Goal: Information Seeking & Learning: Learn about a topic

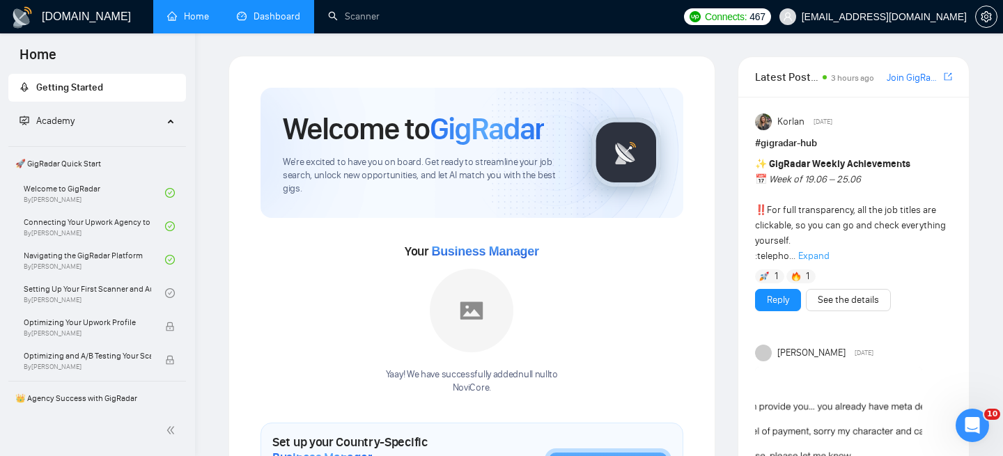
click at [272, 22] on link "Dashboard" at bounding box center [268, 16] width 63 height 12
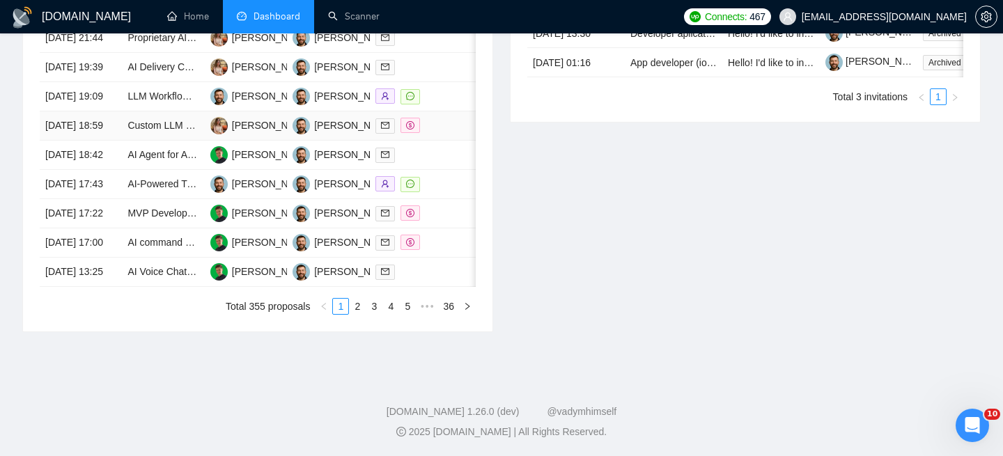
scroll to position [796, 0]
click at [369, 305] on link "3" at bounding box center [373, 306] width 15 height 15
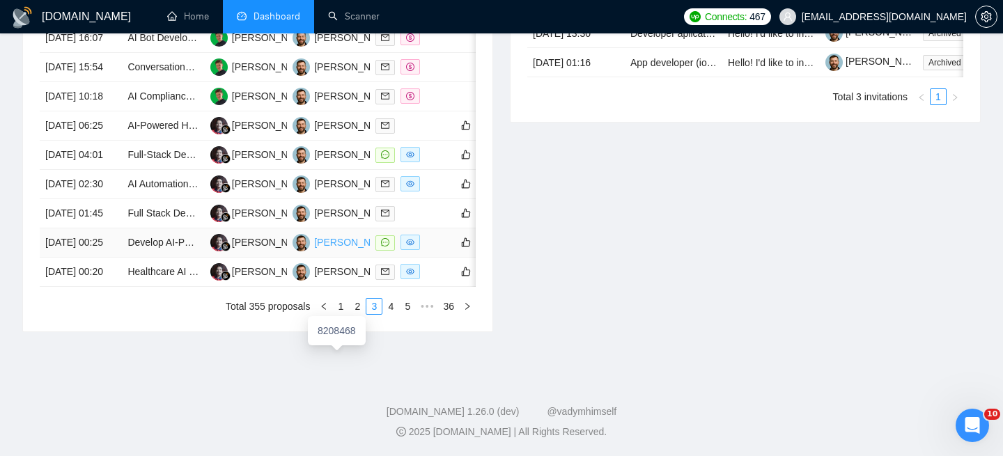
scroll to position [771, 0]
click at [390, 314] on link "4" at bounding box center [390, 306] width 15 height 15
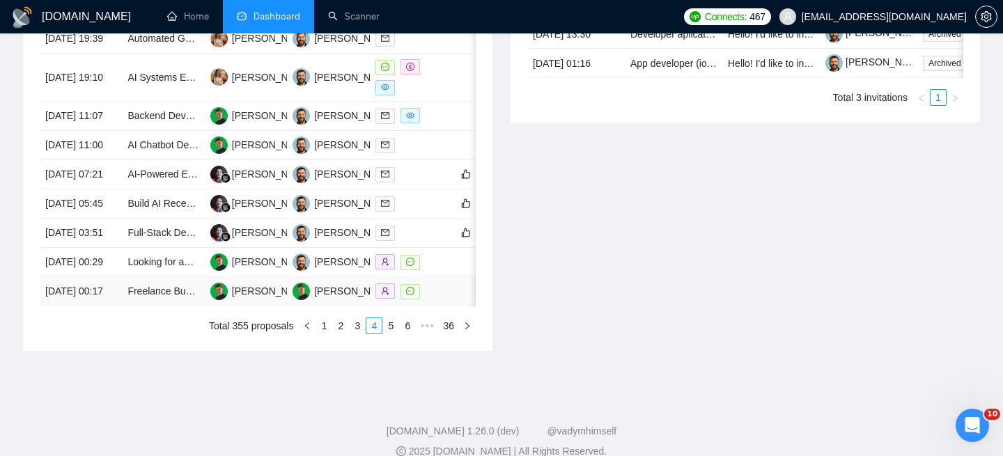
scroll to position [656, 0]
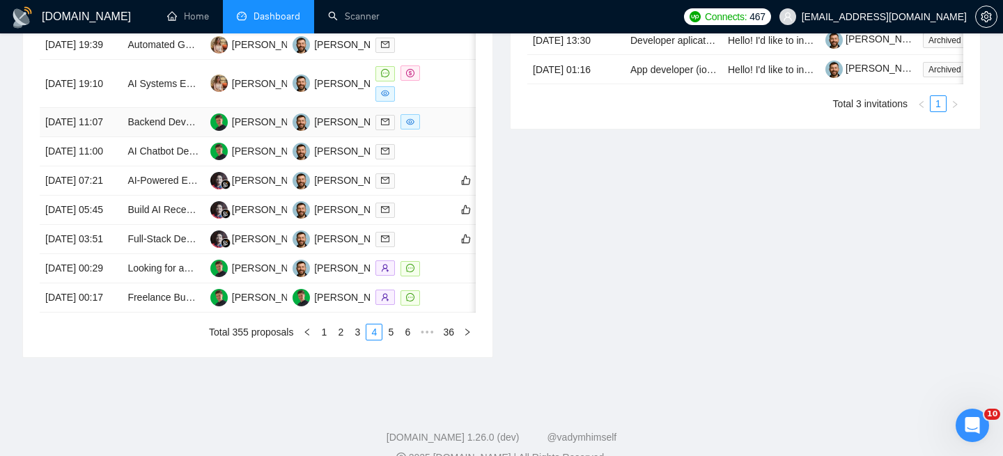
click at [116, 137] on td "[DATE] 11:07" at bounding box center [81, 122] width 82 height 29
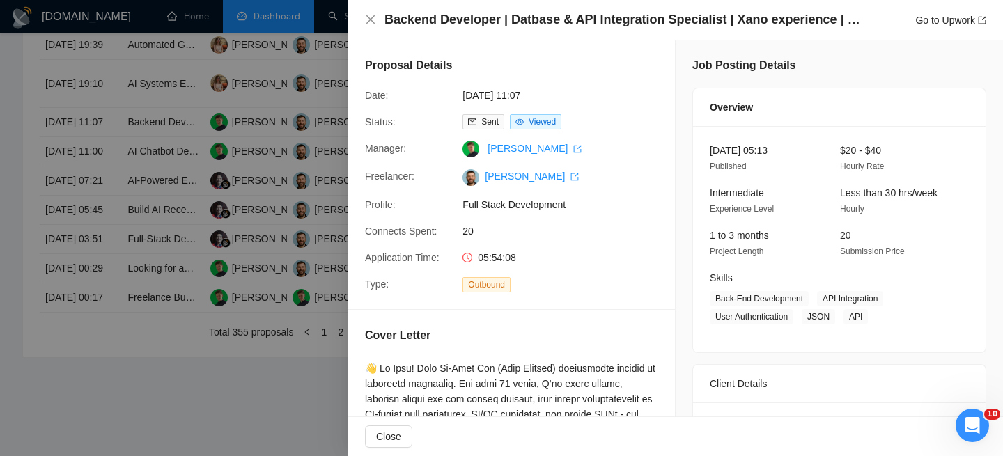
click at [432, 26] on h4 "Backend Developer | Datbase & API Integration Specialist | Xano experience | No…" at bounding box center [625, 19] width 481 height 17
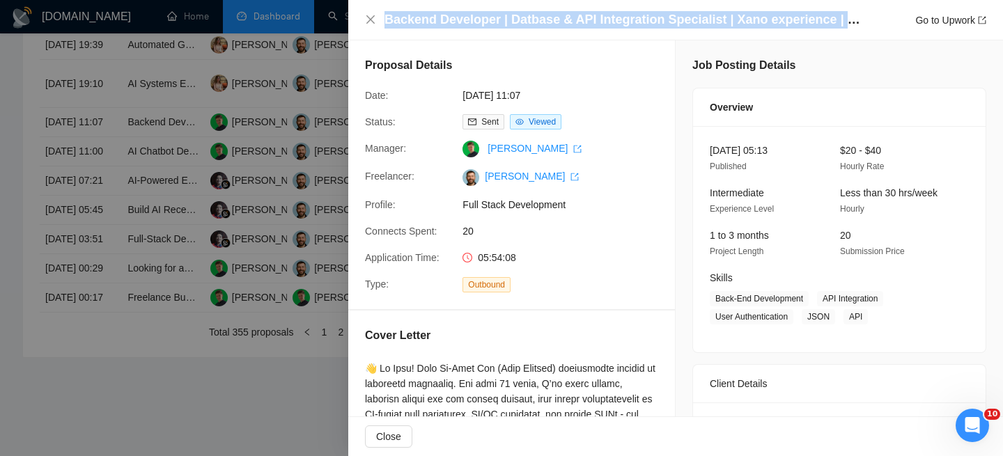
click at [432, 26] on h4 "Backend Developer | Datbase & API Integration Specialist | Xano experience | No…" at bounding box center [625, 19] width 481 height 17
copy h4 "Backend Developer | Datbase & API Integration Specialist | Xano experience | No…"
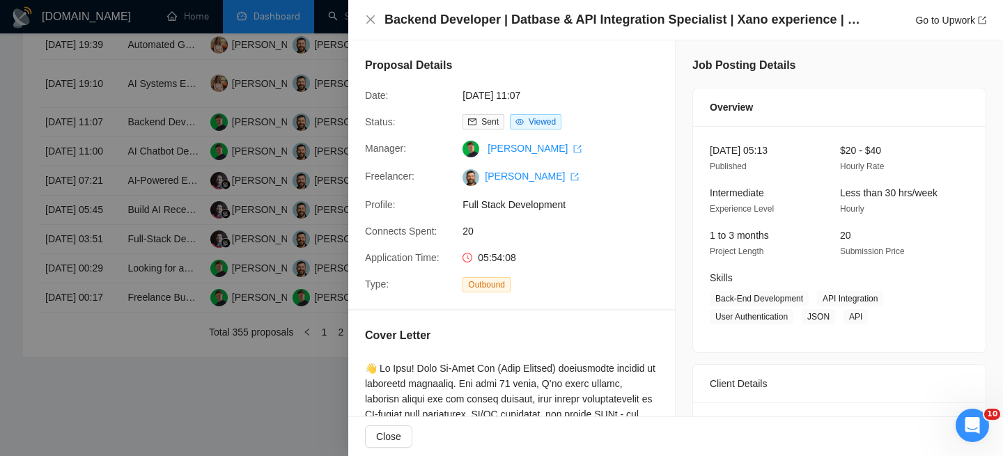
click at [153, 189] on div at bounding box center [501, 228] width 1003 height 456
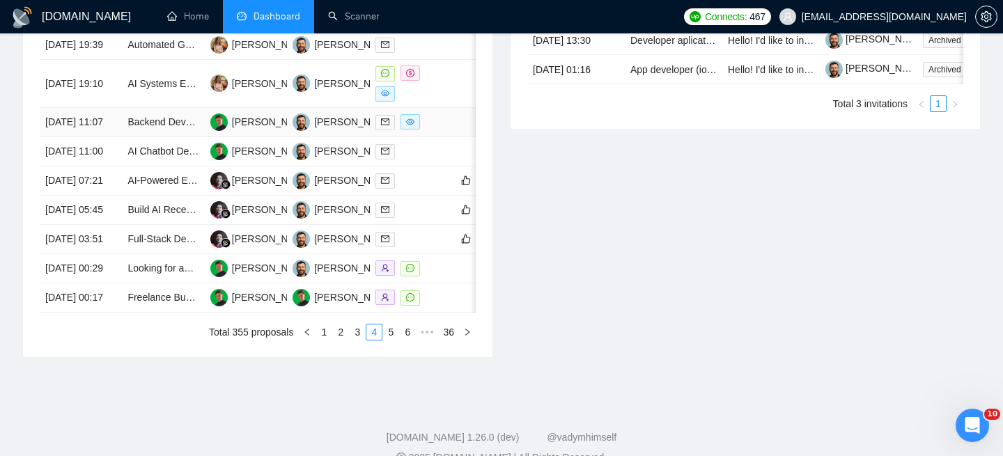
click at [169, 137] on td "Backend Developer | Datbase & API Integration Specialist | Xano experience | No…" at bounding box center [163, 122] width 82 height 29
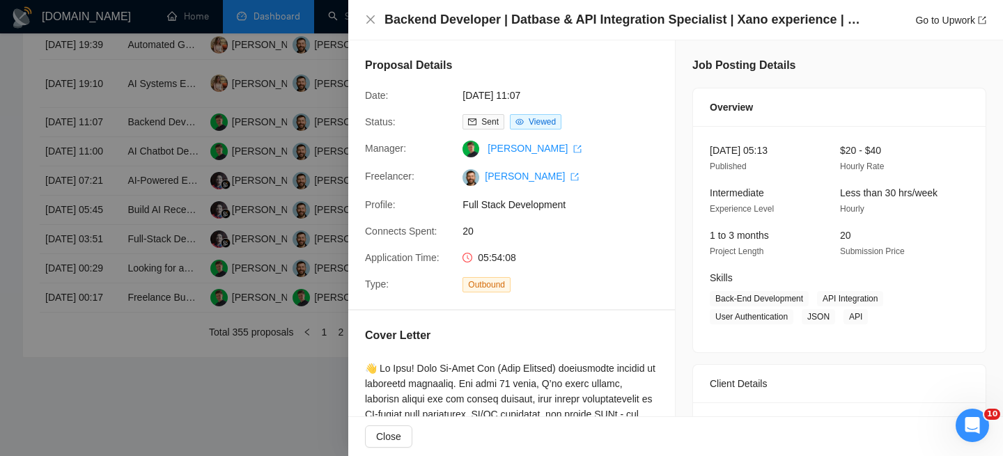
click at [517, 15] on h4 "Backend Developer | Datbase & API Integration Specialist | Xano experience | No…" at bounding box center [625, 19] width 481 height 17
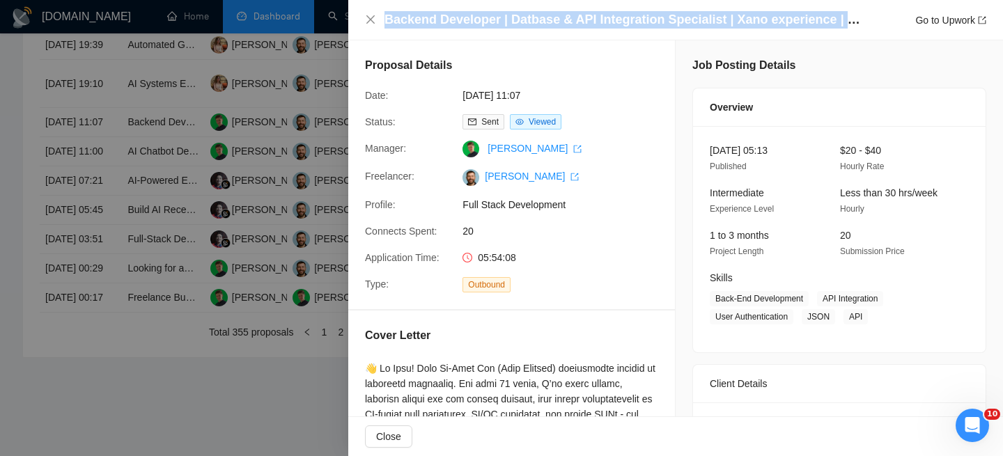
click at [517, 15] on h4 "Backend Developer | Datbase & API Integration Specialist | Xano experience | No…" at bounding box center [625, 19] width 481 height 17
copy h4 "Backend Developer | Datbase & API Integration Specialist | Xano experience | No…"
click at [367, 20] on icon "close" at bounding box center [370, 19] width 11 height 11
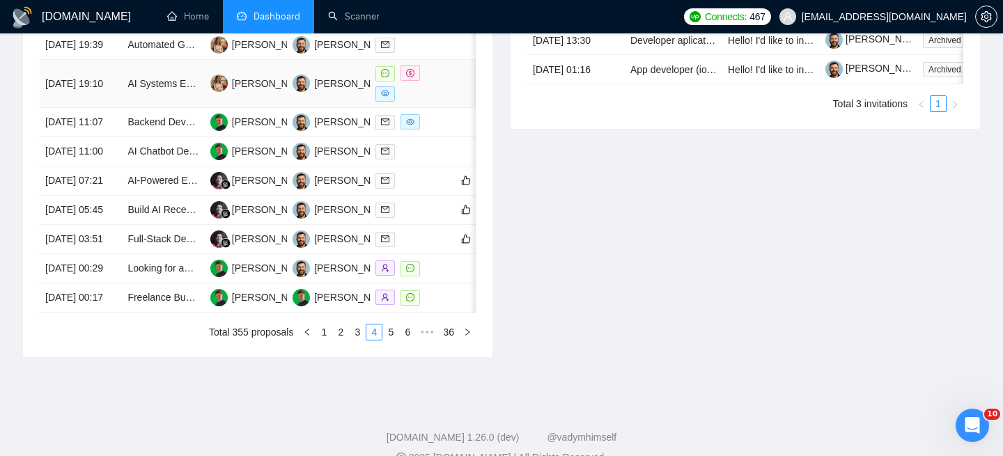
click at [93, 108] on td "[DATE] 19:10" at bounding box center [81, 84] width 82 height 48
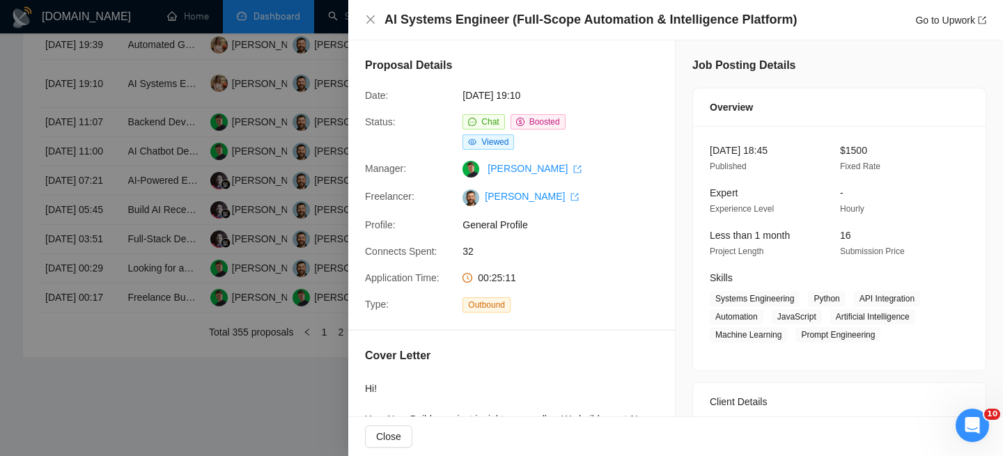
click at [370, 26] on div "AI Systems Engineer (Full-Scope Automation & Intelligence Platform) Go to Upwork" at bounding box center [675, 19] width 621 height 17
click at [369, 21] on icon "close" at bounding box center [370, 19] width 11 height 11
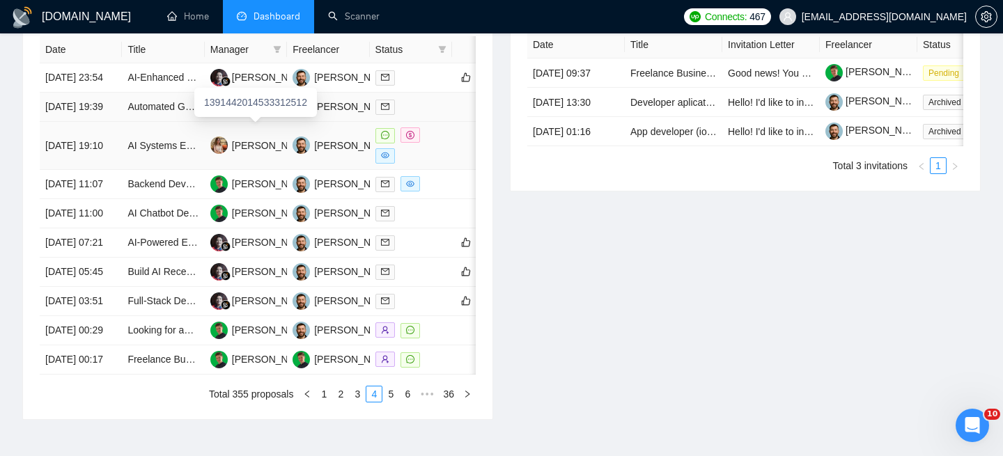
scroll to position [570, 0]
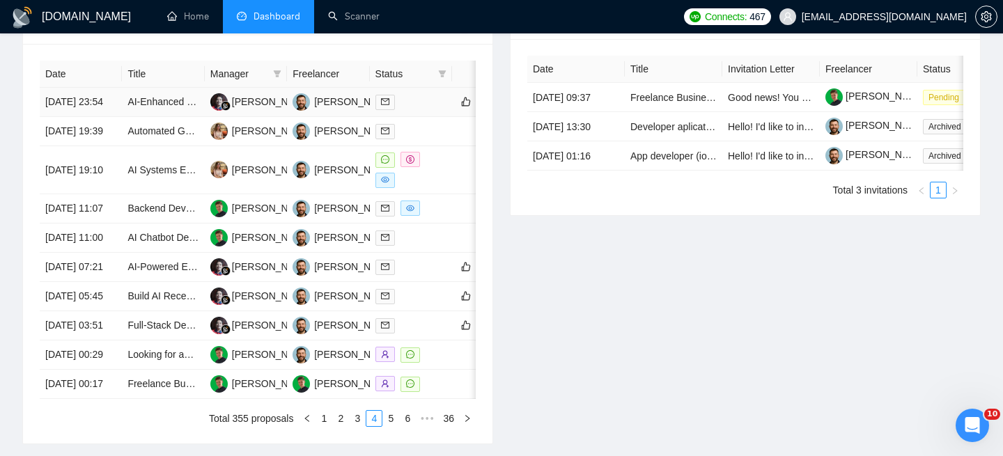
click at [170, 117] on td "AI-Enhanced Health and Wellness Mobile App Development" at bounding box center [163, 102] width 82 height 29
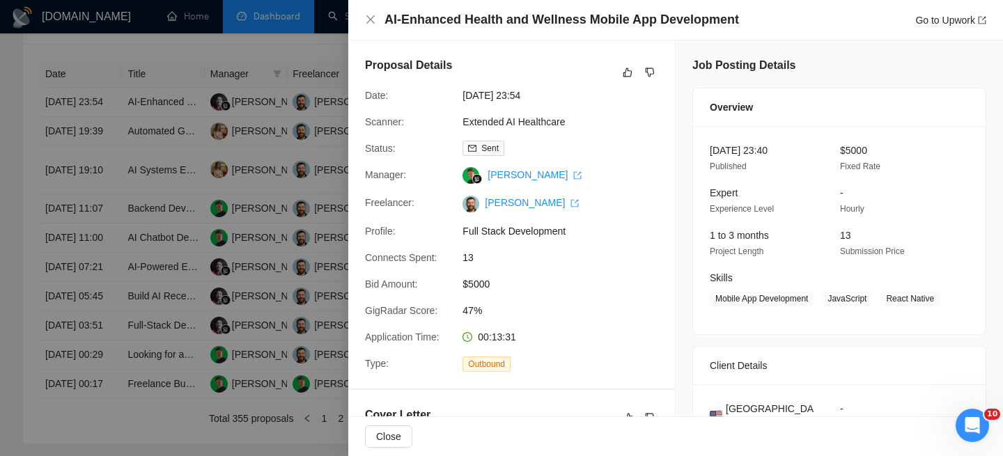
click at [371, 13] on div "AI-Enhanced Health and Wellness Mobile App Development Go to Upwork" at bounding box center [675, 19] width 621 height 17
click at [371, 15] on icon "close" at bounding box center [370, 19] width 11 height 11
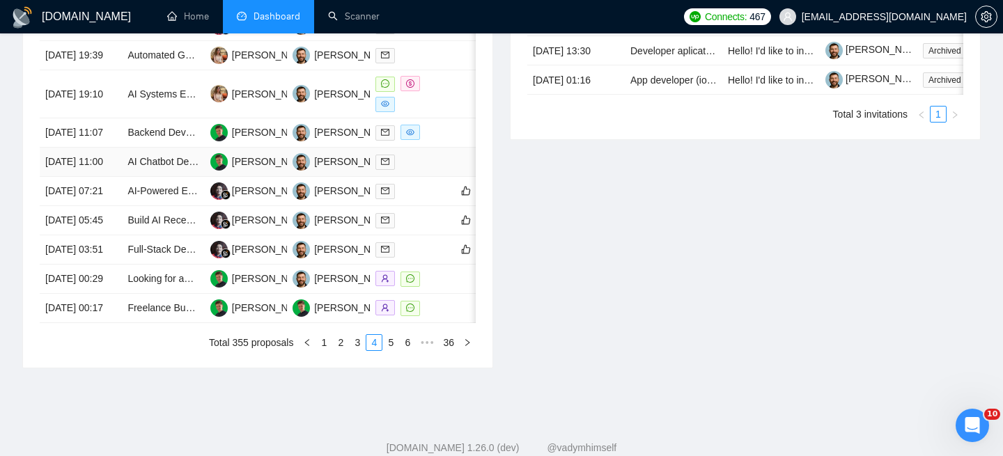
scroll to position [784, 0]
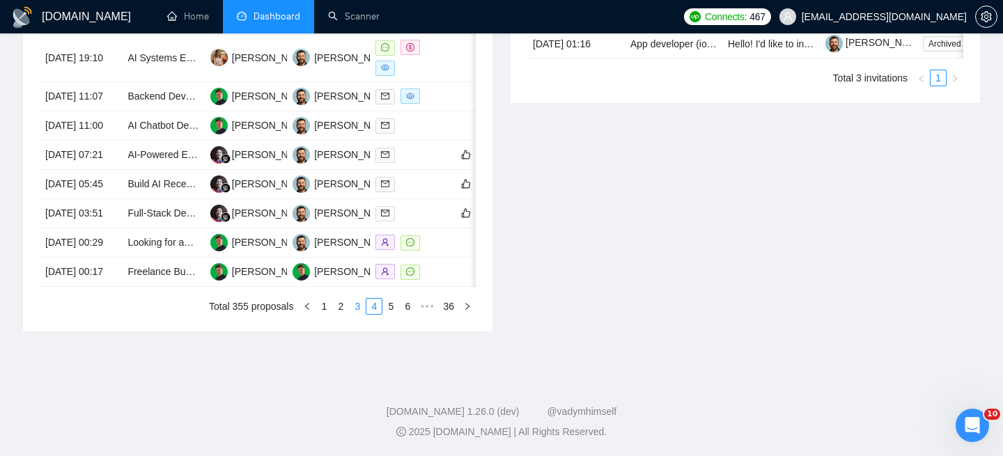
click at [359, 314] on link "3" at bounding box center [357, 306] width 15 height 15
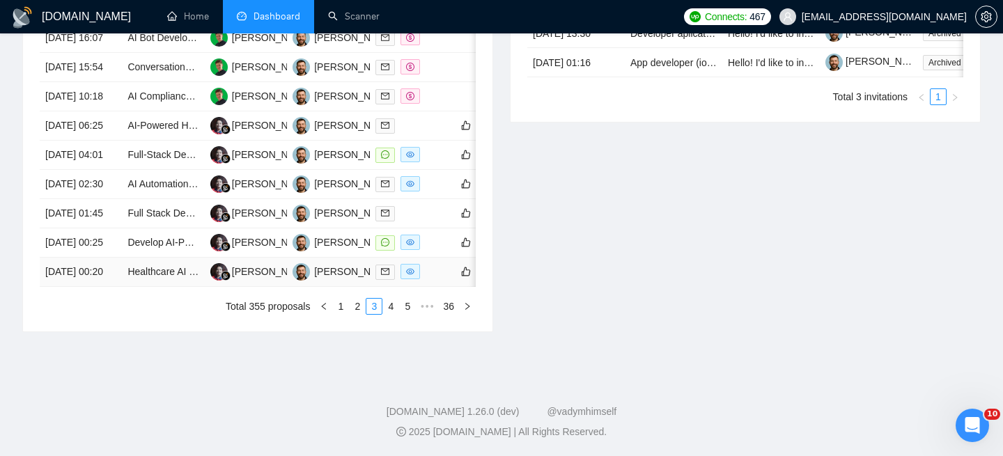
click at [144, 283] on td "Healthcare AI tool aggregator website development" at bounding box center [163, 272] width 82 height 29
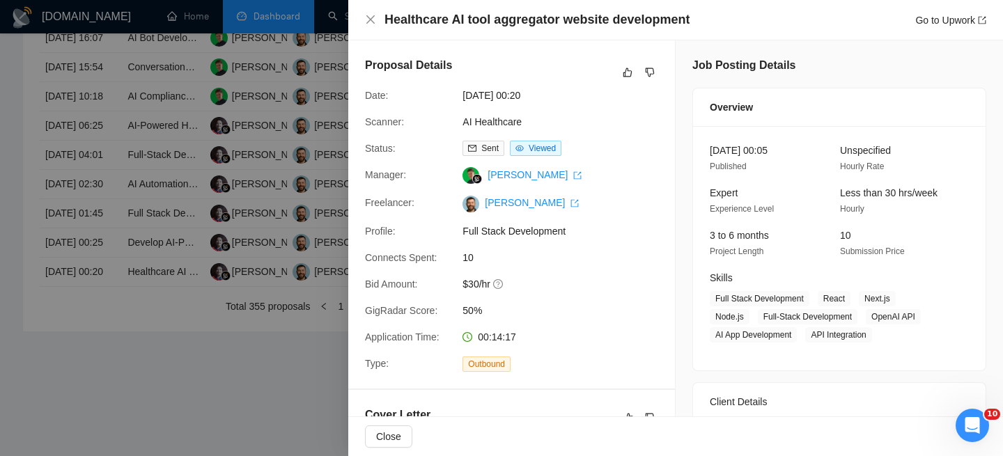
click at [470, 37] on div "Healthcare AI tool aggregator website development Go to Upwork" at bounding box center [675, 20] width 655 height 40
click at [470, 22] on h4 "Healthcare AI tool aggregator website development" at bounding box center [537, 19] width 305 height 17
copy h4 "Healthcare AI tool aggregator website development"
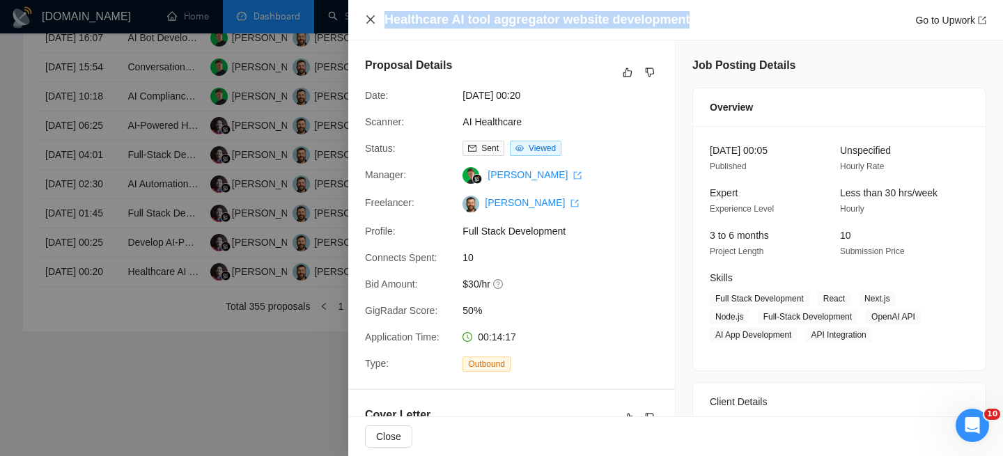
click at [372, 20] on icon "close" at bounding box center [370, 19] width 11 height 11
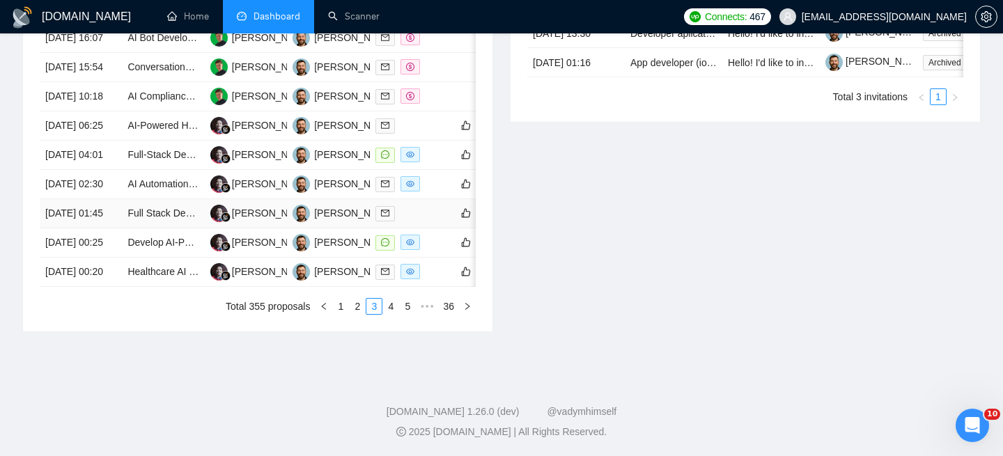
scroll to position [769, 0]
click at [111, 170] on td "[DATE] 02:30" at bounding box center [81, 184] width 82 height 29
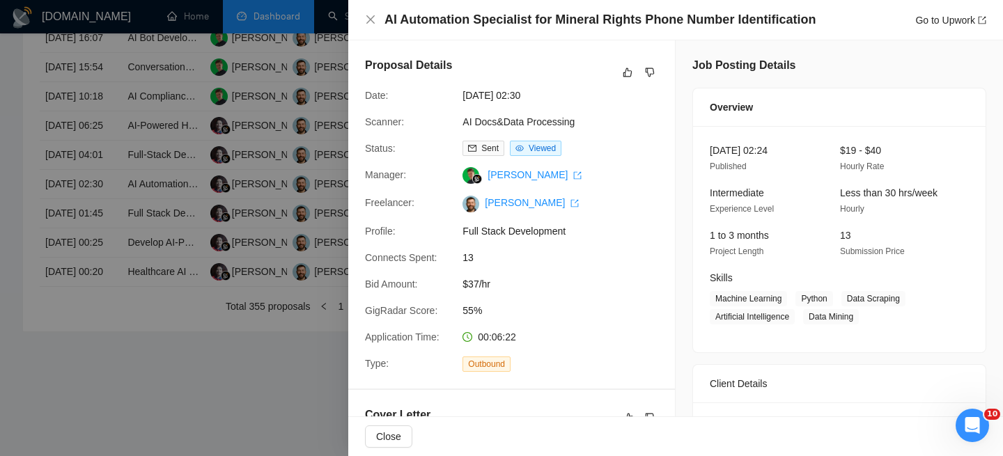
click at [497, 24] on h4 "AI Automation Specialist for Mineral Rights Phone Number Identification" at bounding box center [600, 19] width 431 height 17
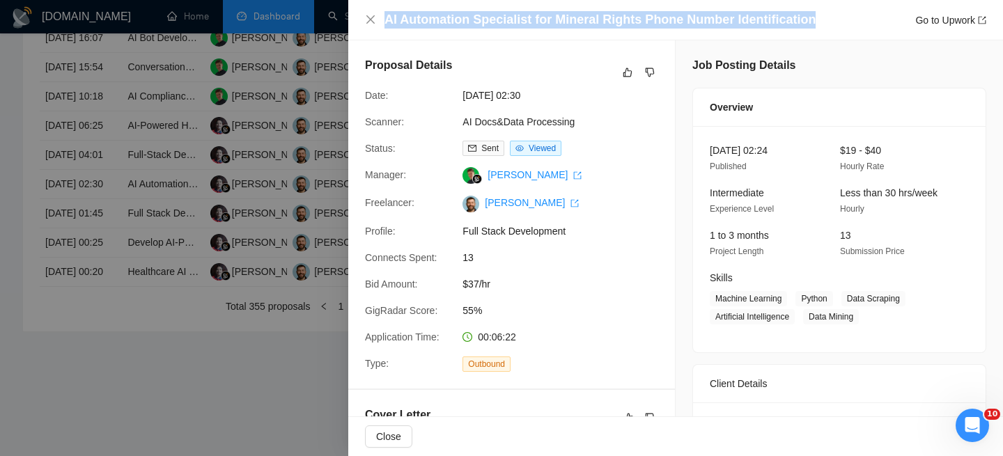
click at [497, 24] on h4 "AI Automation Specialist for Mineral Rights Phone Number Identification" at bounding box center [600, 19] width 431 height 17
copy h4 "AI Automation Specialist for Mineral Rights Phone Number Identification"
click at [365, 20] on icon "close" at bounding box center [370, 19] width 11 height 11
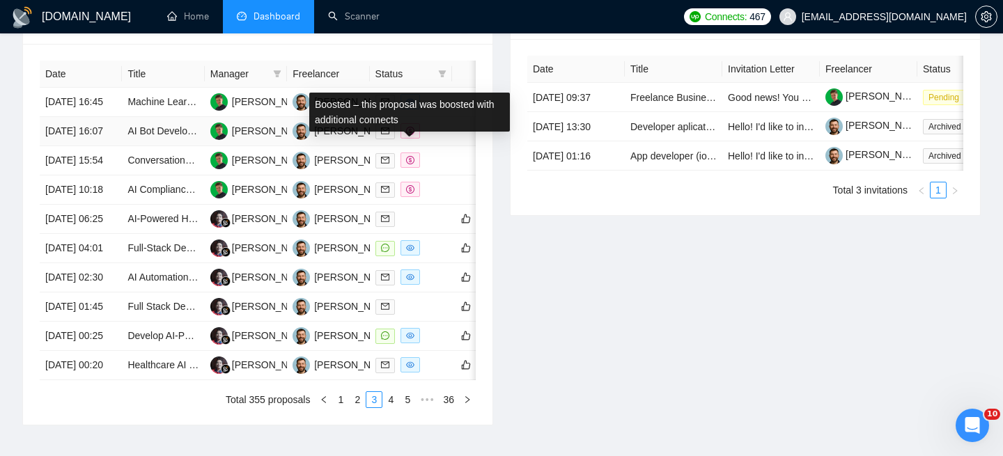
scroll to position [568, 0]
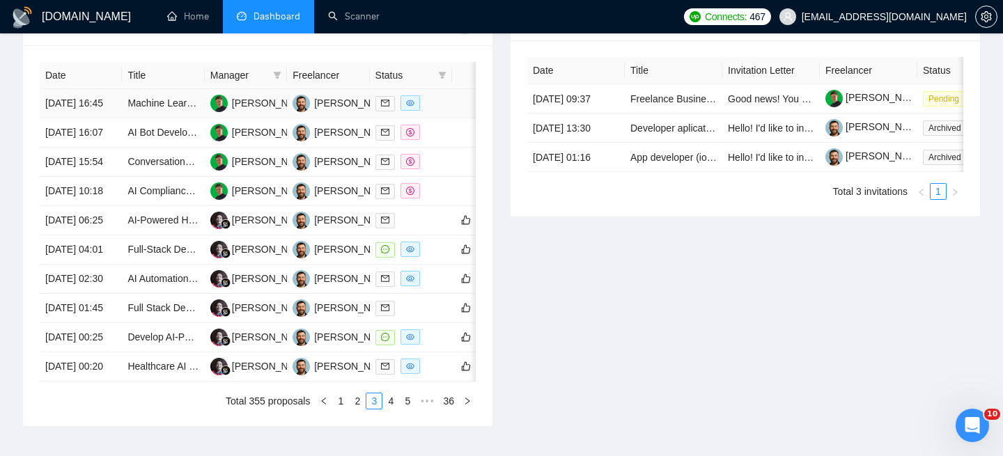
click at [107, 118] on td "[DATE] 16:45" at bounding box center [81, 103] width 82 height 29
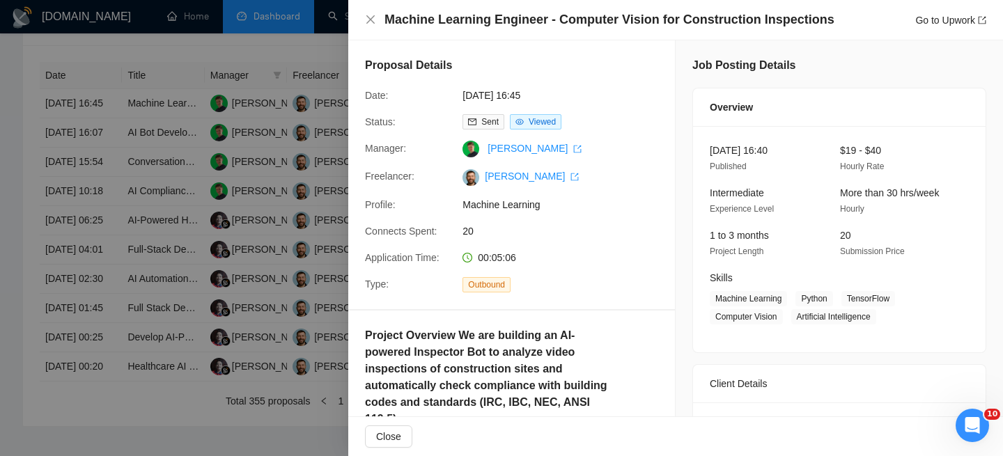
click at [470, 20] on h4 "Machine Learning Engineer - Computer Vision for Construction Inspections" at bounding box center [610, 19] width 450 height 17
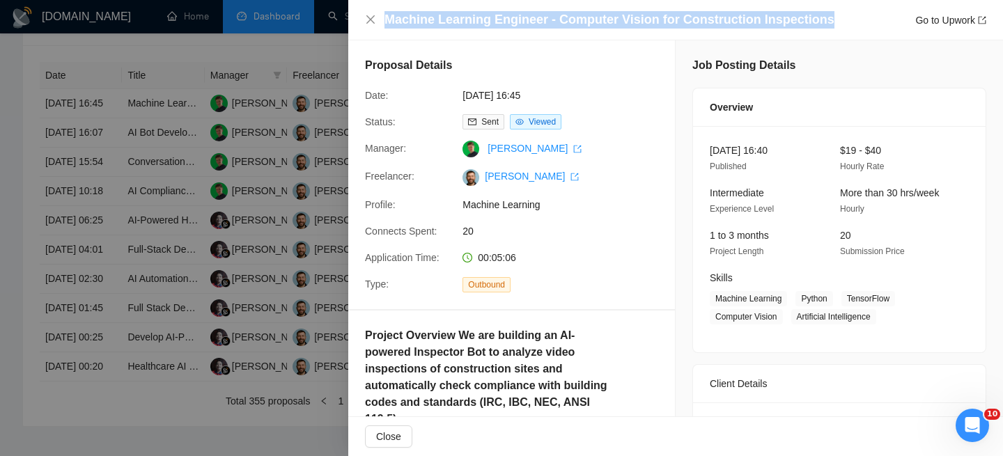
click at [470, 20] on h4 "Machine Learning Engineer - Computer Vision for Construction Inspections" at bounding box center [610, 19] width 450 height 17
copy h4 "Machine Learning Engineer - Computer Vision for Construction Inspections"
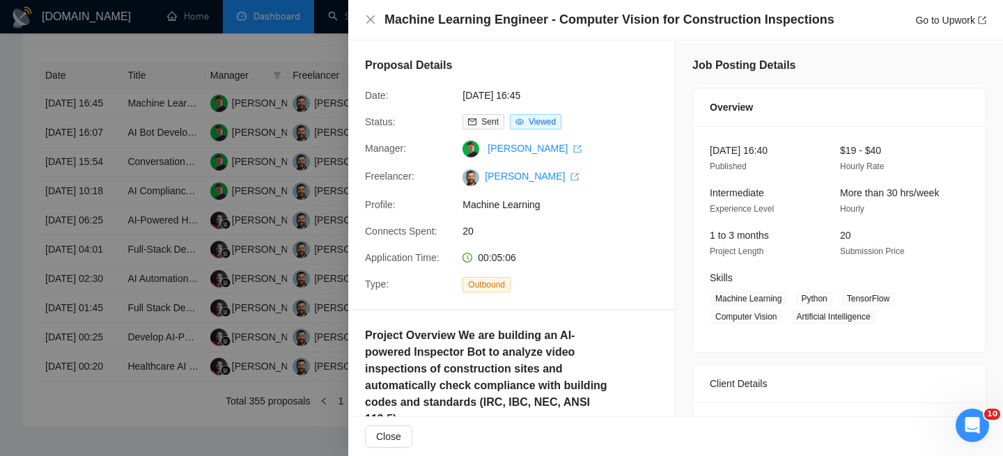
click at [376, 26] on div "Machine Learning Engineer - Computer Vision for Construction Inspections Go to …" at bounding box center [675, 19] width 621 height 17
click at [376, 20] on div "Machine Learning Engineer - Computer Vision for Construction Inspections Go to …" at bounding box center [675, 19] width 621 height 17
click at [369, 22] on icon "close" at bounding box center [370, 19] width 11 height 11
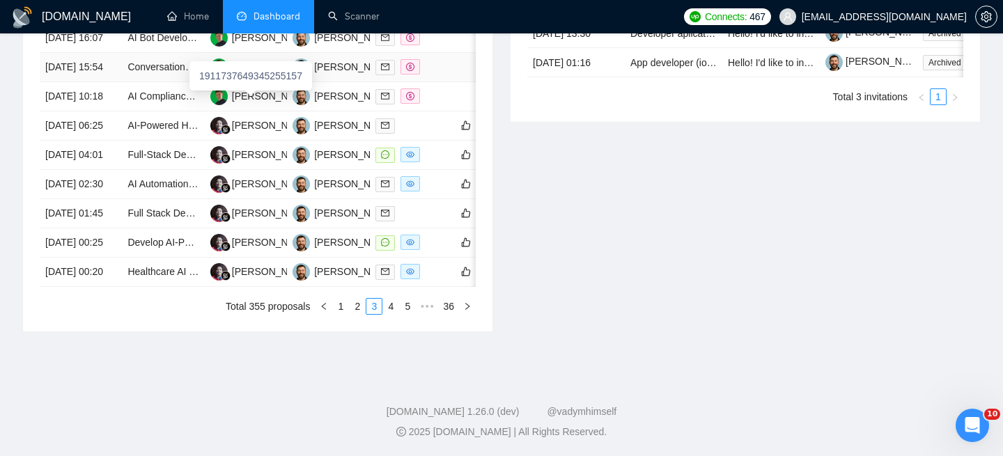
scroll to position [796, 0]
click at [362, 311] on link "2" at bounding box center [357, 306] width 15 height 15
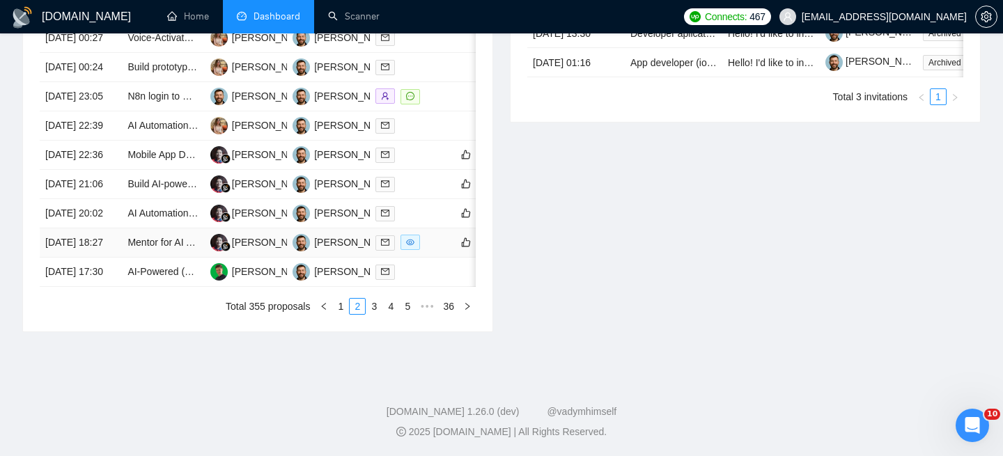
click at [107, 234] on td "[DATE] 18:27" at bounding box center [81, 243] width 82 height 29
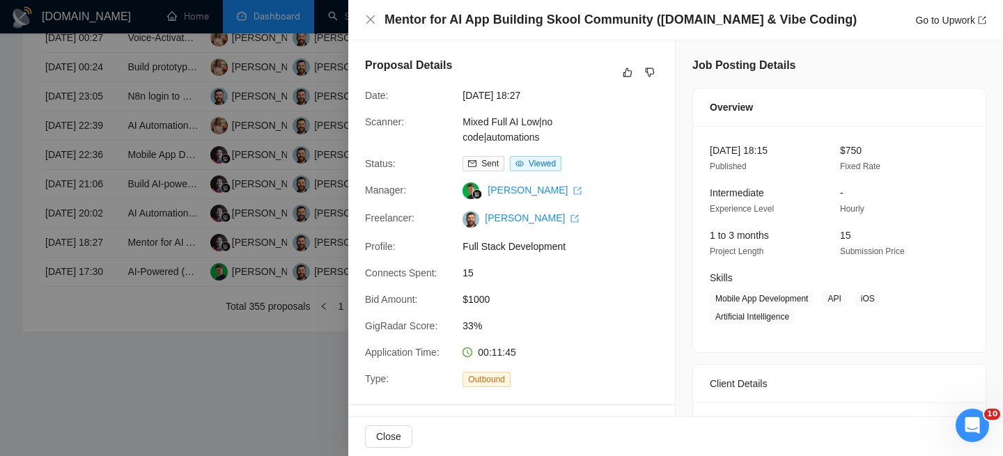
click at [481, 20] on h4 "Mentor for AI App Building Skool Community ([DOMAIN_NAME] & Vibe Coding)" at bounding box center [621, 19] width 472 height 17
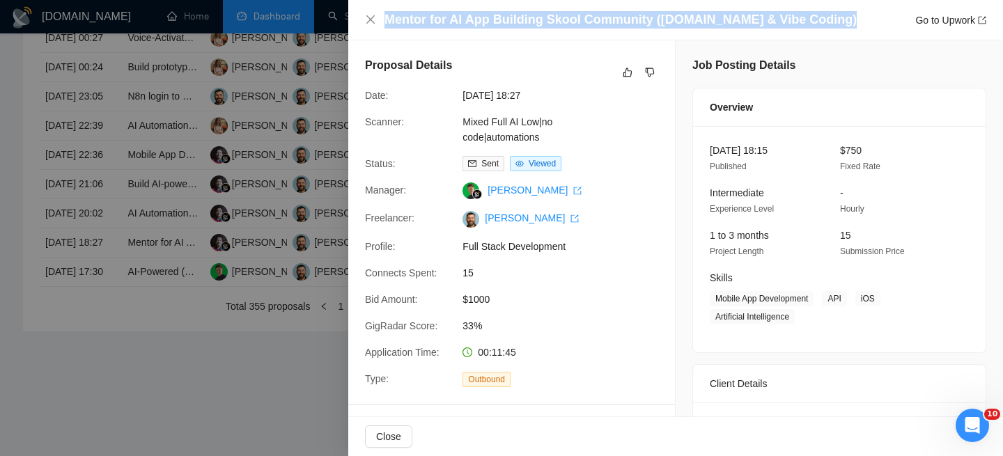
click at [481, 20] on h4 "Mentor for AI App Building Skool Community ([DOMAIN_NAME] & Vibe Coding)" at bounding box center [621, 19] width 472 height 17
copy h4 "Mentor for AI App Building Skool Community ([DOMAIN_NAME] & Vibe Coding)"
click at [371, 21] on icon "close" at bounding box center [370, 19] width 11 height 11
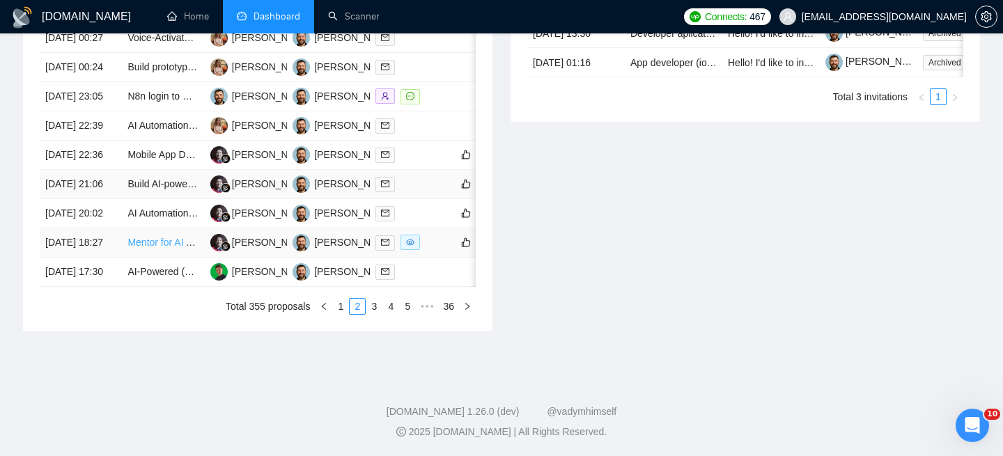
scroll to position [673, 0]
click at [102, 141] on td "[DATE] 22:39" at bounding box center [81, 125] width 82 height 29
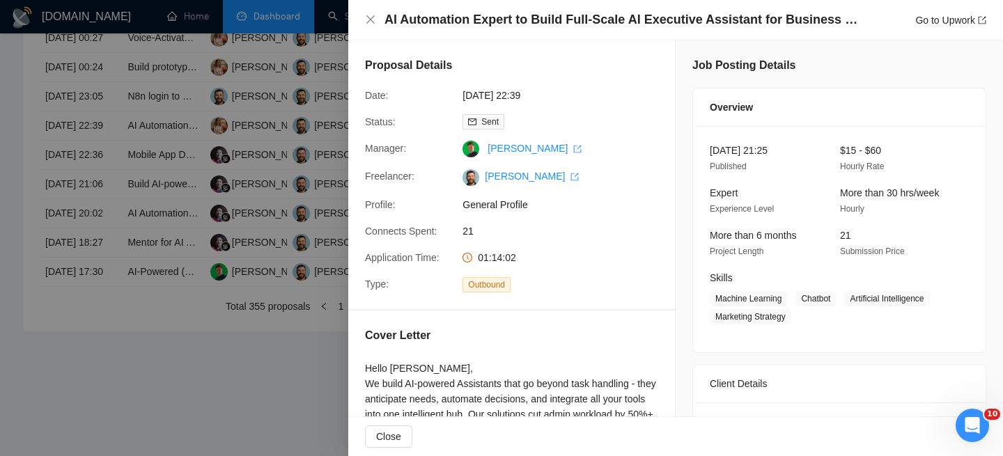
click at [369, 13] on div "AI Automation Expert to Build Full-Scale AI Executive Assistant for Business Op…" at bounding box center [675, 19] width 621 height 17
click at [373, 17] on icon "close" at bounding box center [370, 19] width 8 height 8
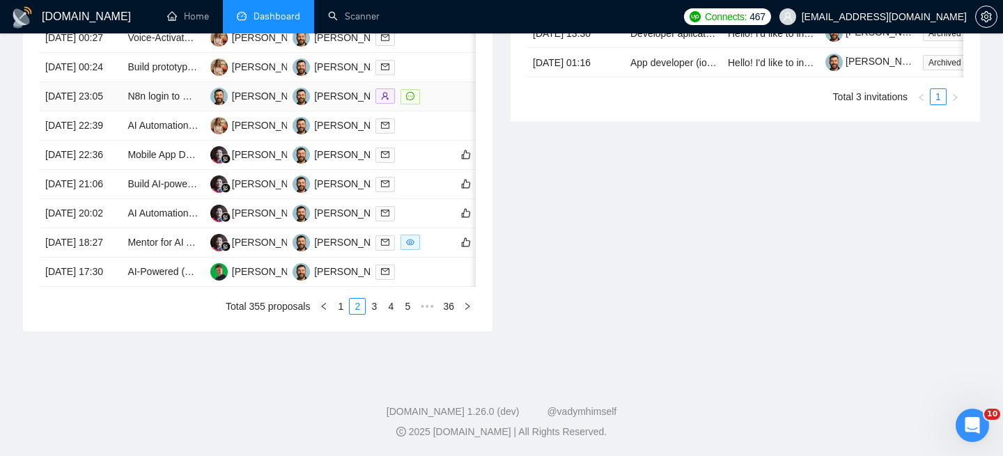
click at [117, 111] on td "[DATE] 23:05" at bounding box center [81, 96] width 82 height 29
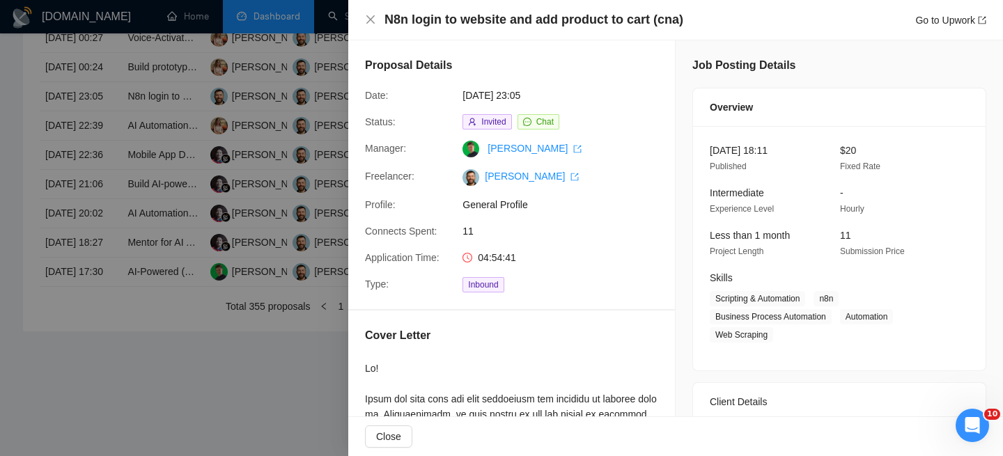
click at [425, 10] on div "N8n login to website and add product to cart (cna) Go to Upwork" at bounding box center [675, 20] width 655 height 40
click at [426, 22] on h4 "N8n login to website and add product to cart (cna)" at bounding box center [534, 19] width 299 height 17
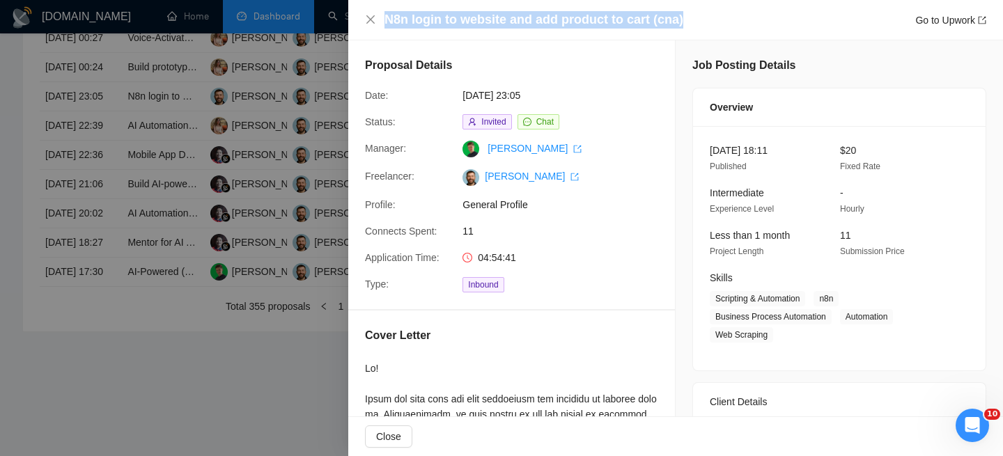
copy h4 "N8n login to website and add product to cart (cna)"
click at [366, 19] on icon "close" at bounding box center [370, 19] width 11 height 11
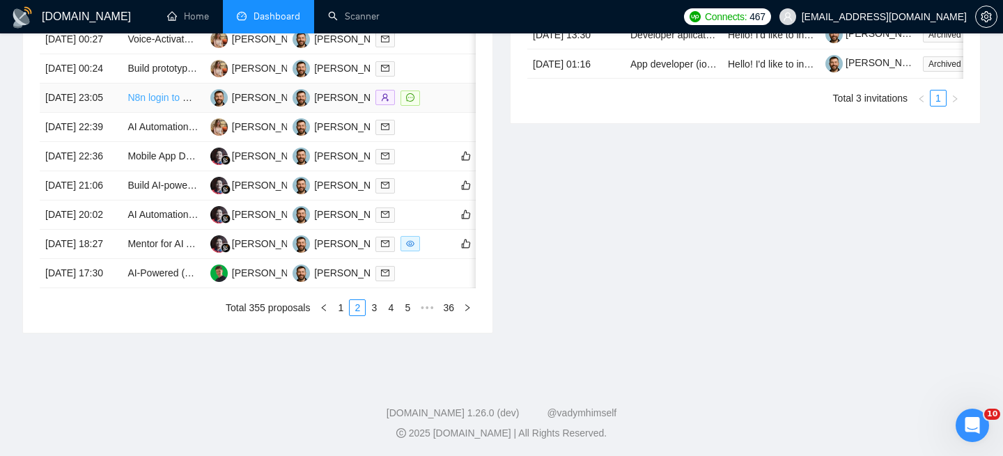
scroll to position [655, 0]
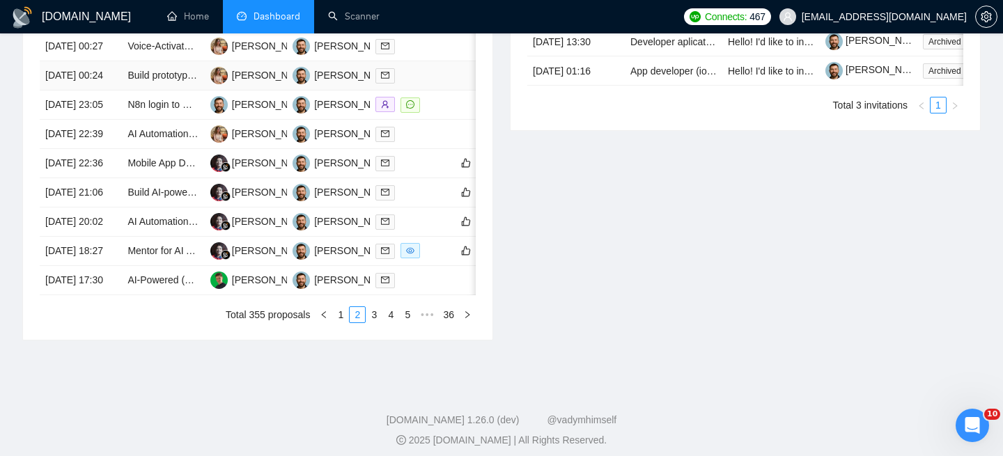
click at [117, 91] on td "[DATE] 00:24" at bounding box center [81, 75] width 82 height 29
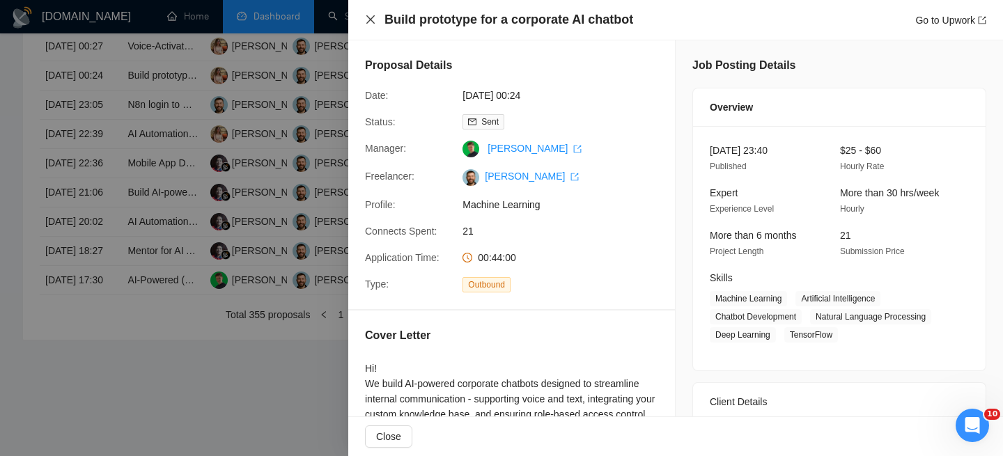
click at [371, 20] on icon "close" at bounding box center [370, 19] width 11 height 11
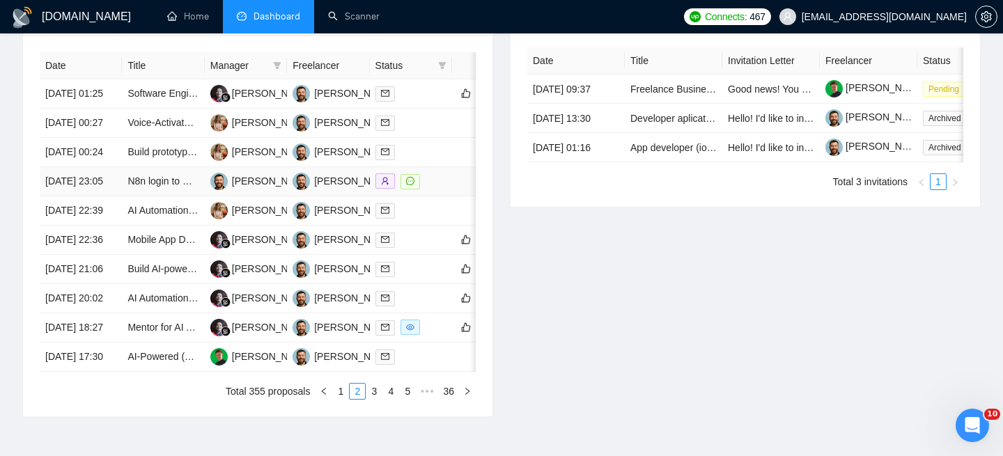
scroll to position [578, 0]
click at [116, 139] on td "[DATE] 00:27" at bounding box center [81, 123] width 82 height 29
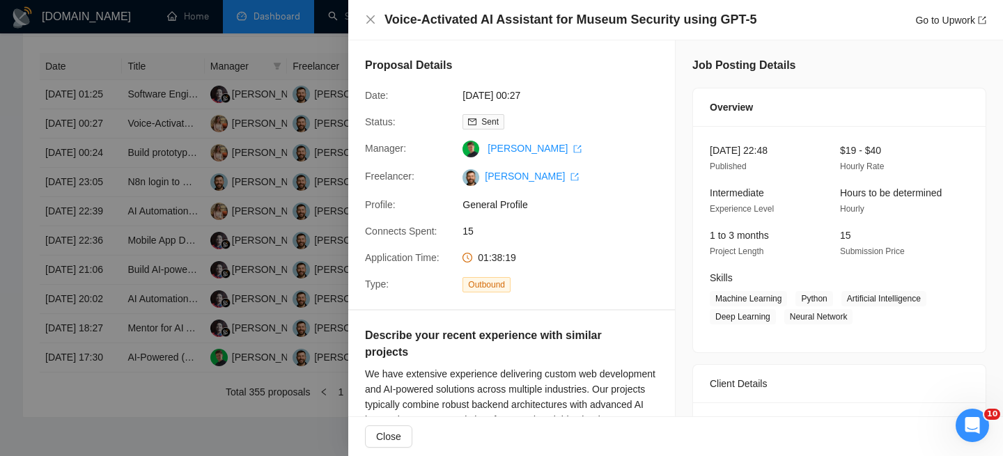
click at [376, 22] on div "Voice-Activated AI Assistant for Museum Security using GPT-5 Go to Upwork" at bounding box center [675, 19] width 621 height 17
click at [368, 20] on icon "close" at bounding box center [370, 19] width 11 height 11
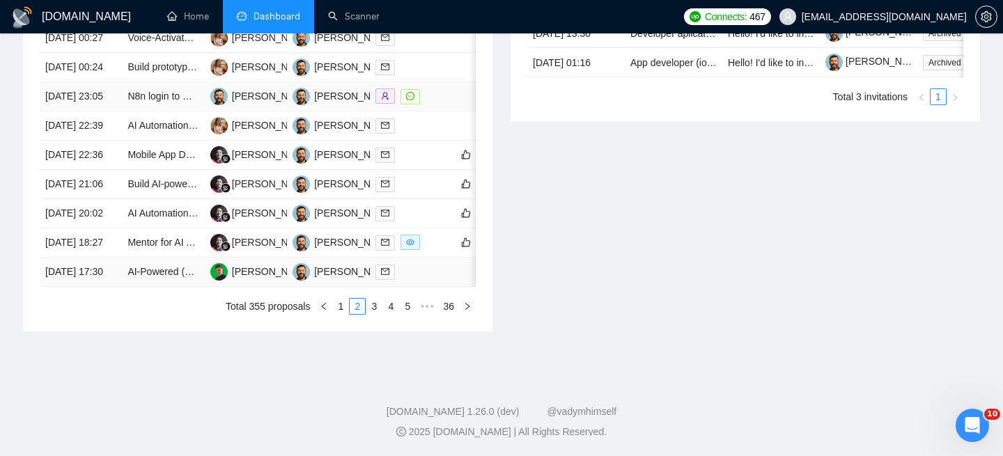
scroll to position [796, 0]
click at [341, 312] on link "1" at bounding box center [340, 306] width 15 height 15
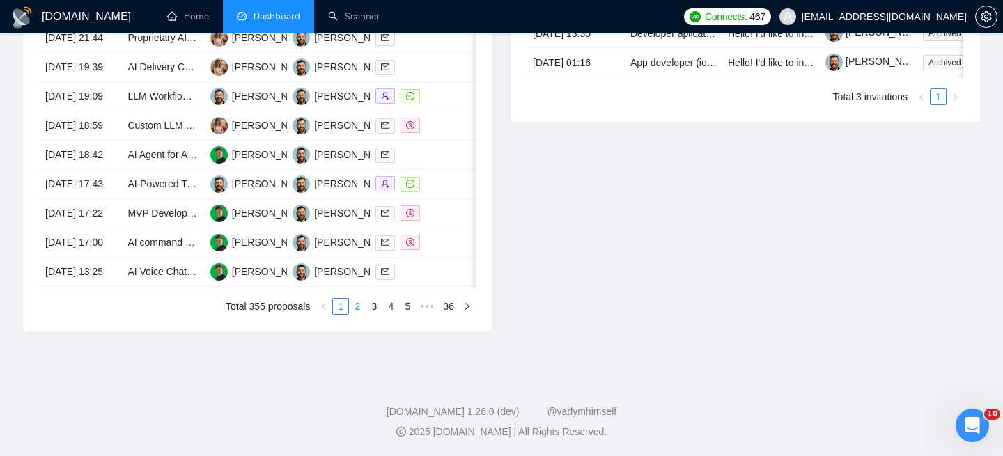
click at [358, 301] on link "2" at bounding box center [357, 306] width 15 height 15
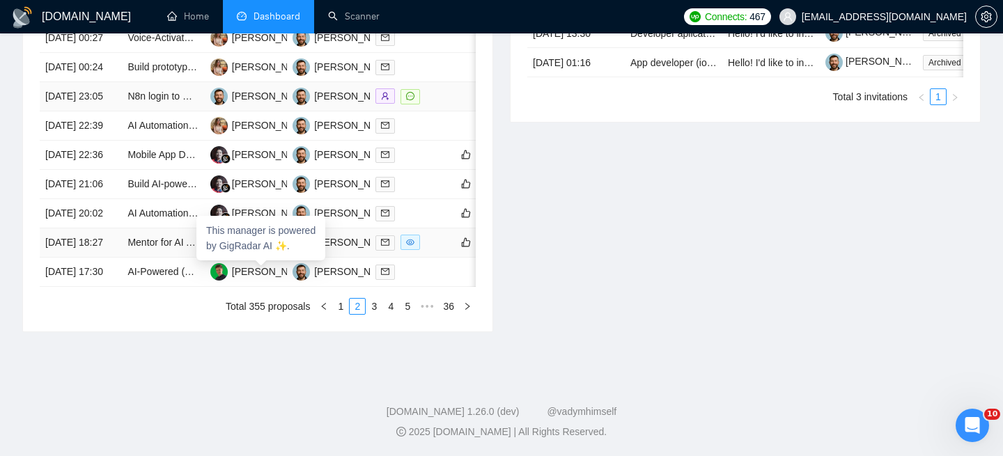
scroll to position [720, 0]
click at [335, 314] on link "1" at bounding box center [340, 306] width 15 height 15
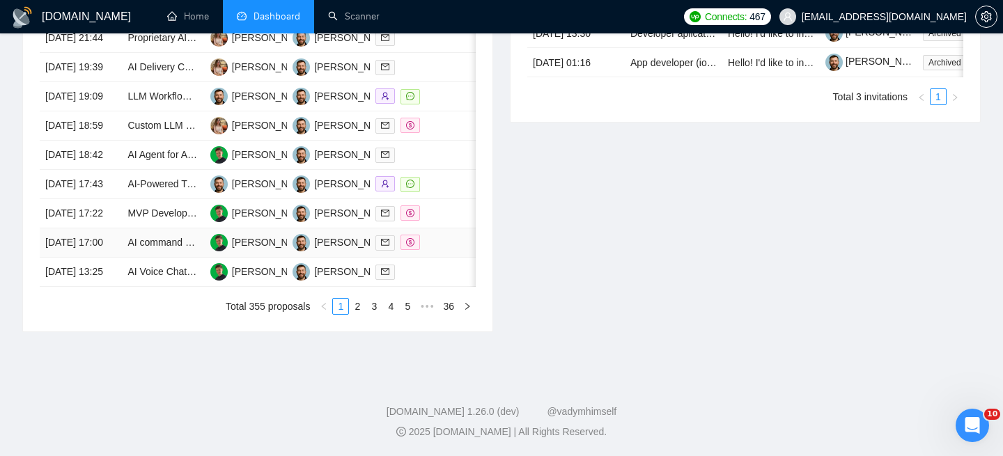
click at [101, 258] on td "[DATE] 17:00" at bounding box center [81, 243] width 82 height 29
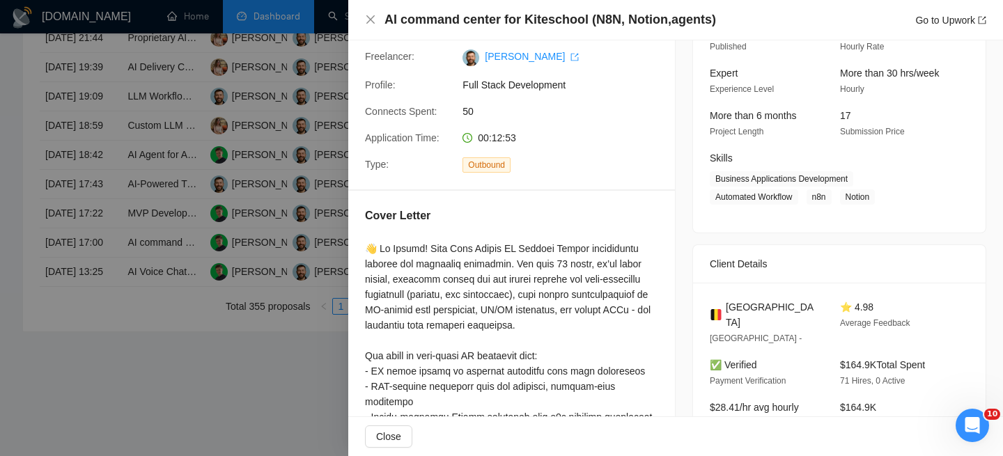
scroll to position [127, 0]
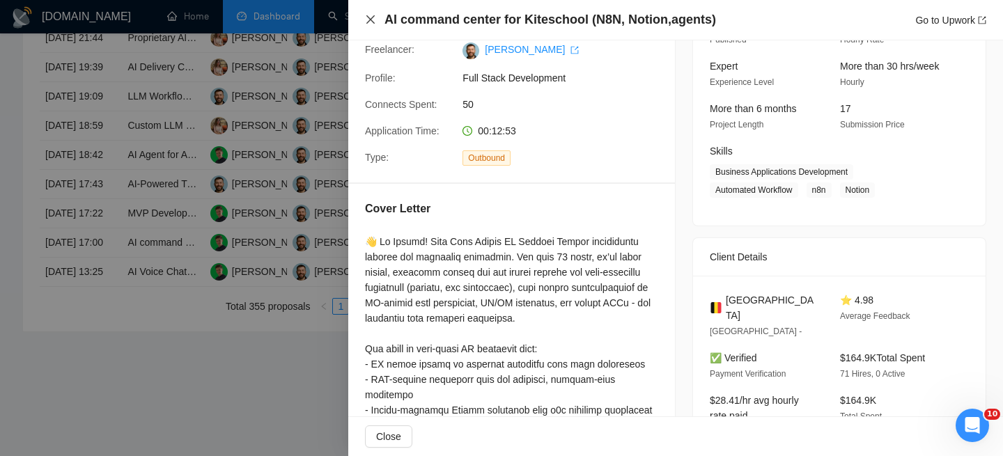
click at [373, 15] on icon "close" at bounding box center [370, 19] width 11 height 11
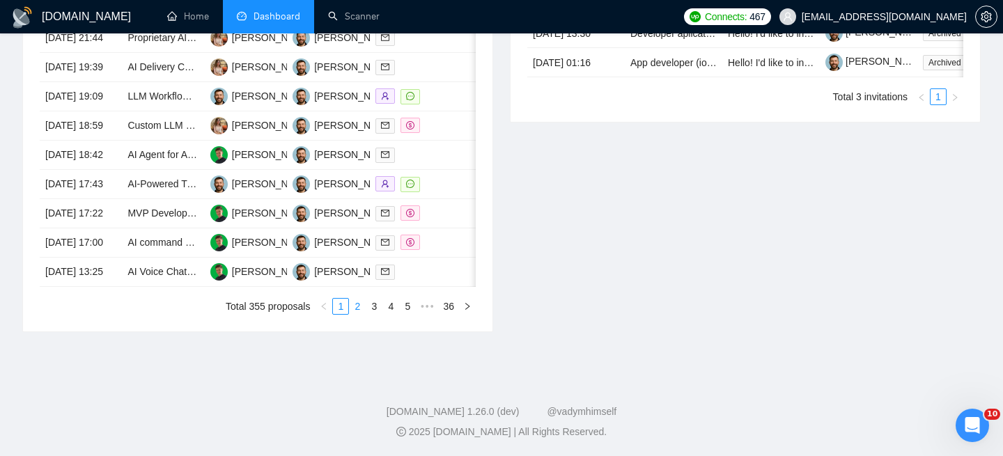
click at [357, 314] on link "2" at bounding box center [357, 306] width 15 height 15
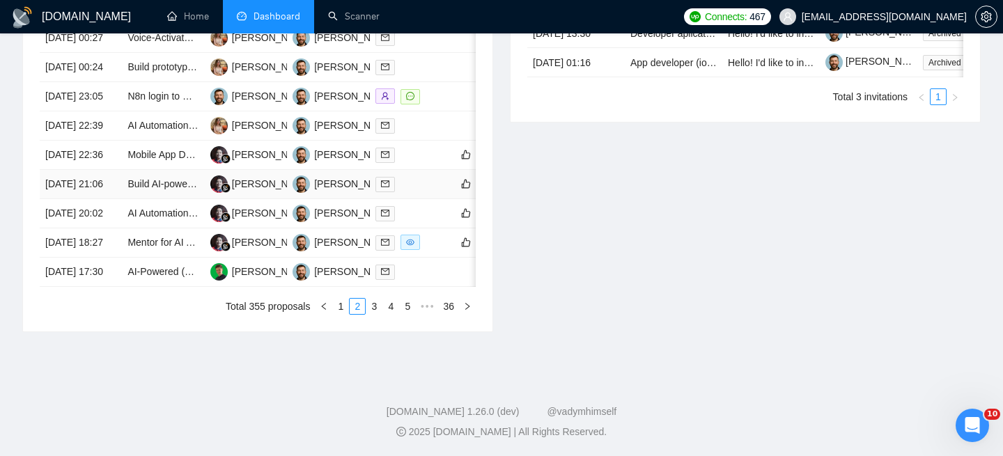
scroll to position [743, 0]
click at [342, 314] on link "1" at bounding box center [340, 306] width 15 height 15
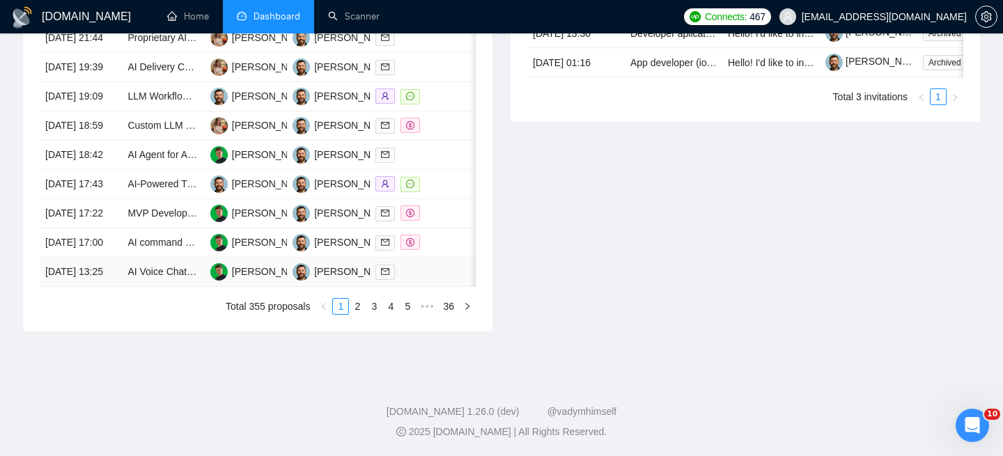
click at [106, 287] on td "[DATE] 13:25" at bounding box center [81, 272] width 82 height 29
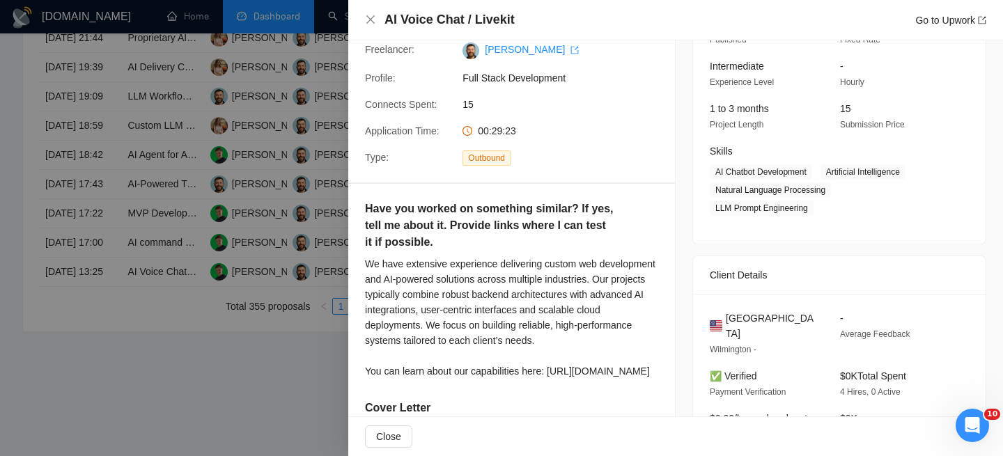
click at [357, 24] on div "AI Voice Chat / Livekit Go to Upwork" at bounding box center [675, 20] width 655 height 40
click at [364, 24] on div "AI Voice Chat / Livekit Go to Upwork" at bounding box center [675, 20] width 655 height 40
click at [370, 19] on icon "close" at bounding box center [370, 19] width 8 height 8
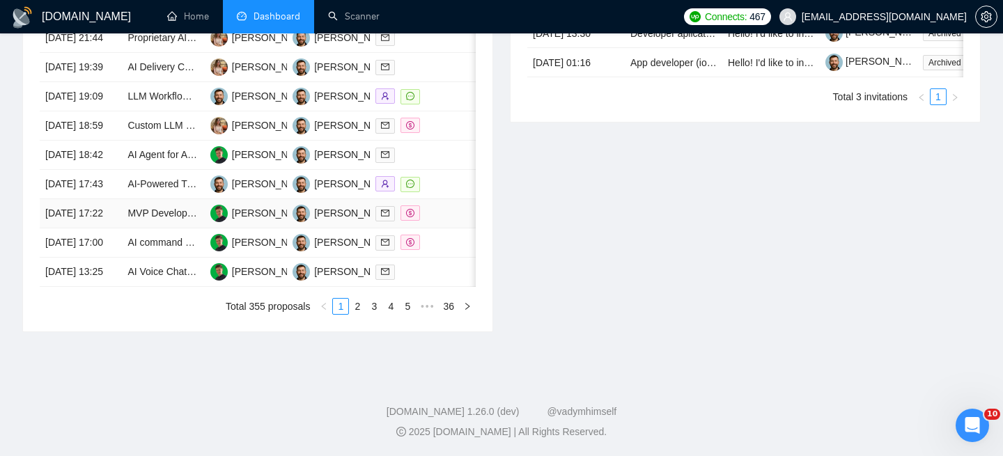
scroll to position [722, 0]
click at [98, 199] on td "[DATE] 17:43" at bounding box center [81, 184] width 82 height 29
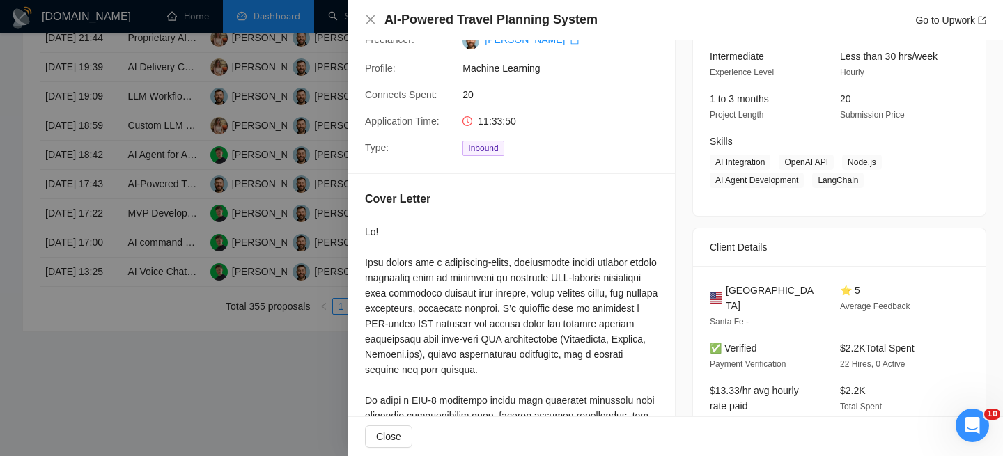
scroll to position [63, 0]
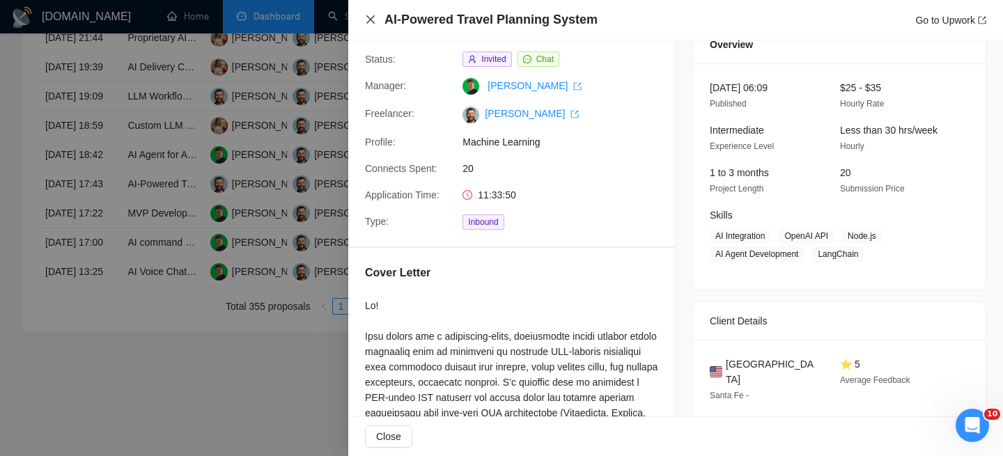
click at [373, 21] on icon "close" at bounding box center [370, 19] width 11 height 11
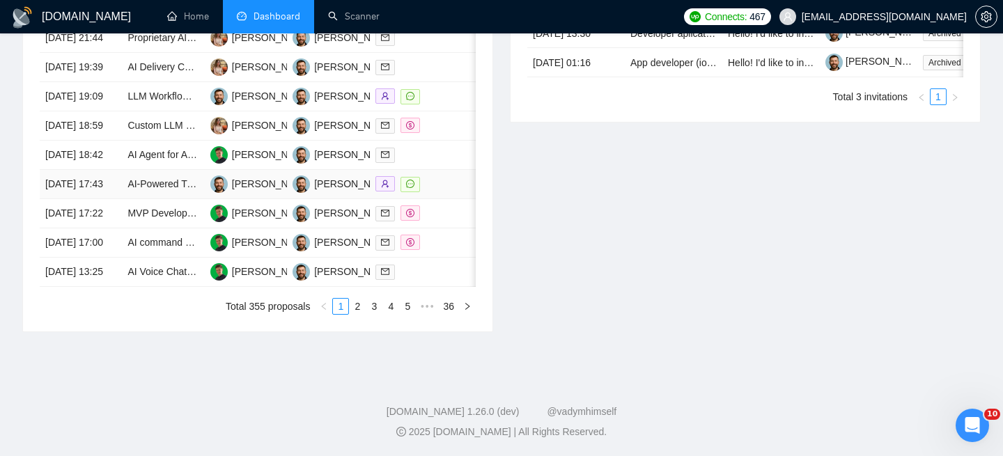
click at [101, 199] on td "[DATE] 17:43" at bounding box center [81, 184] width 82 height 29
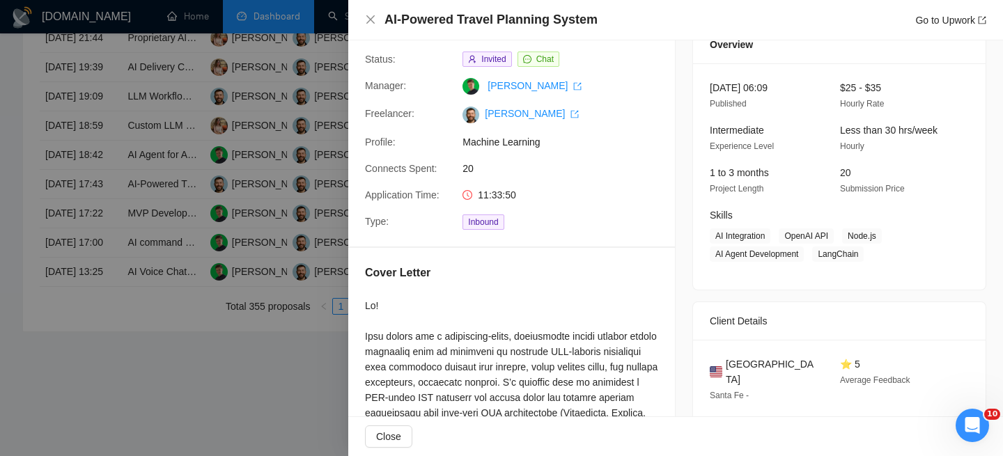
click at [368, 13] on div "AI-Powered Travel Planning System Go to Upwork" at bounding box center [675, 19] width 621 height 17
click at [371, 21] on icon "close" at bounding box center [370, 19] width 8 height 8
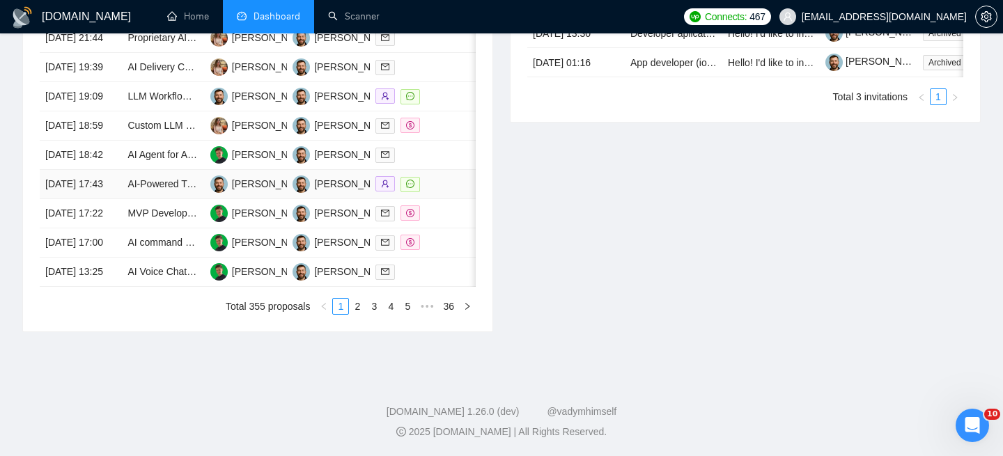
scroll to position [686, 0]
click at [109, 170] on td "[DATE] 18:42" at bounding box center [81, 155] width 82 height 29
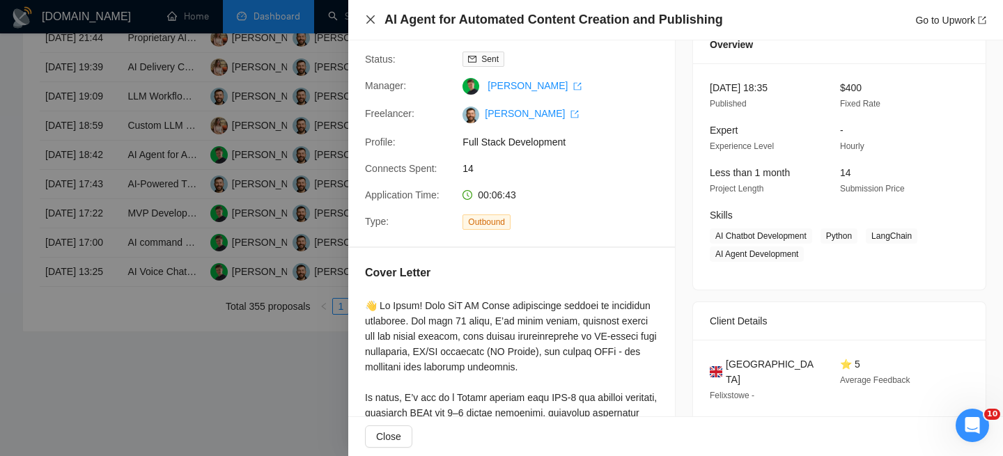
click at [374, 24] on icon "close" at bounding box center [370, 19] width 8 height 8
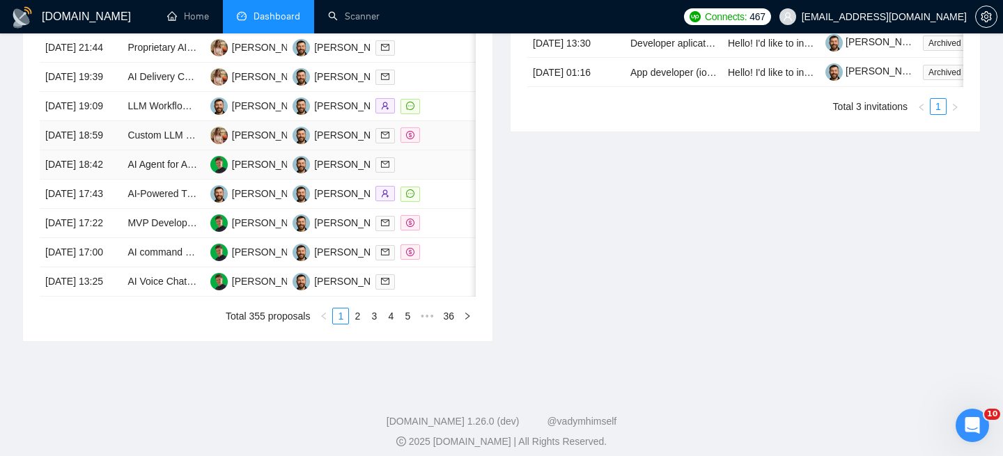
scroll to position [651, 0]
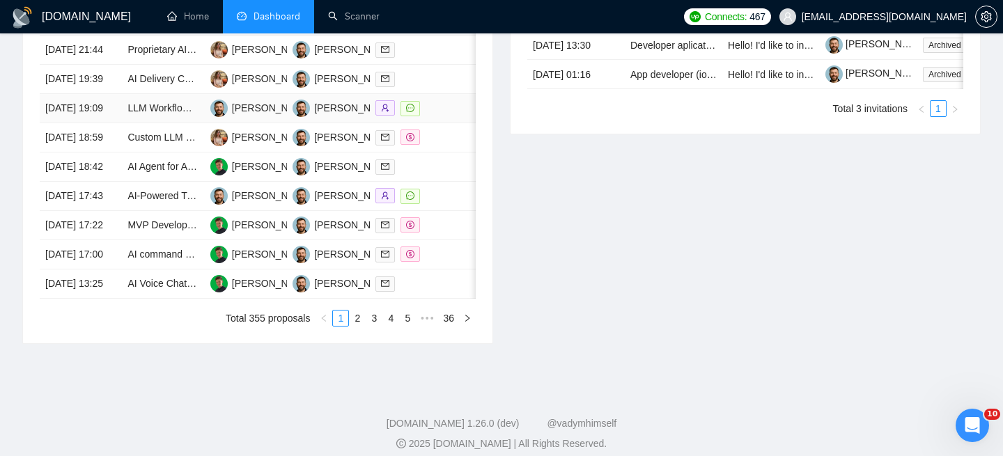
click at [116, 123] on td "[DATE] 19:09" at bounding box center [81, 108] width 82 height 29
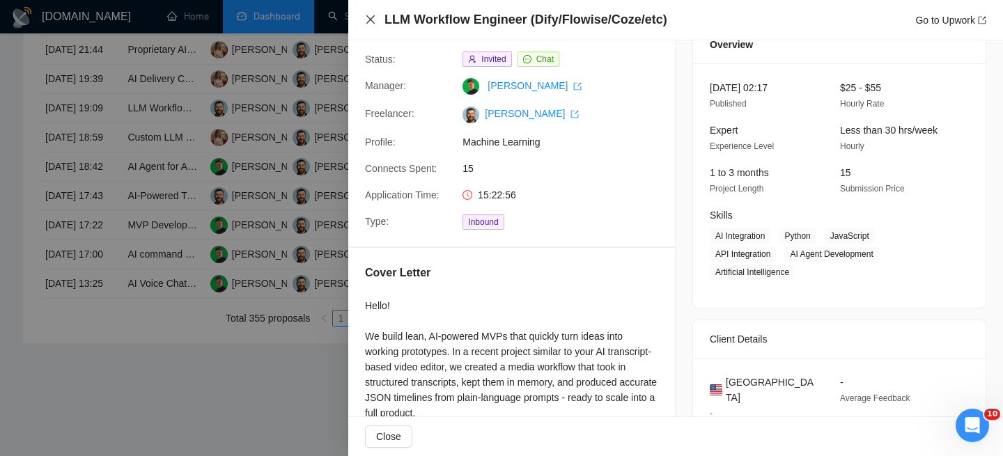
click at [370, 17] on icon "close" at bounding box center [370, 19] width 11 height 11
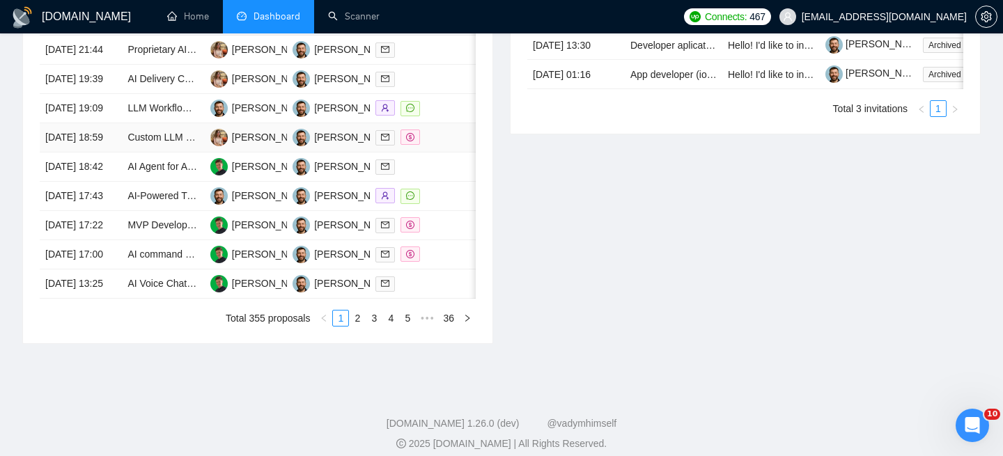
click at [92, 153] on td "[DATE] 18:59" at bounding box center [81, 137] width 82 height 29
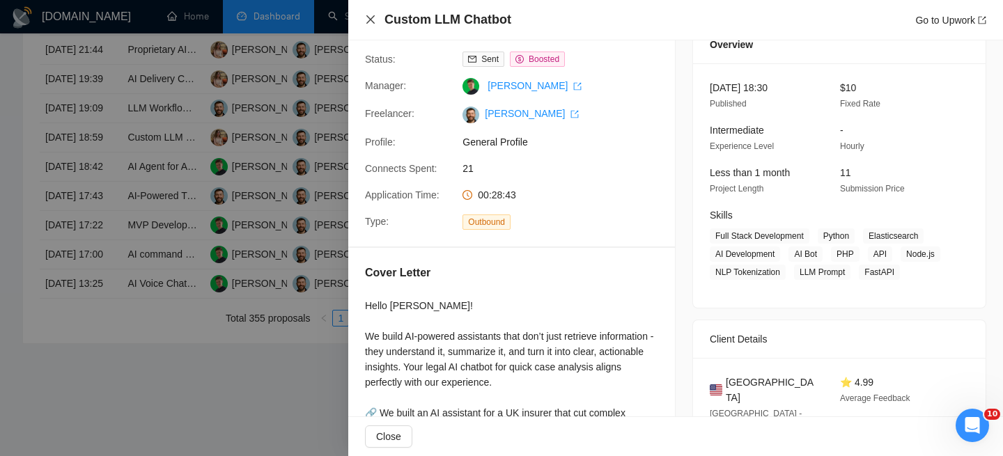
click at [370, 18] on icon "close" at bounding box center [370, 19] width 11 height 11
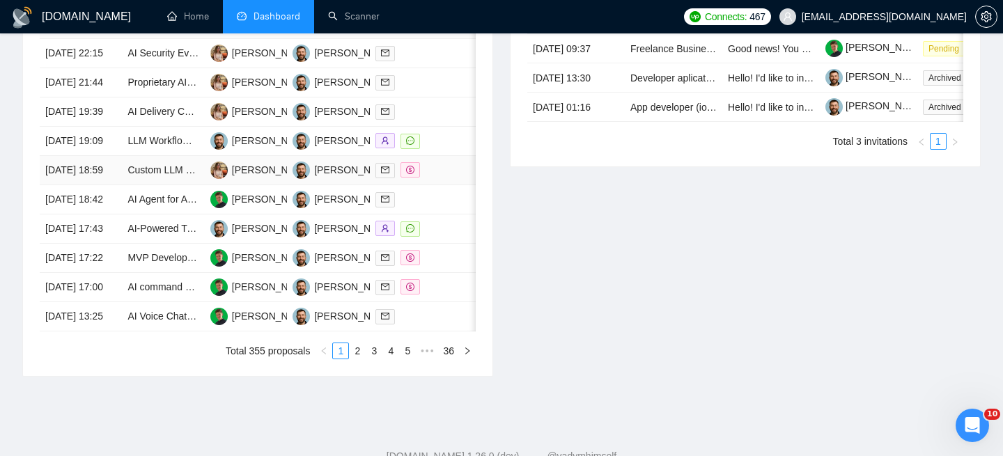
scroll to position [619, 0]
click at [113, 185] on td "[DATE] 18:59" at bounding box center [81, 169] width 82 height 29
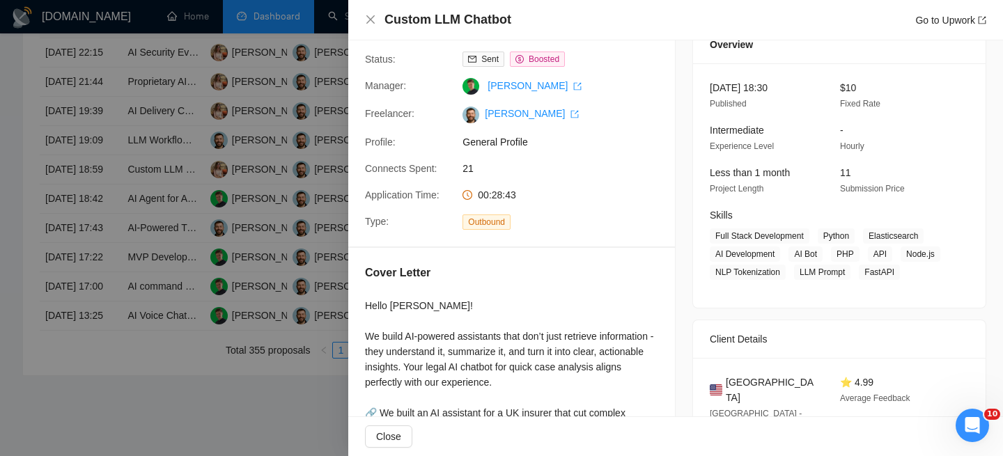
click at [435, 28] on h4 "Custom LLM Chatbot" at bounding box center [448, 19] width 127 height 17
click at [432, 24] on h4 "Custom LLM Chatbot" at bounding box center [448, 19] width 127 height 17
copy h4 "Custom LLM Chatbot"
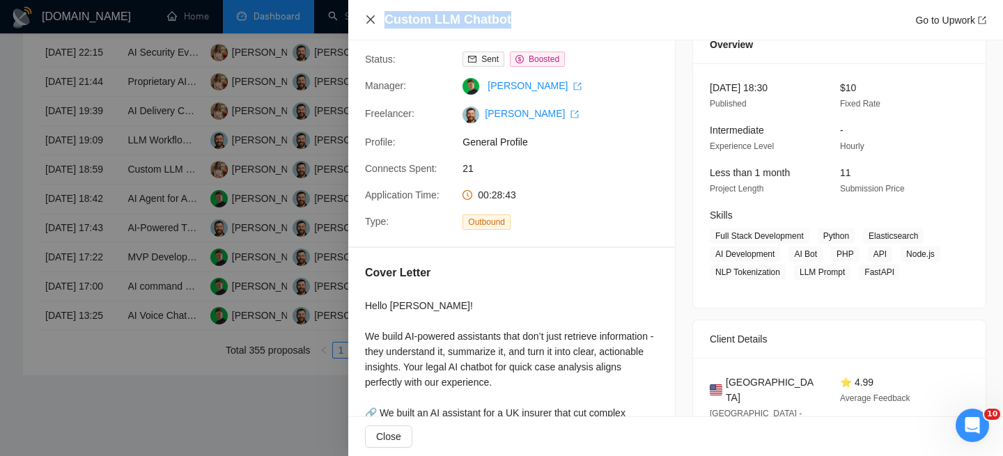
click at [371, 19] on icon "close" at bounding box center [370, 19] width 8 height 8
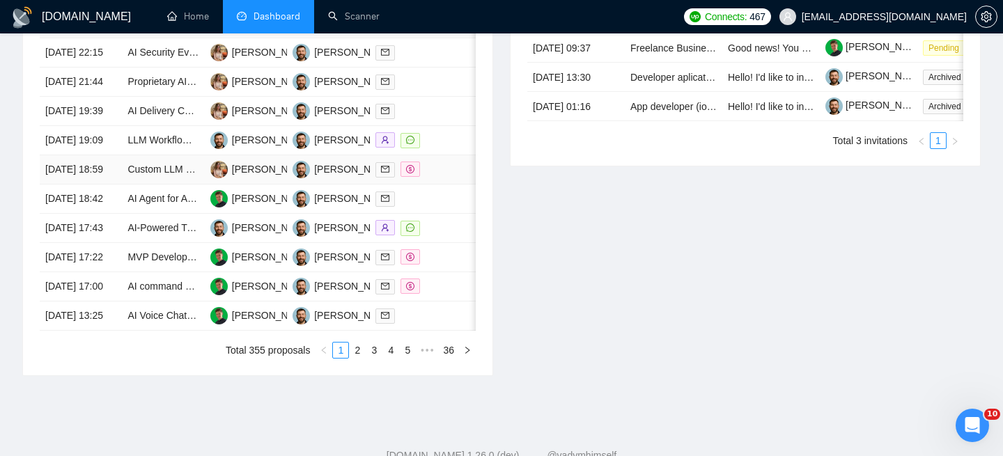
click at [111, 185] on td "[DATE] 18:59" at bounding box center [81, 169] width 82 height 29
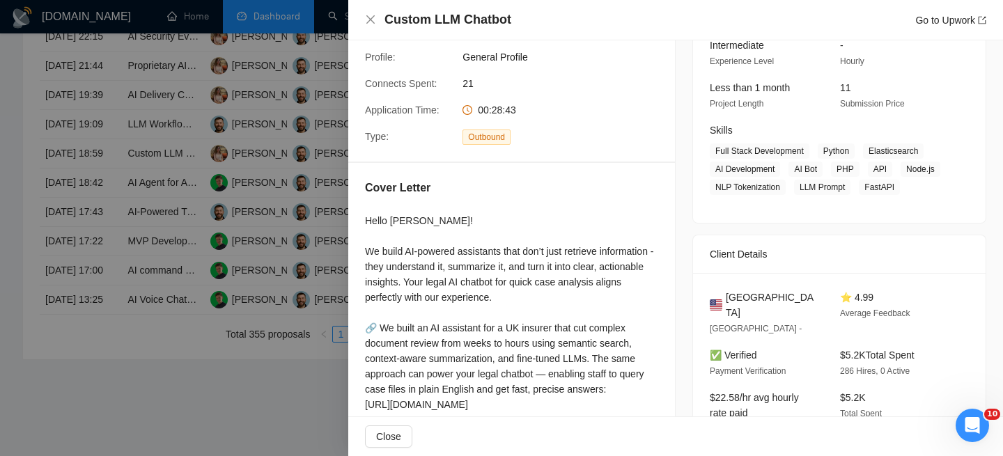
scroll to position [401, 0]
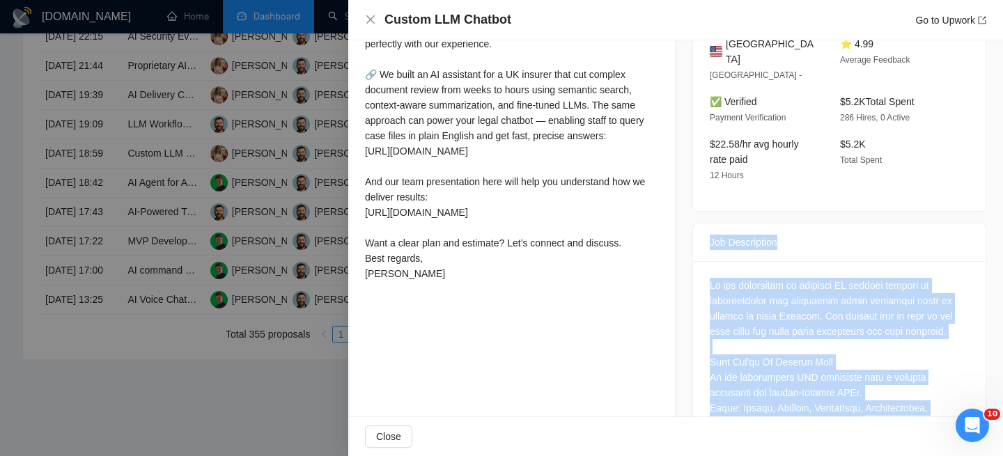
drag, startPoint x: 881, startPoint y: 375, endPoint x: 708, endPoint y: 231, distance: 224.5
copy div "Job Description We are developing an internal AI chatbot capable of understandi…"
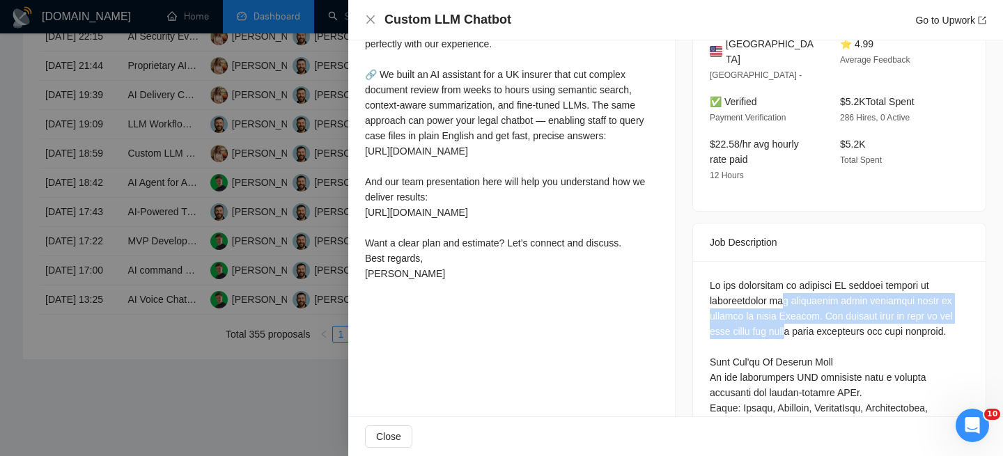
drag, startPoint x: 787, startPoint y: 297, endPoint x: 787, endPoint y: 326, distance: 28.6
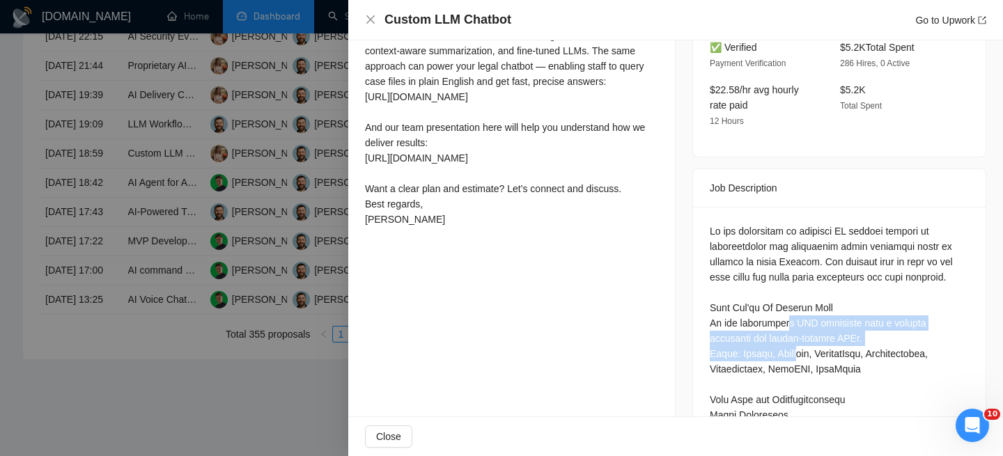
drag, startPoint x: 787, startPoint y: 326, endPoint x: 803, endPoint y: 361, distance: 38.6
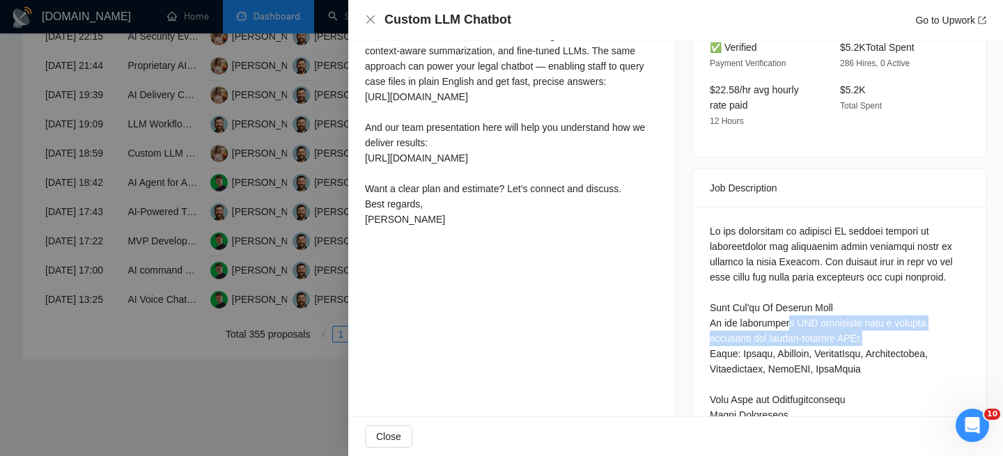
drag, startPoint x: 787, startPoint y: 321, endPoint x: 830, endPoint y: 339, distance: 46.6
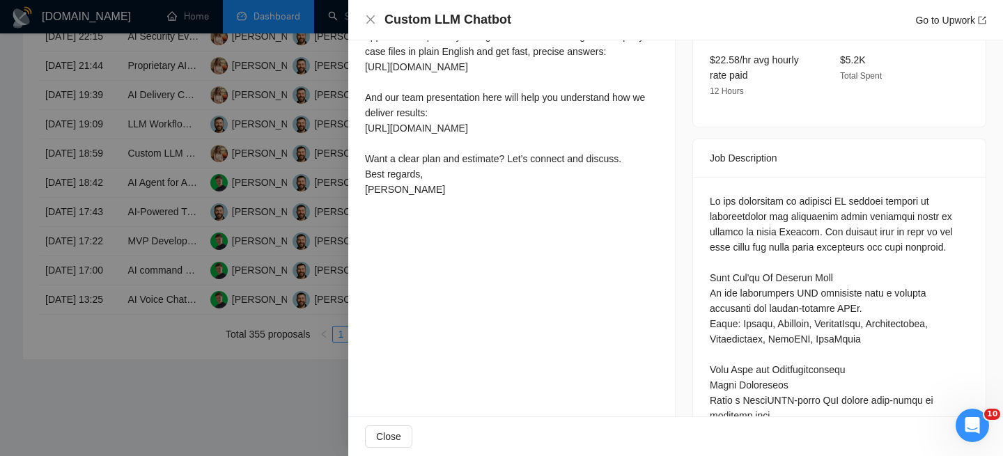
scroll to position [488, 0]
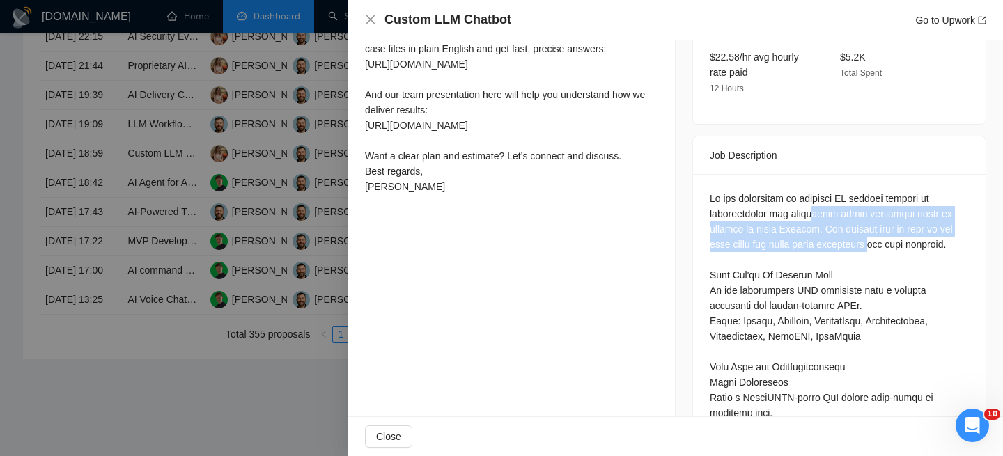
drag, startPoint x: 816, startPoint y: 221, endPoint x: 872, endPoint y: 242, distance: 59.5
click at [872, 242] on div at bounding box center [839, 451] width 259 height 521
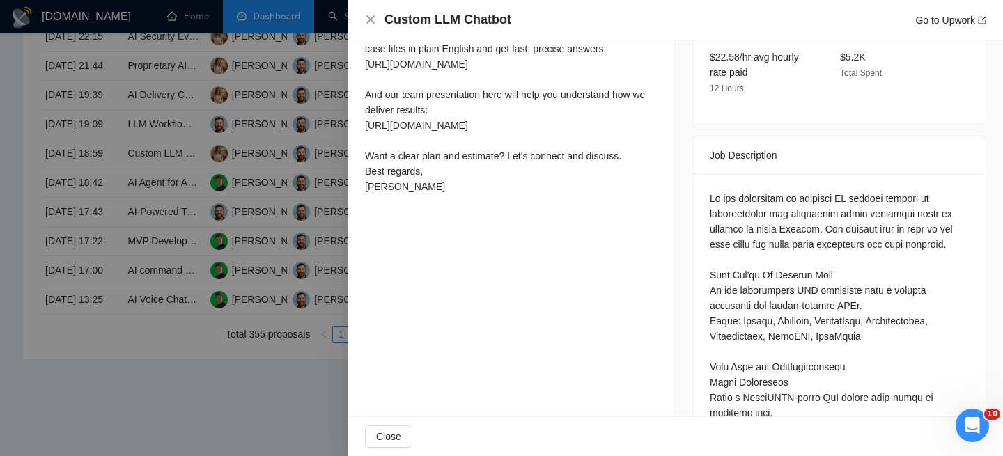
click at [862, 259] on div at bounding box center [839, 451] width 259 height 521
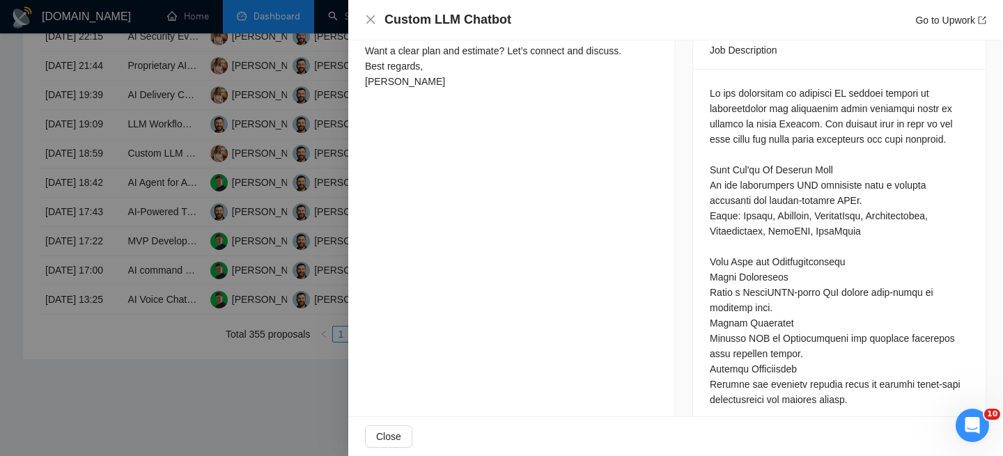
scroll to position [605, 0]
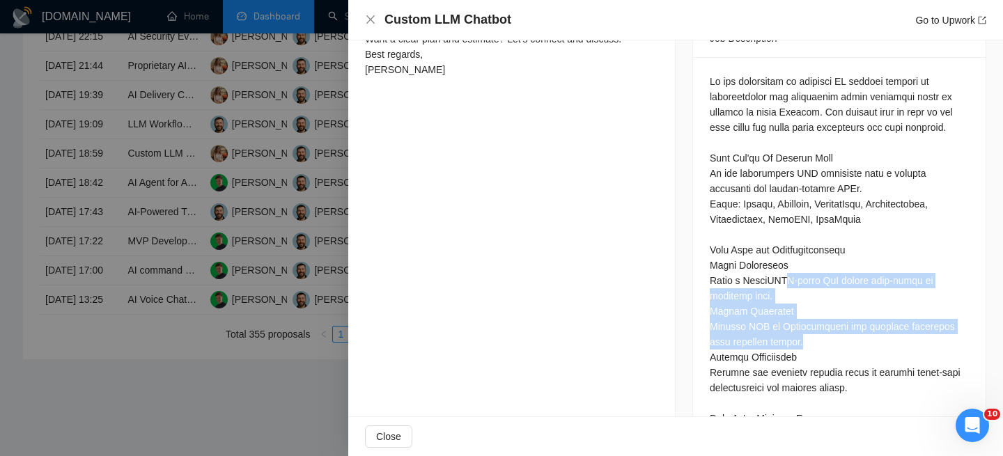
drag, startPoint x: 785, startPoint y: 277, endPoint x: 796, endPoint y: 337, distance: 60.9
click at [796, 337] on div at bounding box center [839, 334] width 259 height 521
click at [796, 336] on div at bounding box center [839, 334] width 259 height 521
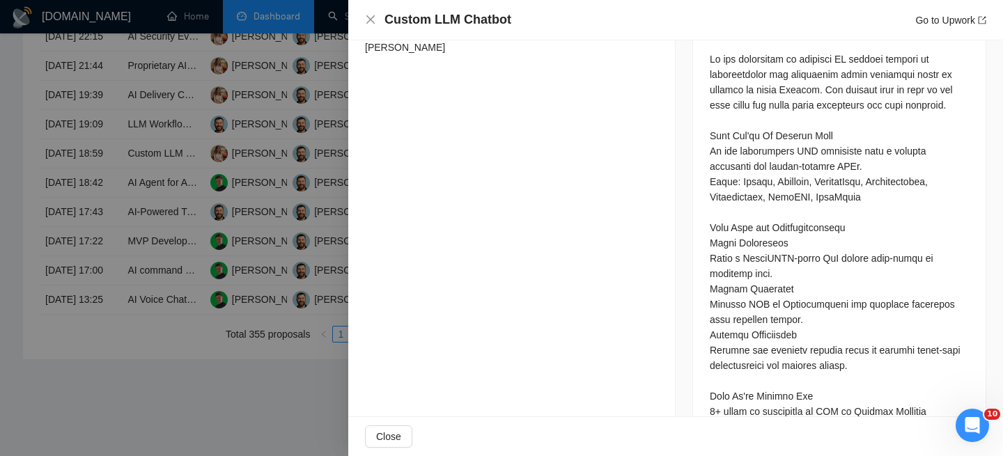
scroll to position [640, 0]
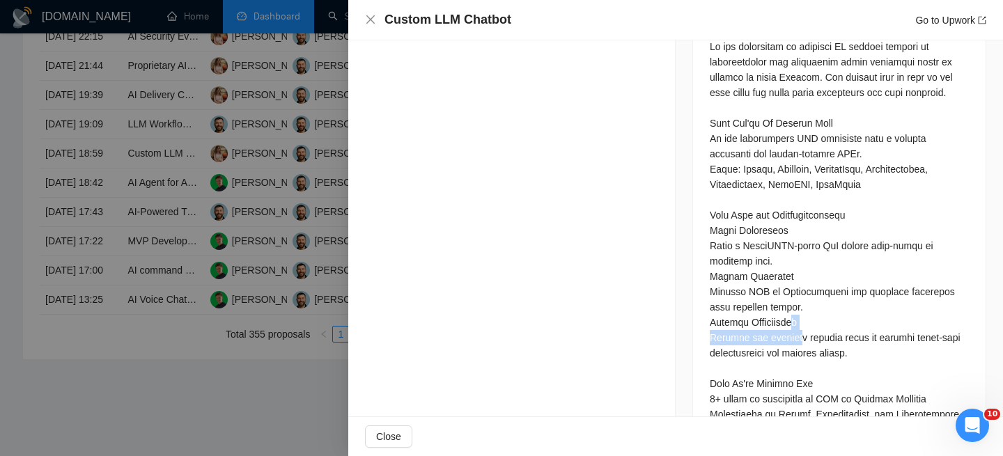
drag, startPoint x: 789, startPoint y: 329, endPoint x: 800, endPoint y: 343, distance: 18.0
click at [800, 343] on div at bounding box center [839, 299] width 259 height 521
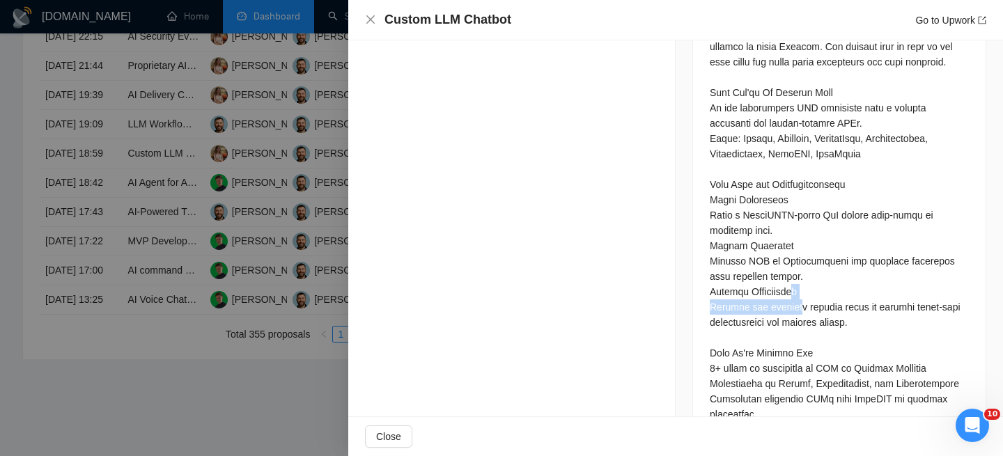
scroll to position [675, 0]
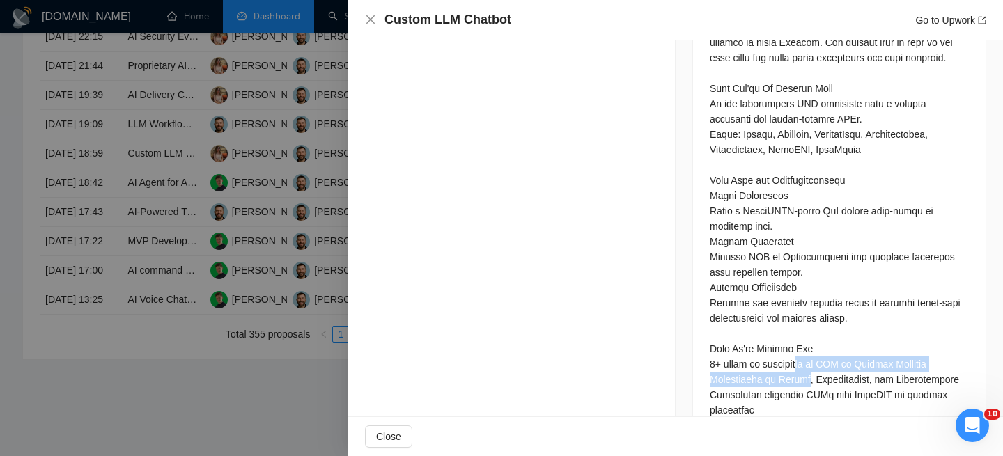
drag, startPoint x: 801, startPoint y: 362, endPoint x: 799, endPoint y: 381, distance: 19.6
click at [803, 382] on div at bounding box center [839, 264] width 259 height 521
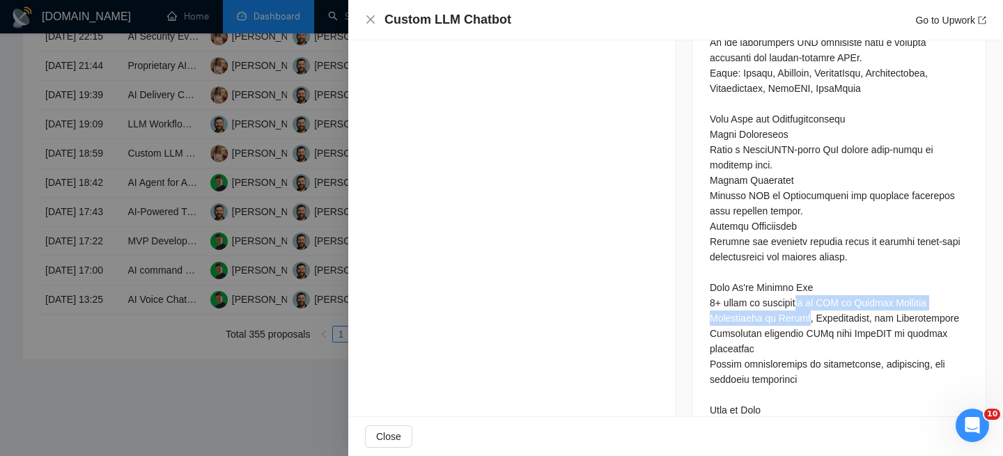
scroll to position [737, 0]
drag, startPoint x: 797, startPoint y: 372, endPoint x: 802, endPoint y: 386, distance: 14.8
click at [802, 386] on div at bounding box center [839, 202] width 259 height 521
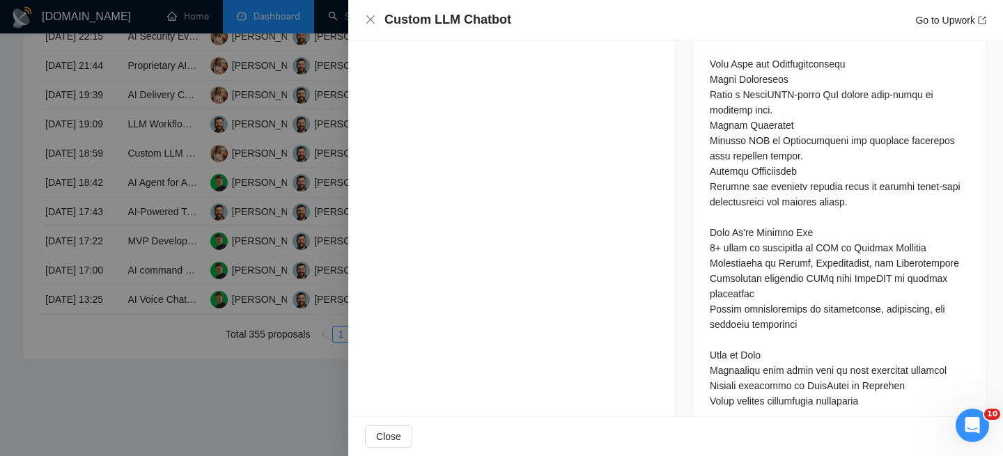
scroll to position [824, 0]
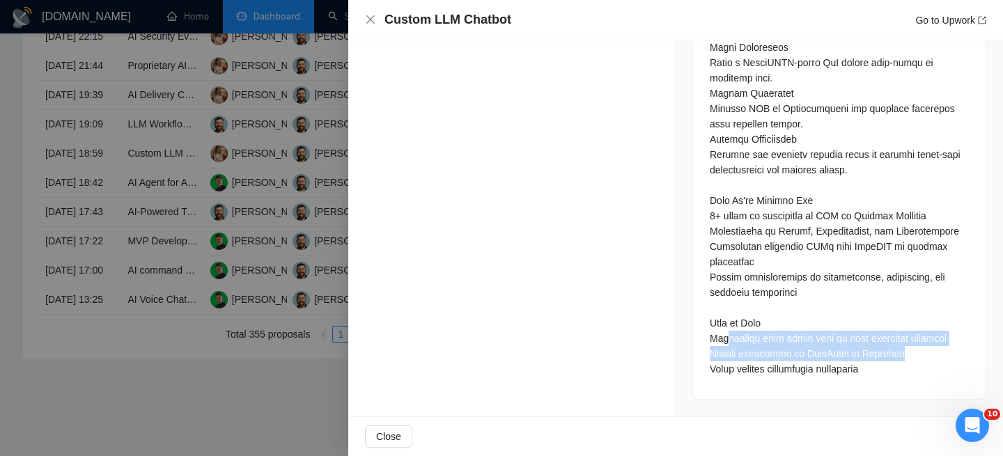
drag, startPoint x: 728, startPoint y: 339, endPoint x: 923, endPoint y: 353, distance: 195.6
click at [923, 353] on div at bounding box center [839, 116] width 259 height 521
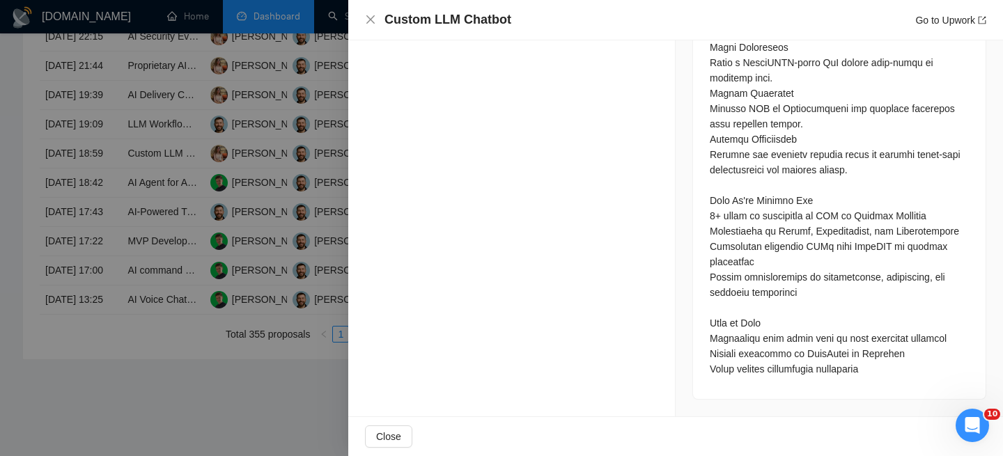
click at [904, 357] on div at bounding box center [839, 116] width 259 height 521
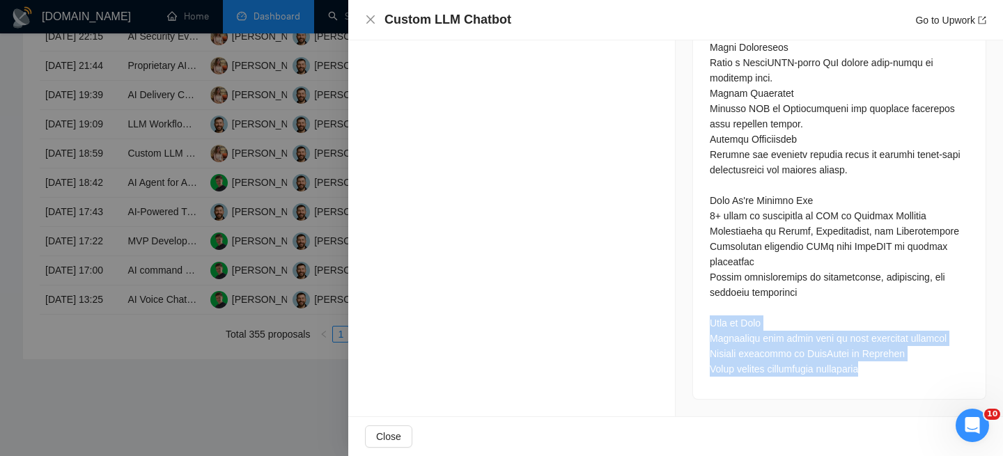
drag, startPoint x: 899, startPoint y: 363, endPoint x: 702, endPoint y: 325, distance: 201.5
click at [702, 325] on div at bounding box center [839, 119] width 293 height 560
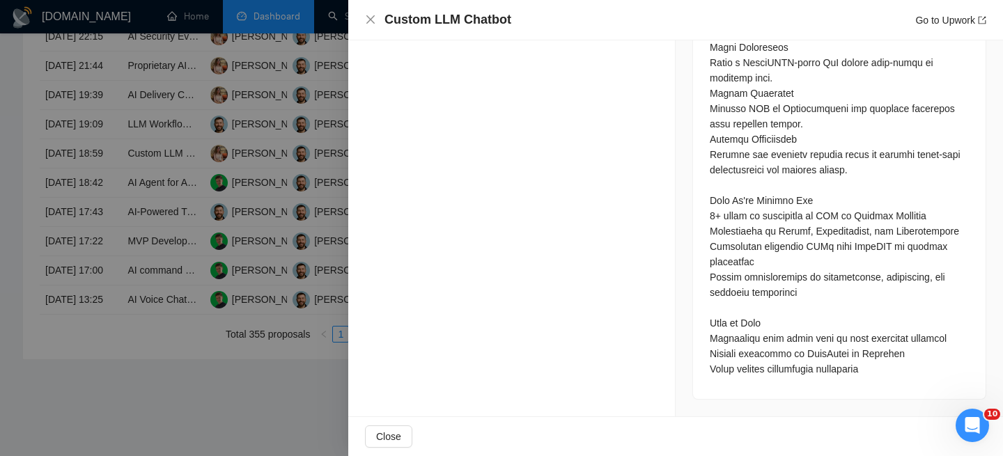
click at [736, 340] on div at bounding box center [839, 116] width 259 height 521
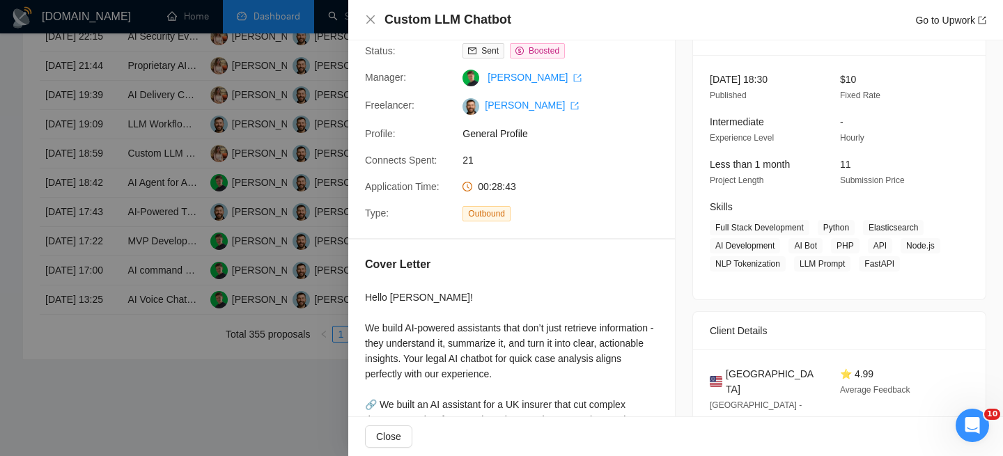
scroll to position [73, 0]
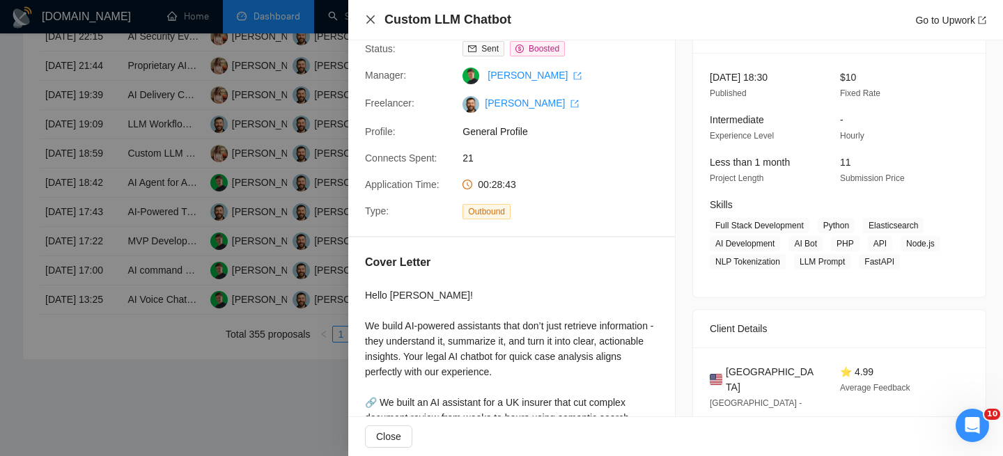
click at [370, 22] on icon "close" at bounding box center [370, 19] width 11 height 11
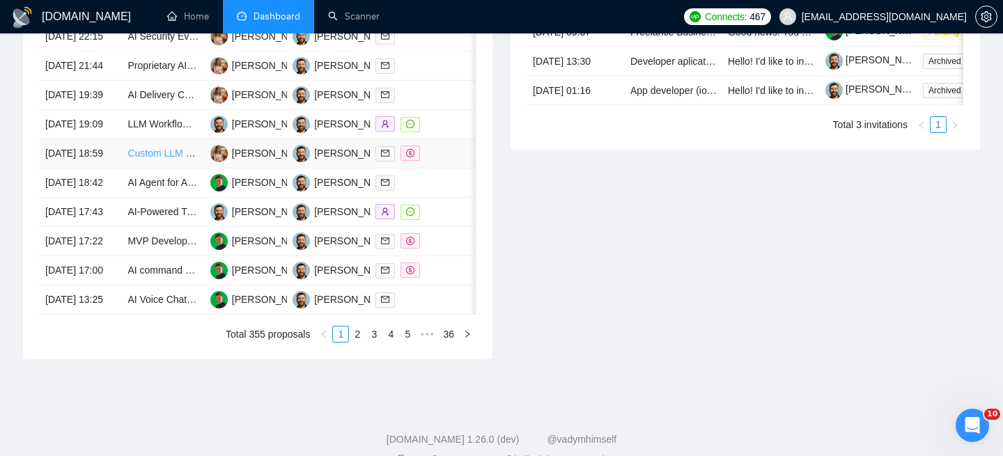
click at [139, 159] on link "Custom LLM Chatbot" at bounding box center [173, 153] width 92 height 11
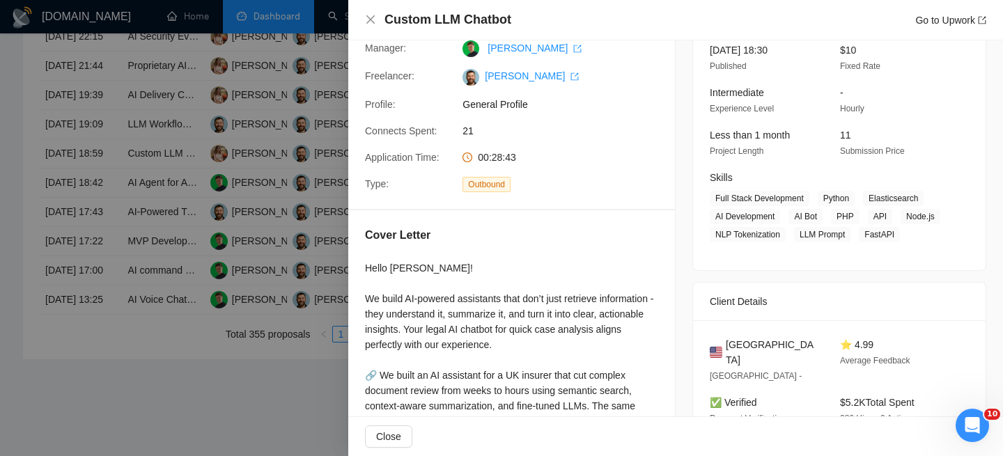
scroll to position [108, 0]
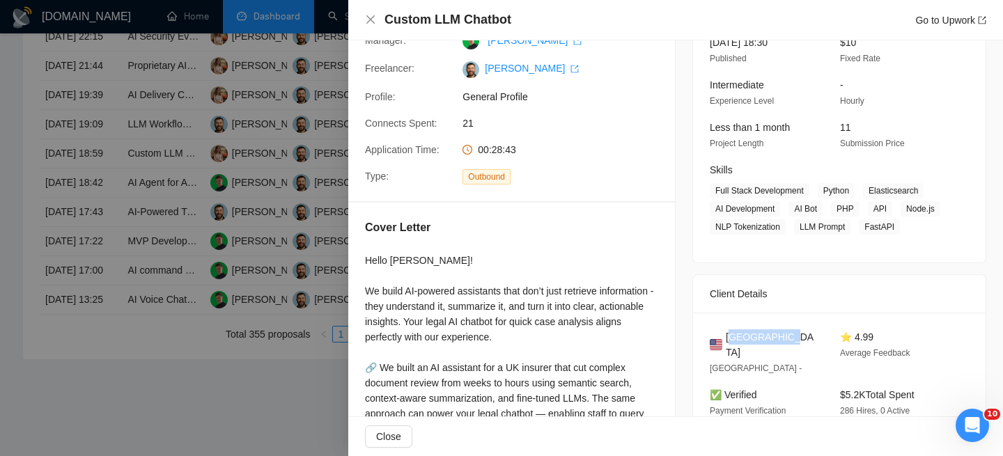
drag, startPoint x: 784, startPoint y: 357, endPoint x: 729, endPoint y: 352, distance: 55.3
click at [730, 352] on span "[GEOGRAPHIC_DATA]" at bounding box center [772, 345] width 92 height 31
click at [729, 352] on span "[GEOGRAPHIC_DATA]" at bounding box center [772, 345] width 92 height 31
drag, startPoint x: 729, startPoint y: 352, endPoint x: 798, endPoint y: 351, distance: 69.0
click at [798, 351] on div "[GEOGRAPHIC_DATA]" at bounding box center [764, 345] width 108 height 31
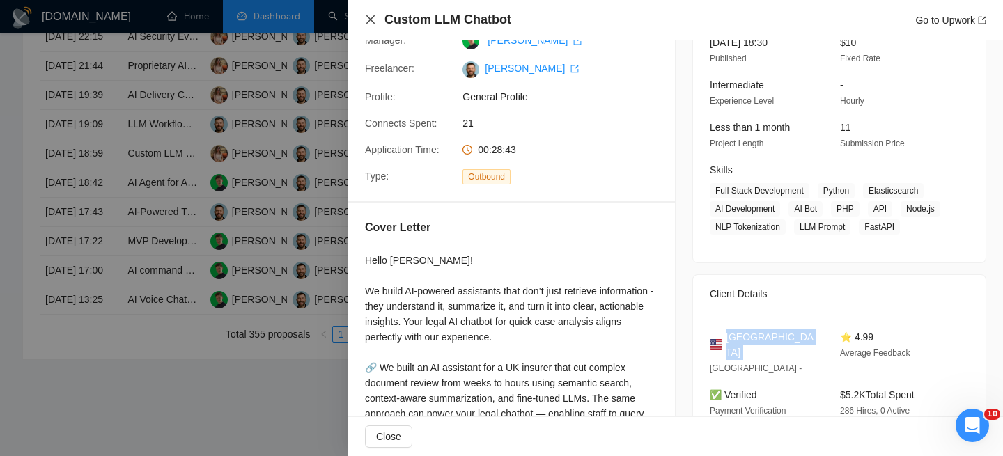
click at [371, 17] on icon "close" at bounding box center [370, 19] width 11 height 11
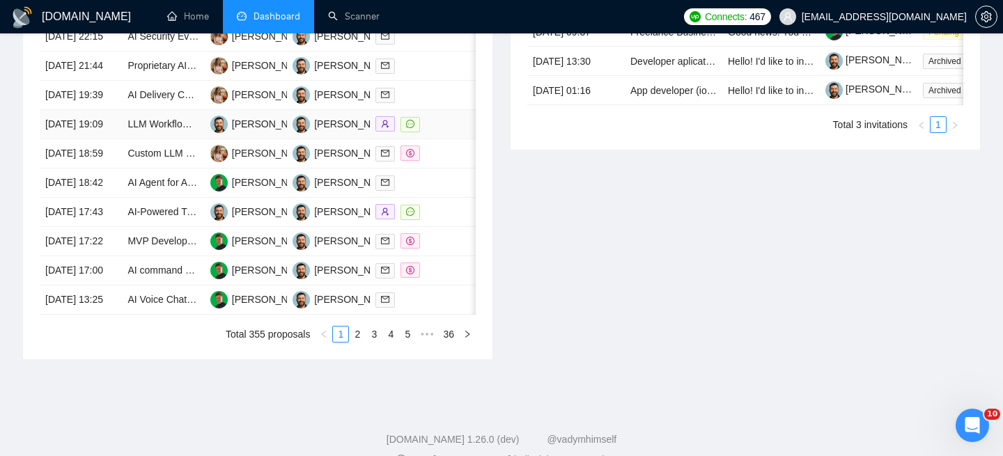
click at [116, 139] on td "[DATE] 19:09" at bounding box center [81, 124] width 82 height 29
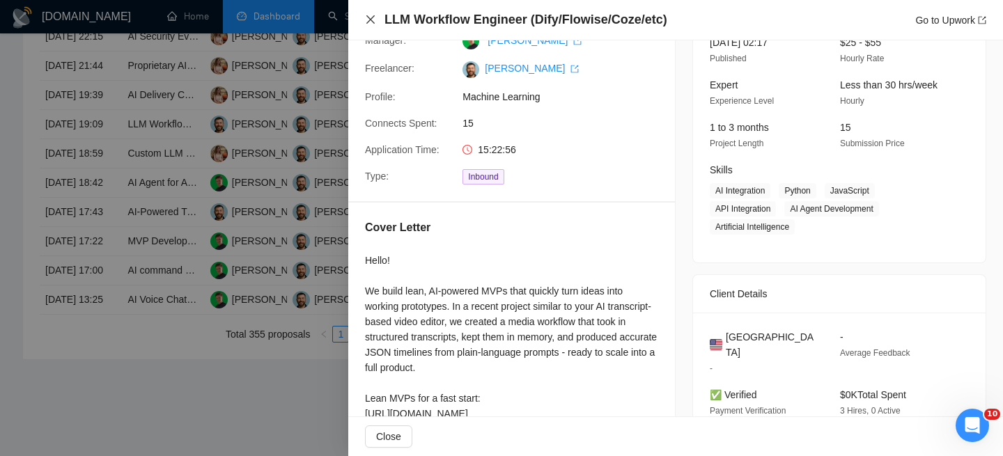
click at [367, 18] on icon "close" at bounding box center [370, 19] width 11 height 11
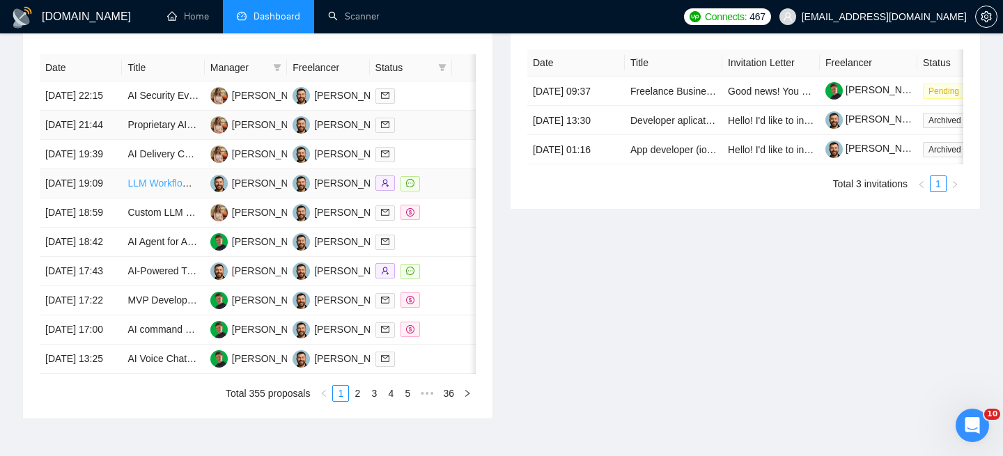
scroll to position [581, 0]
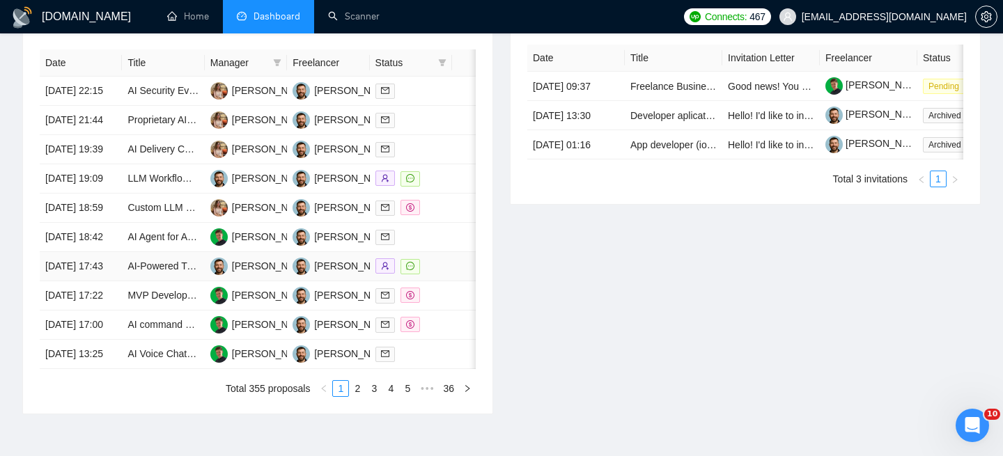
click at [107, 281] on td "[DATE] 17:43" at bounding box center [81, 266] width 82 height 29
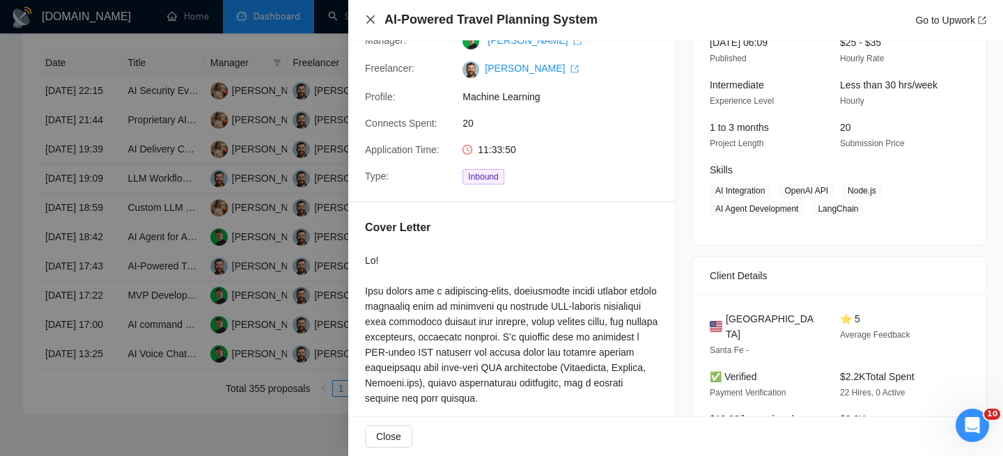
click at [367, 17] on icon "close" at bounding box center [370, 19] width 8 height 8
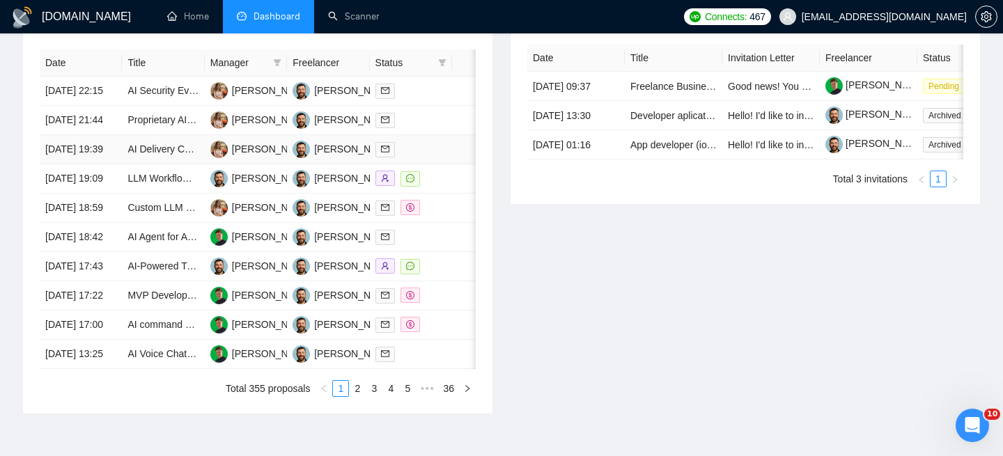
click at [168, 164] on td "AI Delivery Chatbot Development" at bounding box center [163, 149] width 82 height 29
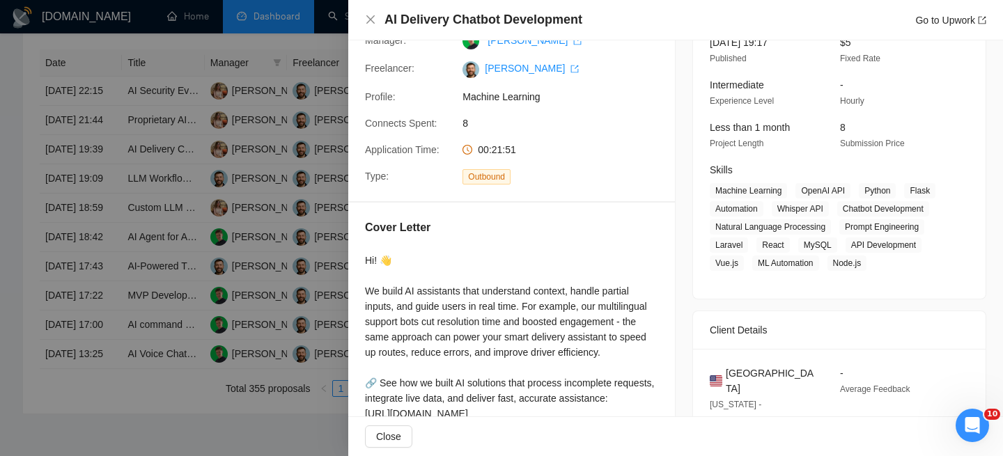
click at [470, 23] on h4 "AI Delivery Chatbot Development" at bounding box center [484, 19] width 198 height 17
copy h4 "AI Delivery Chatbot Development"
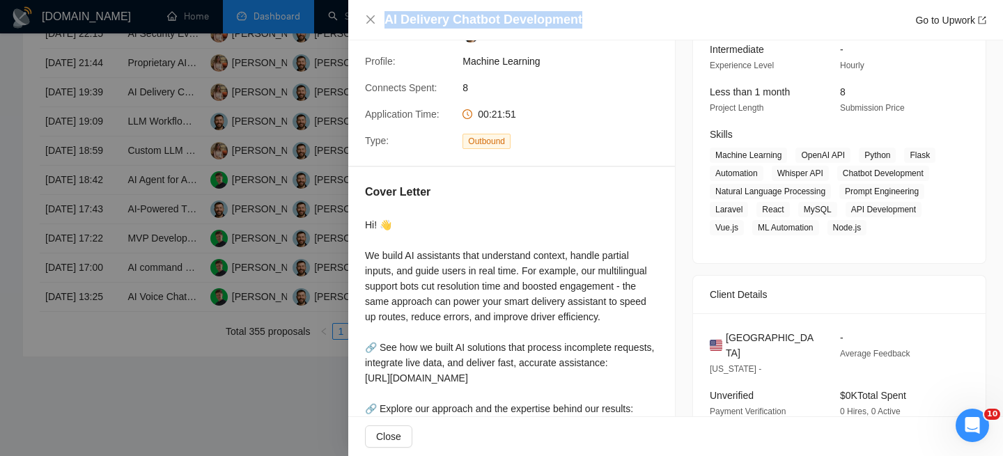
scroll to position [0, 0]
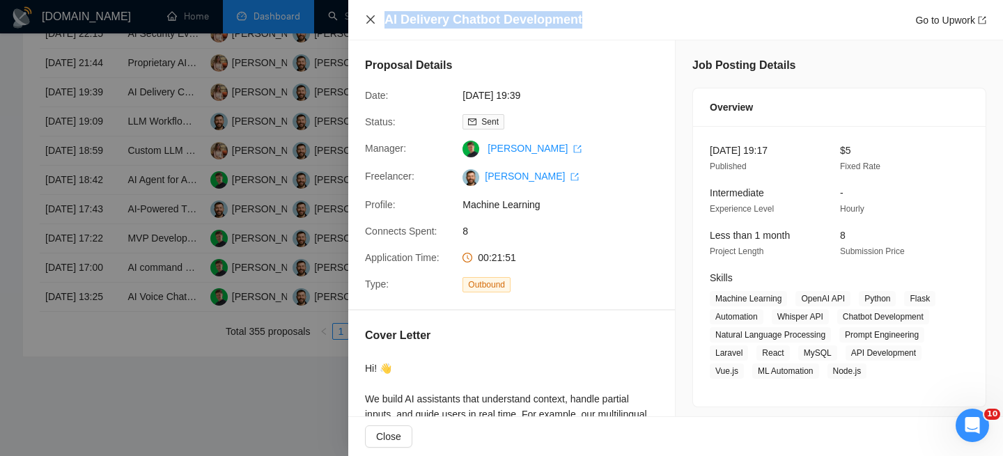
click at [375, 15] on icon "close" at bounding box center [370, 19] width 11 height 11
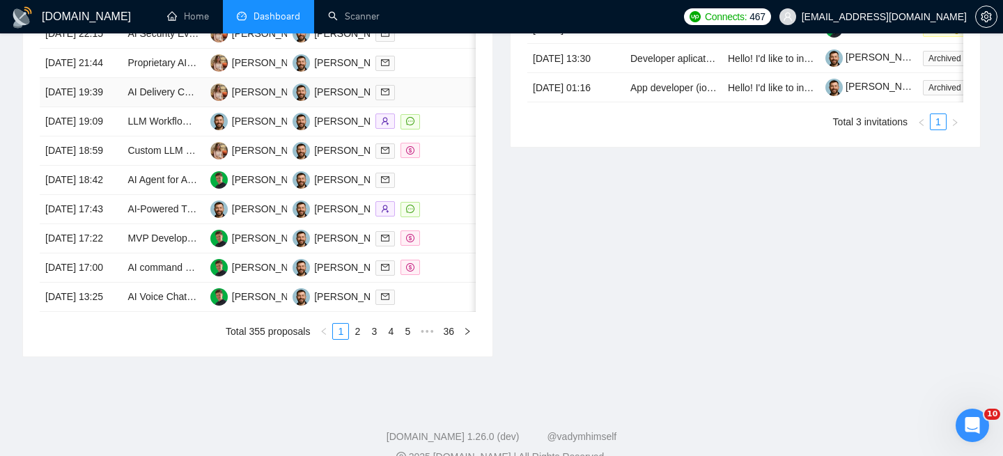
click at [116, 107] on td "[DATE] 19:39" at bounding box center [81, 92] width 82 height 29
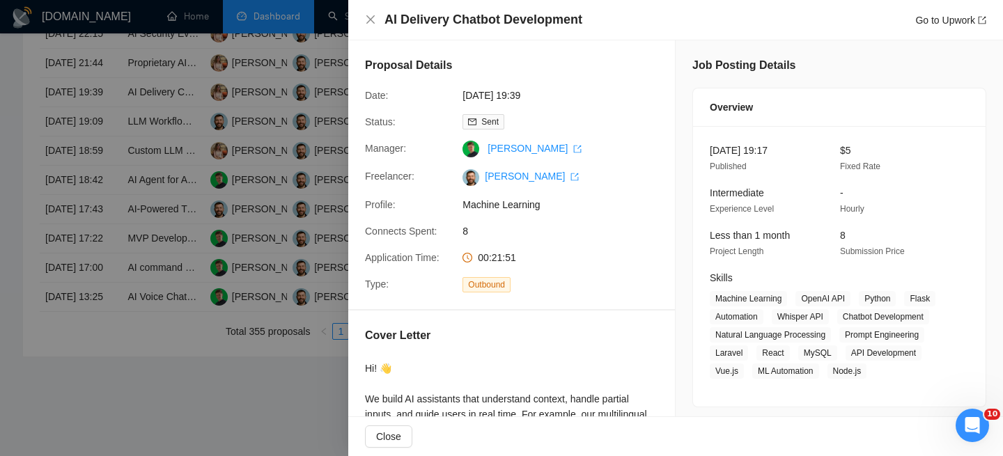
click at [381, 26] on div "AI Delivery Chatbot Development Go to Upwork" at bounding box center [675, 19] width 621 height 17
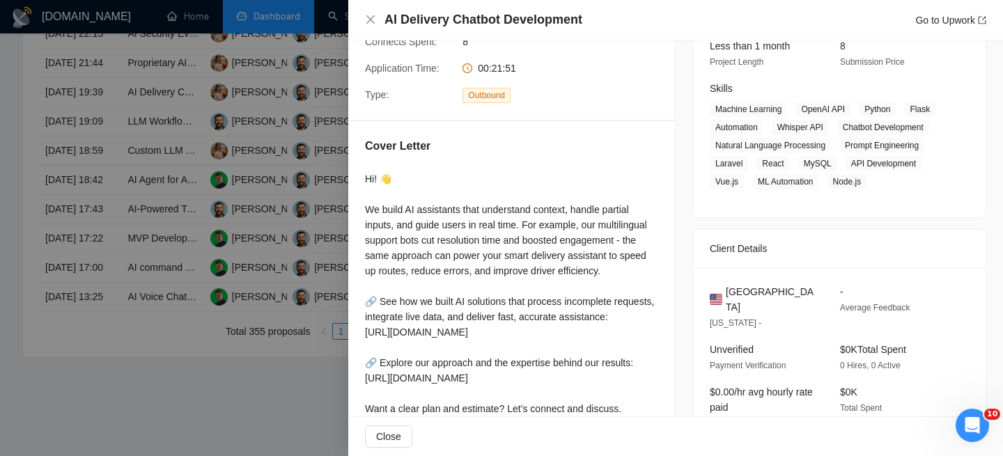
scroll to position [118, 0]
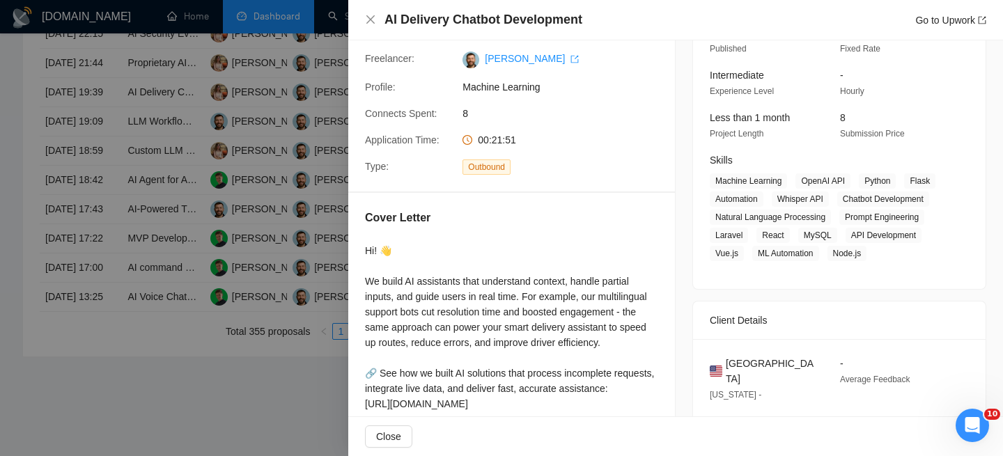
click at [369, 25] on div "AI Delivery Chatbot Development Go to Upwork" at bounding box center [675, 19] width 621 height 17
click at [366, 20] on icon "close" at bounding box center [370, 19] width 11 height 11
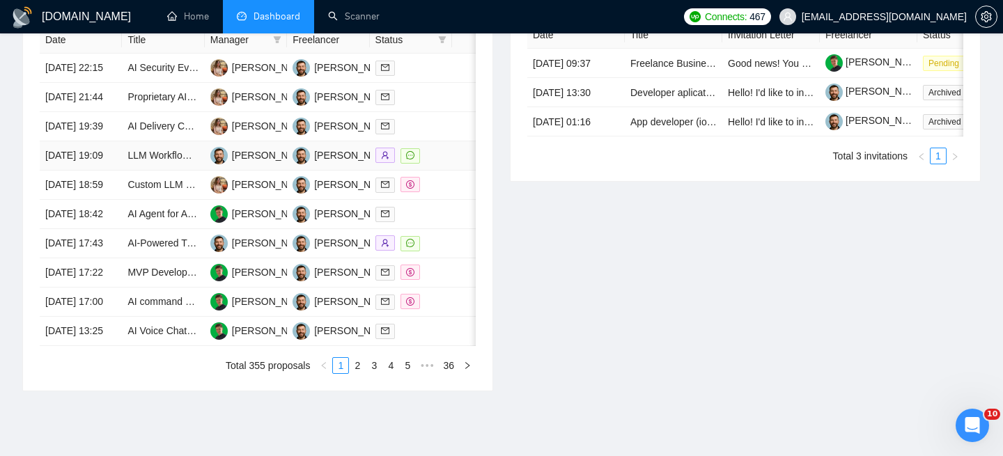
scroll to position [603, 0]
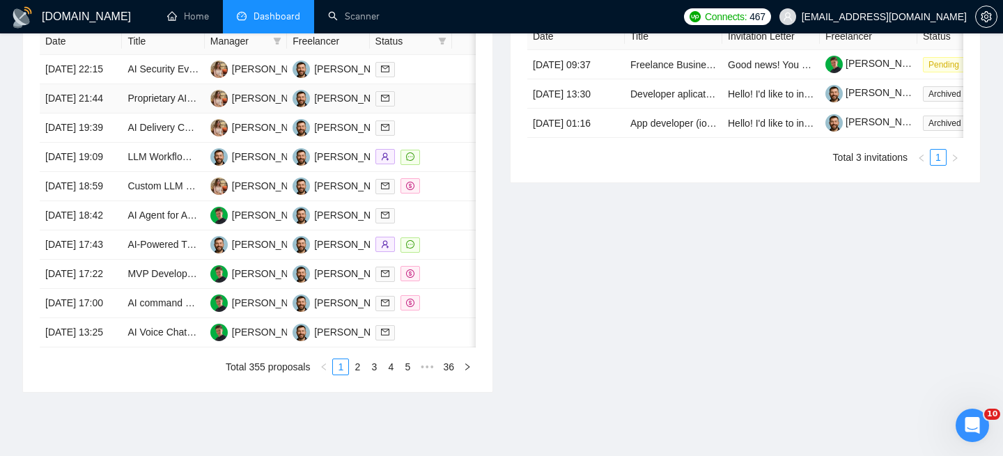
click at [113, 114] on td "[DATE] 21:44" at bounding box center [81, 98] width 82 height 29
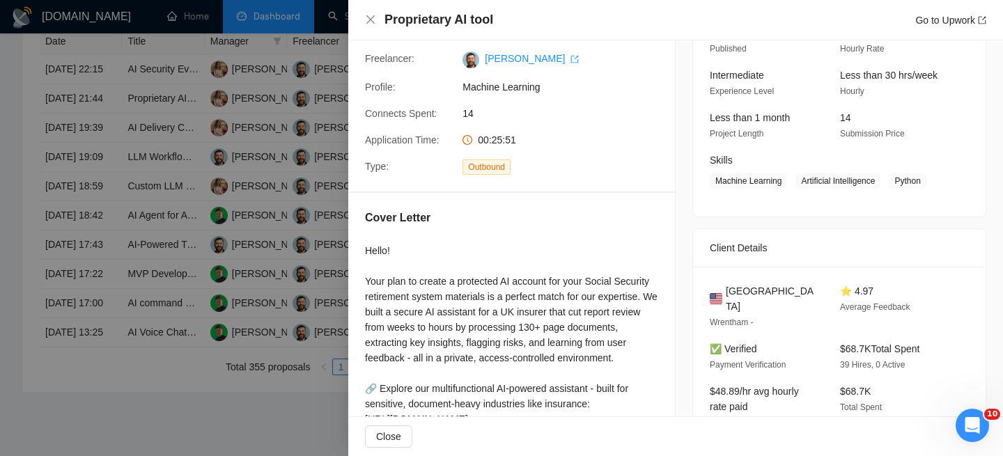
click at [458, 22] on h4 "Proprietary AI tool" at bounding box center [439, 19] width 109 height 17
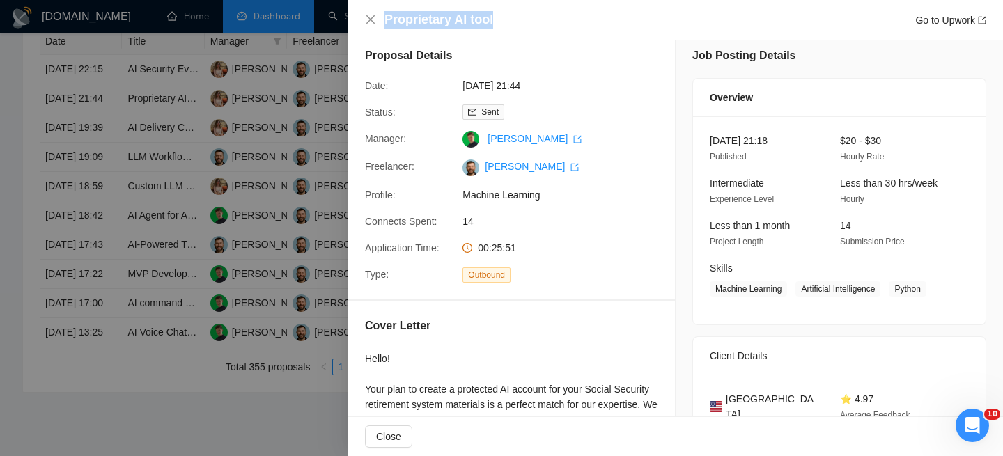
scroll to position [6, 0]
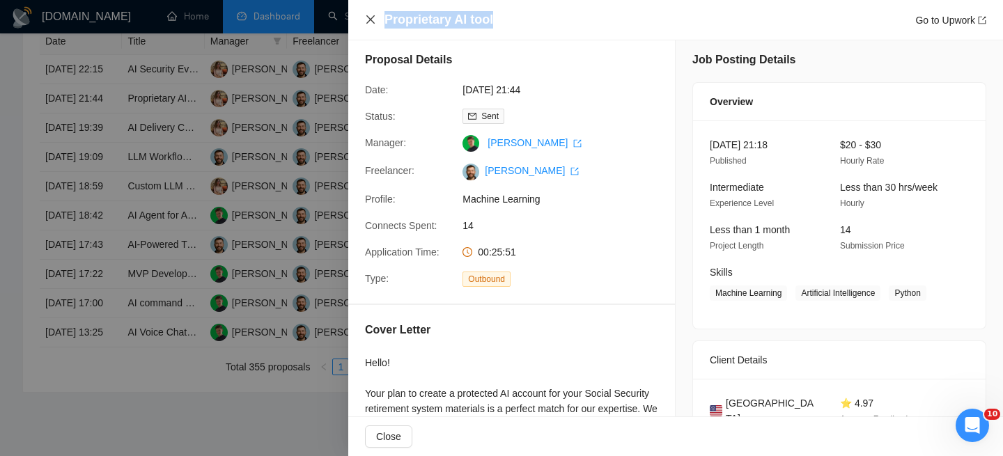
click at [370, 22] on icon "close" at bounding box center [370, 19] width 11 height 11
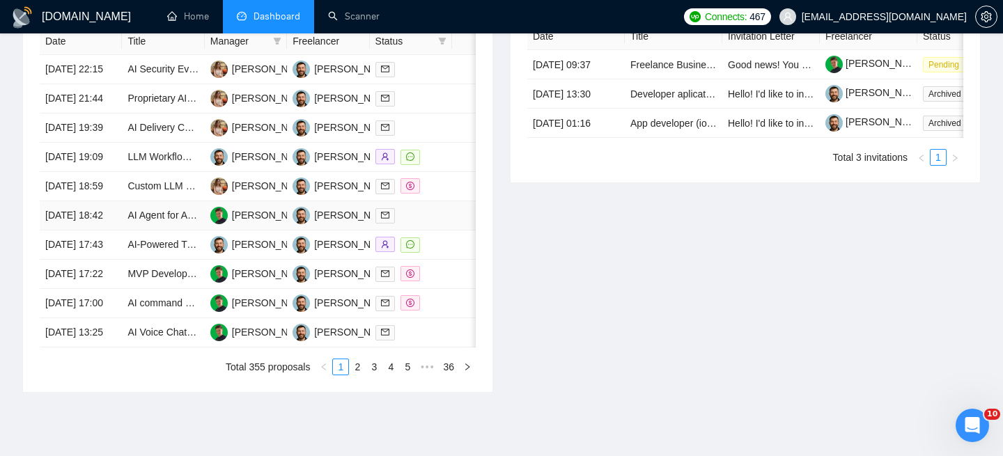
click at [166, 231] on td "AI Agent for Automated Content Creation and Publishing" at bounding box center [163, 215] width 82 height 29
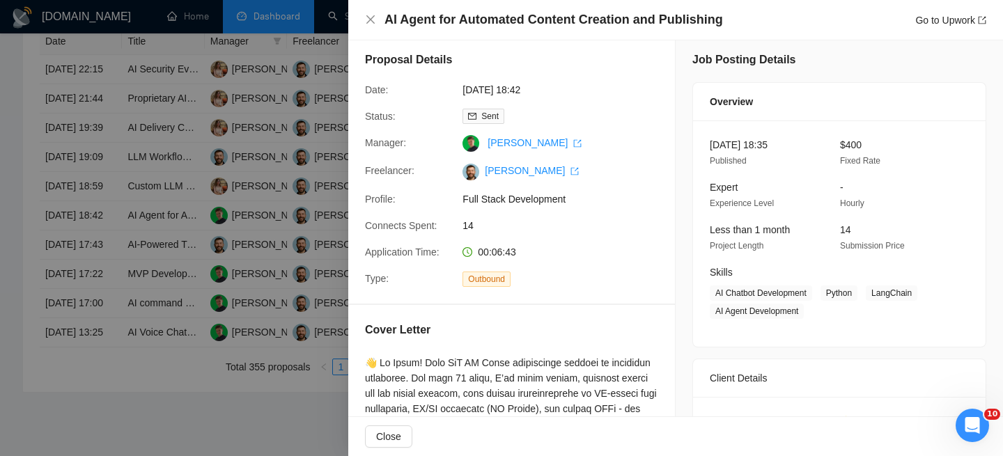
click at [367, 13] on div "AI Agent for Automated Content Creation and Publishing Go to Upwork" at bounding box center [675, 19] width 621 height 17
click at [369, 15] on icon "close" at bounding box center [370, 19] width 11 height 11
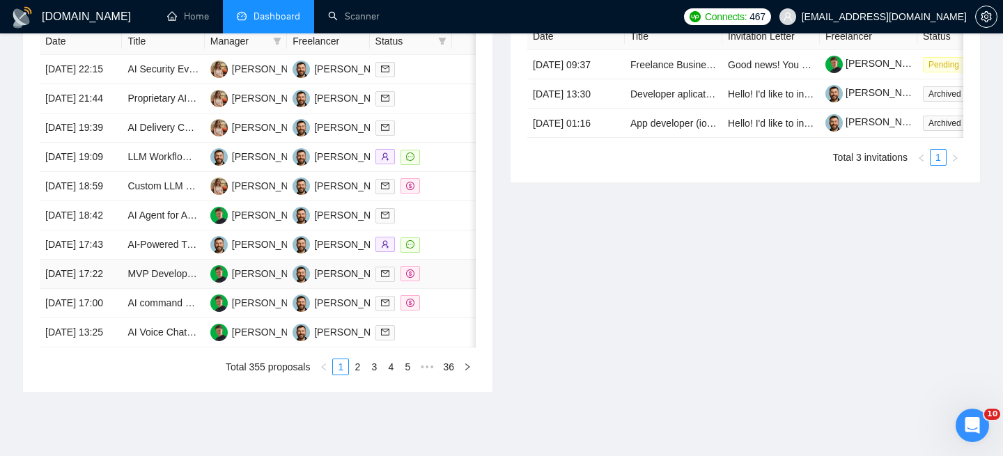
click at [166, 289] on td "MVP Development: Supermarket Price Comparison Tool" at bounding box center [163, 274] width 82 height 29
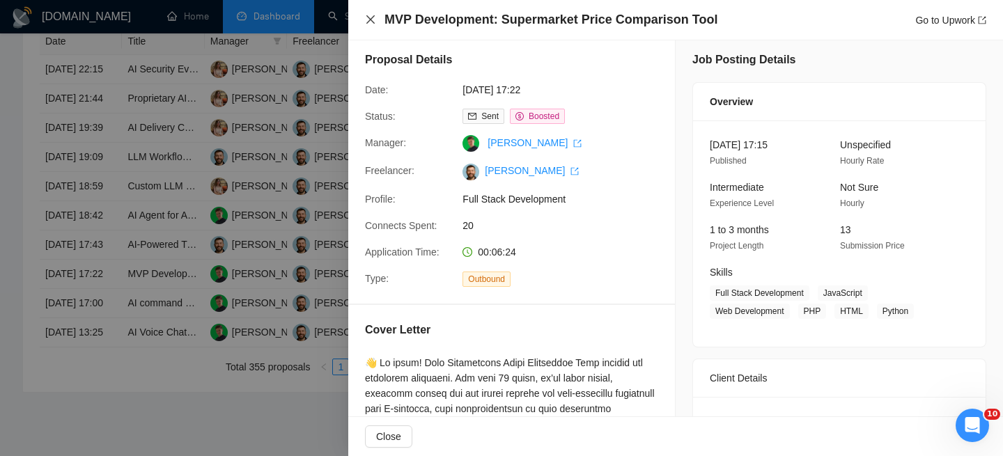
click at [369, 24] on icon "close" at bounding box center [370, 19] width 11 height 11
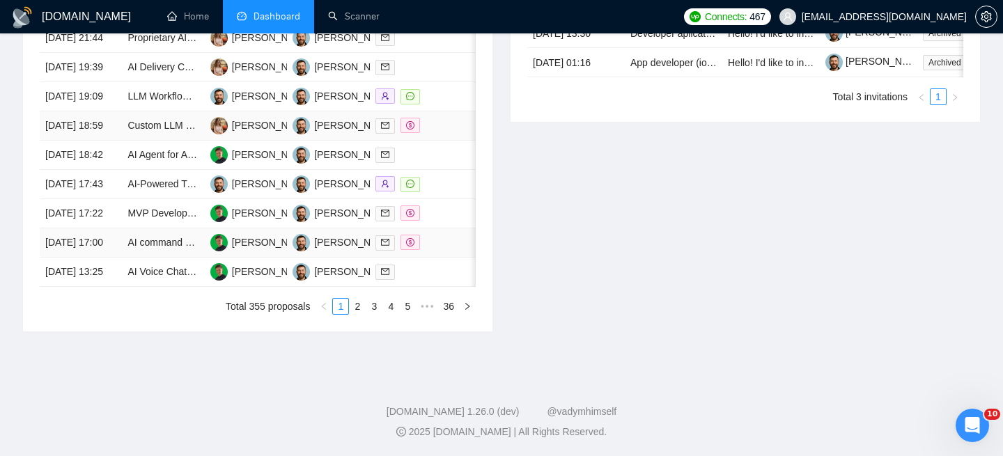
scroll to position [698, 0]
click at [180, 258] on td "AI command center for Kiteschool (N8N, Notion,agents)" at bounding box center [163, 243] width 82 height 29
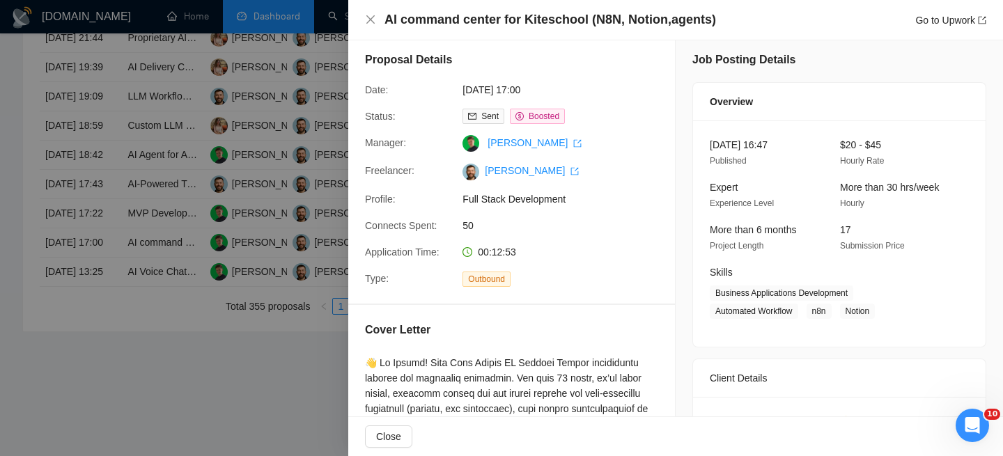
click at [371, 27] on div "AI command center for Kiteschool (N8N, Notion,agents) Go to Upwork" at bounding box center [675, 19] width 621 height 17
click at [371, 25] on div "AI command center for Kiteschool (N8N, Notion,agents) Go to Upwork" at bounding box center [675, 19] width 621 height 17
click at [371, 24] on icon "close" at bounding box center [370, 19] width 11 height 11
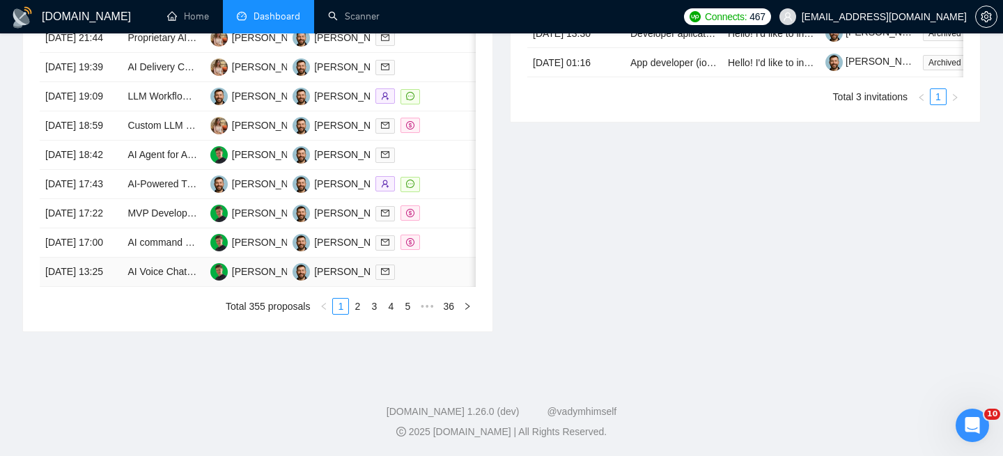
click at [112, 287] on td "[DATE] 13:25" at bounding box center [81, 272] width 82 height 29
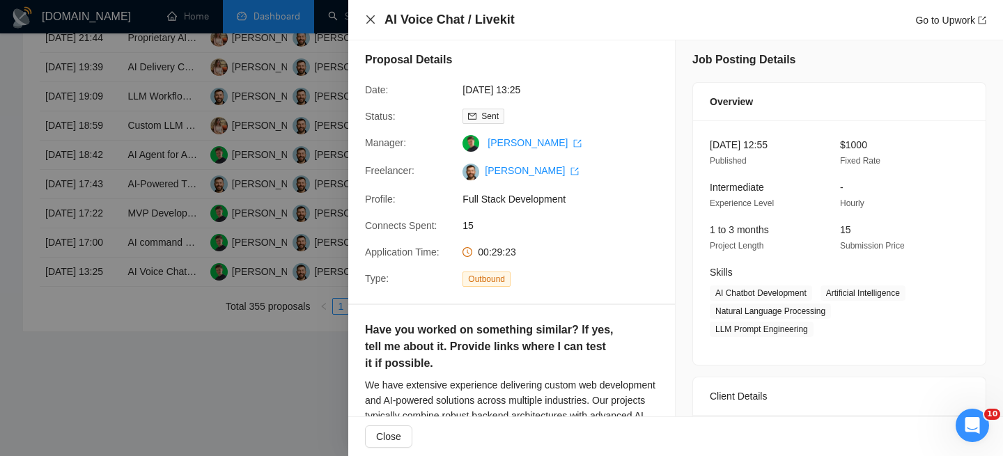
click at [372, 15] on icon "close" at bounding box center [370, 19] width 11 height 11
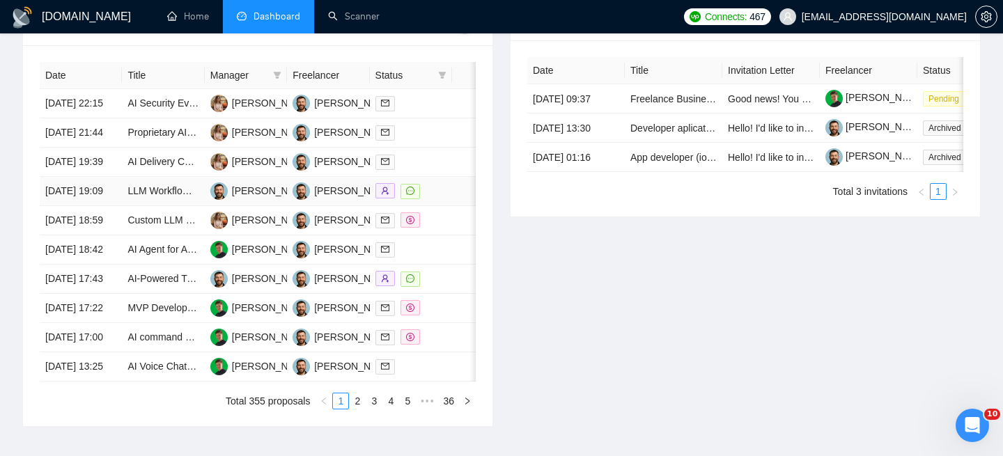
scroll to position [570, 0]
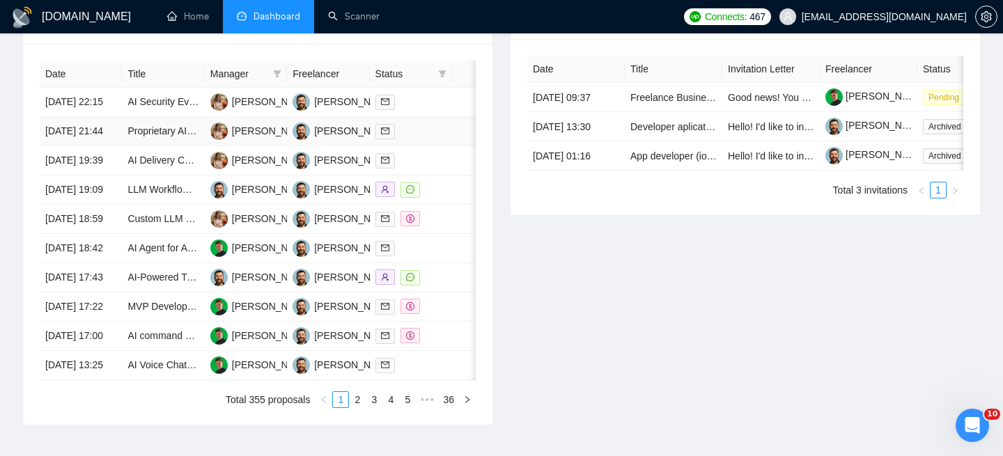
click at [122, 146] on td "Proprietary AI tool" at bounding box center [163, 131] width 82 height 29
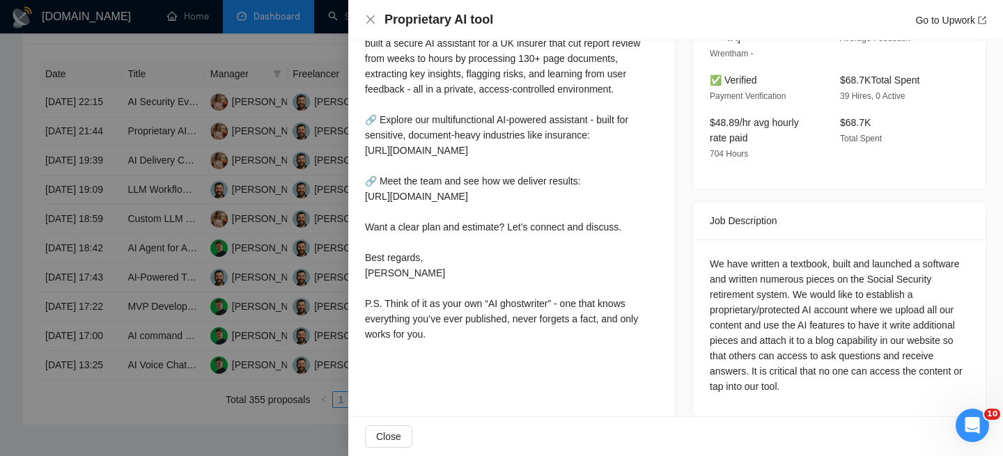
scroll to position [215, 0]
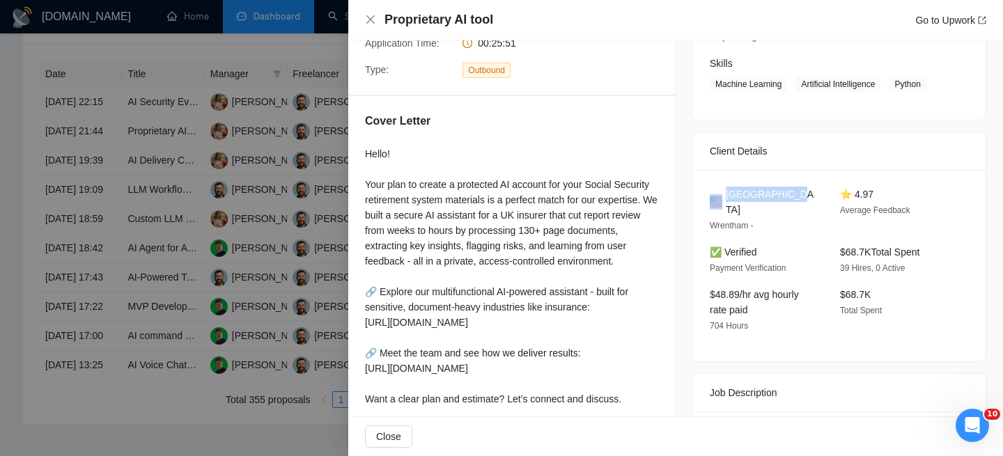
drag, startPoint x: 725, startPoint y: 198, endPoint x: 799, endPoint y: 199, distance: 74.6
click at [799, 199] on div "[GEOGRAPHIC_DATA]" at bounding box center [764, 202] width 108 height 31
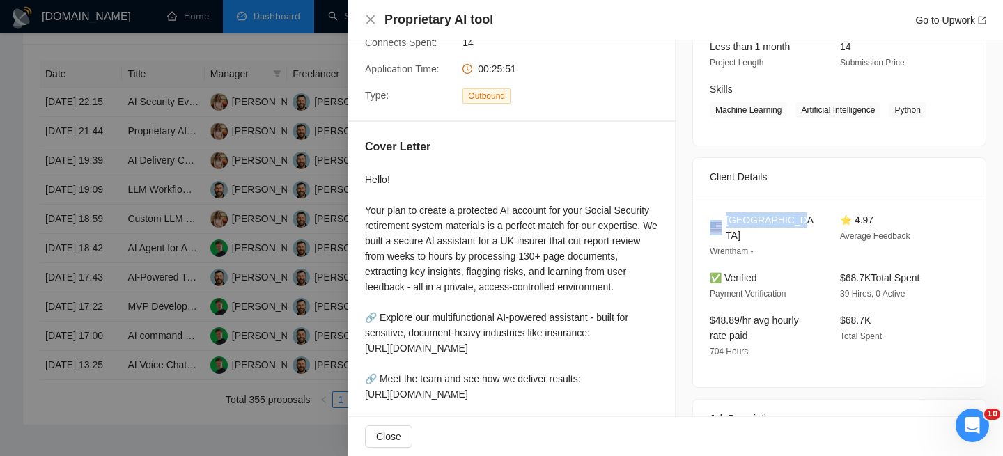
scroll to position [184, 0]
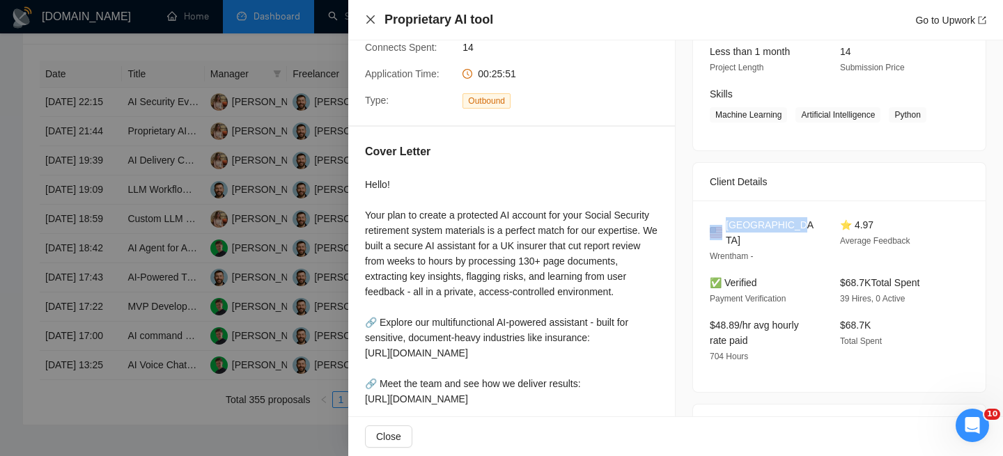
click at [369, 20] on icon "close" at bounding box center [370, 19] width 11 height 11
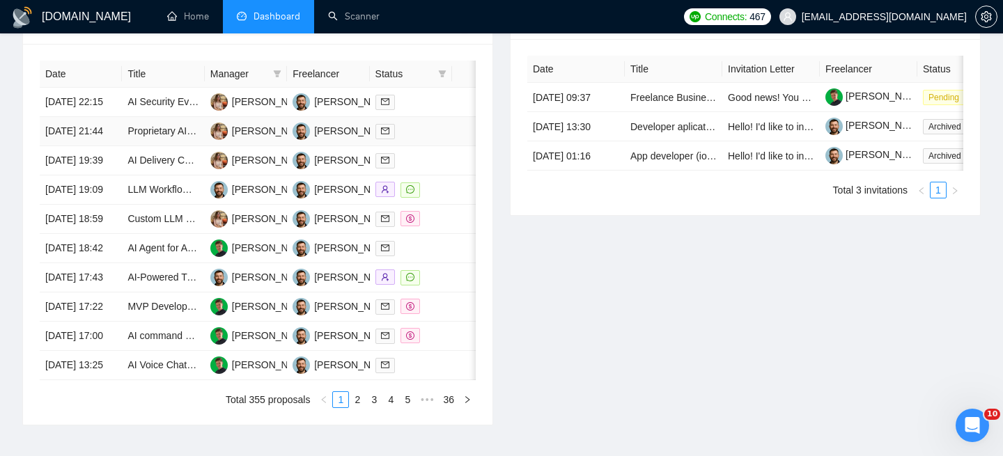
click at [114, 146] on td "[DATE] 21:44" at bounding box center [81, 131] width 82 height 29
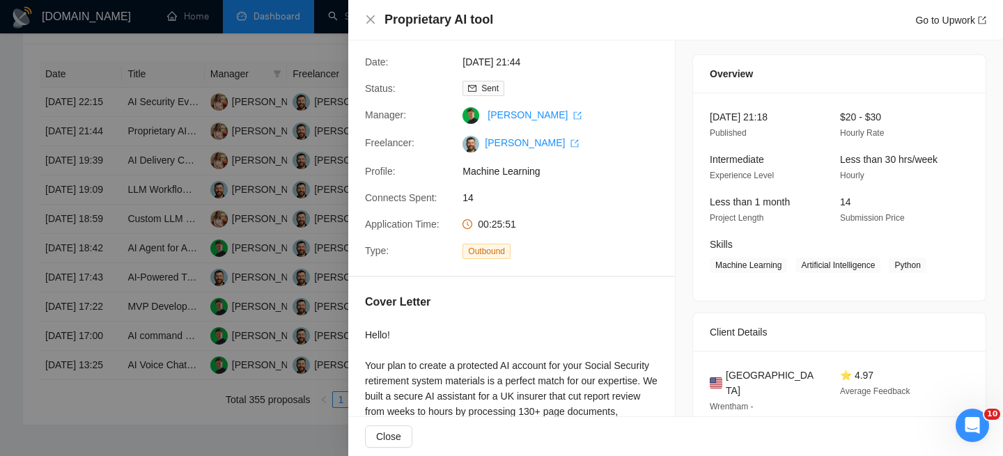
scroll to position [41, 0]
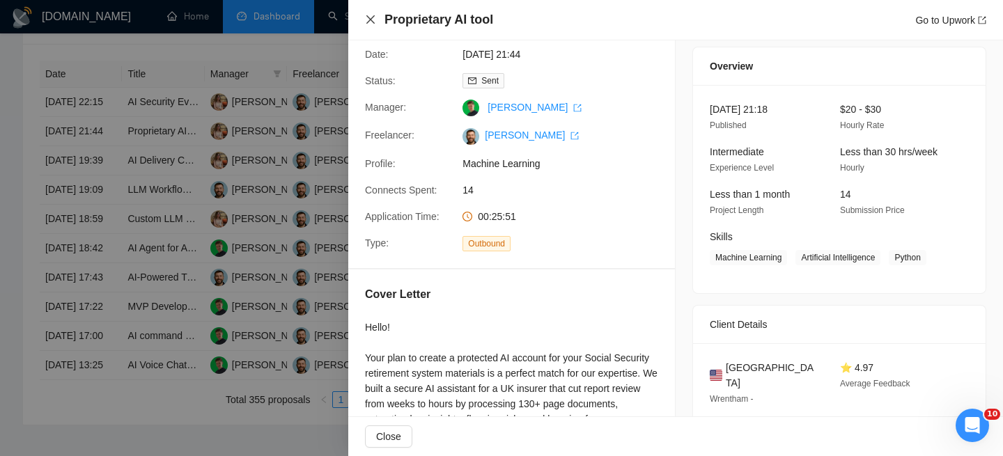
click at [368, 20] on icon "close" at bounding box center [370, 19] width 11 height 11
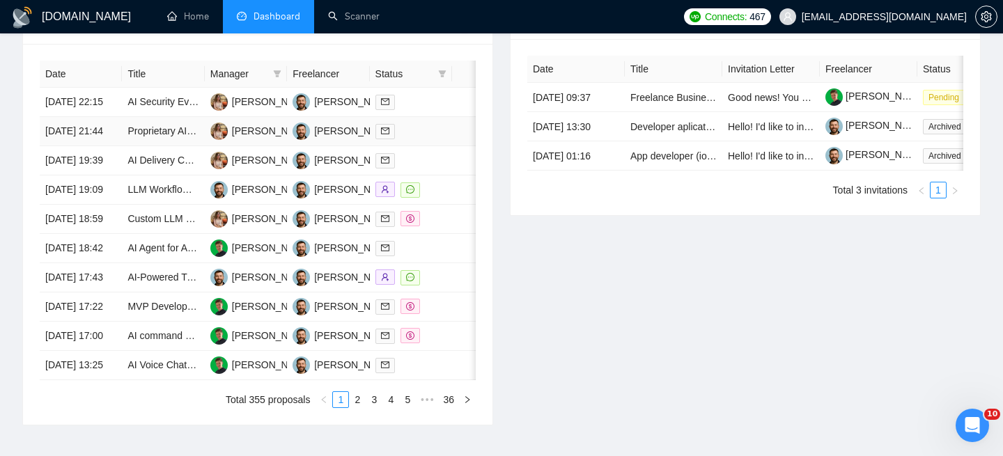
click at [108, 146] on td "[DATE] 21:44" at bounding box center [81, 131] width 82 height 29
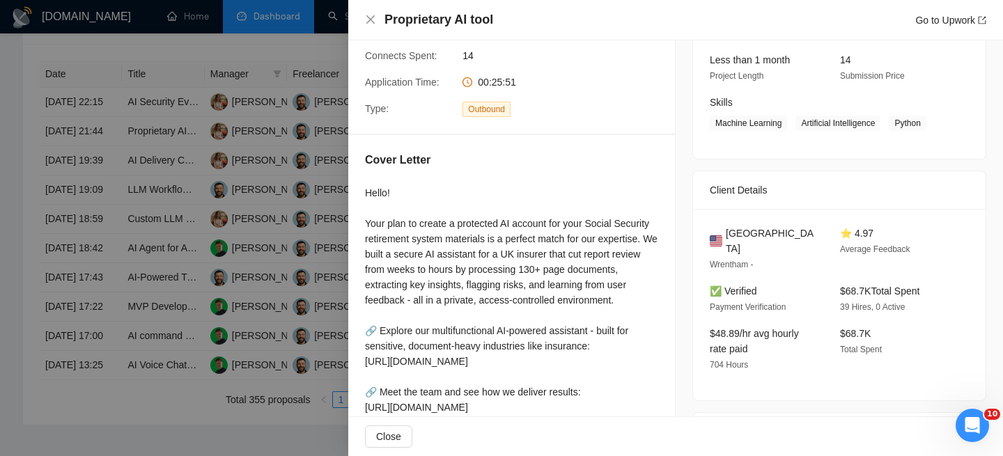
scroll to position [387, 0]
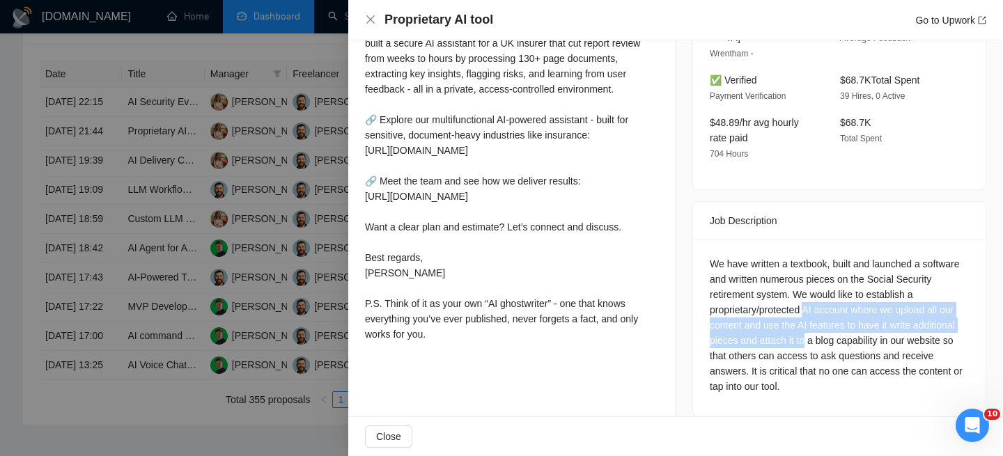
drag, startPoint x: 812, startPoint y: 293, endPoint x: 811, endPoint y: 326, distance: 33.4
click at [811, 326] on div "We have written a textbook, built and launched a software and written numerous …" at bounding box center [839, 325] width 259 height 138
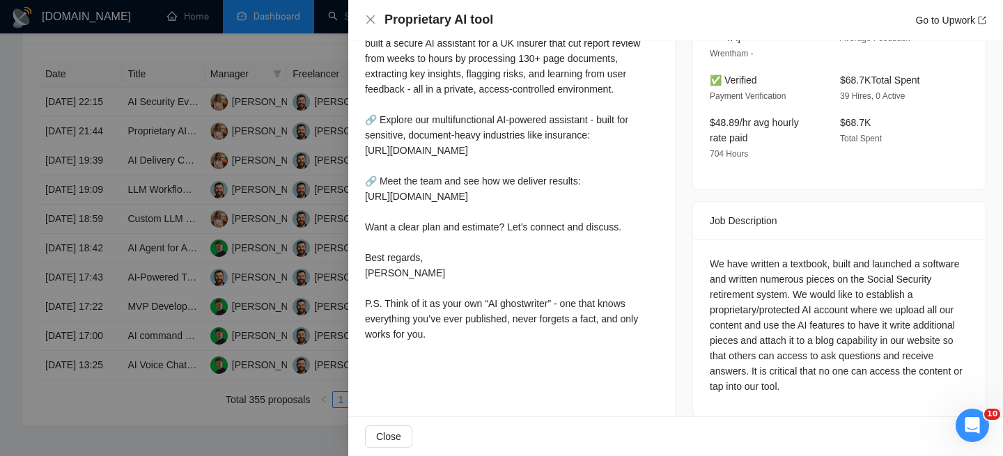
click at [767, 330] on div "We have written a textbook, built and launched a software and written numerous …" at bounding box center [839, 325] width 259 height 138
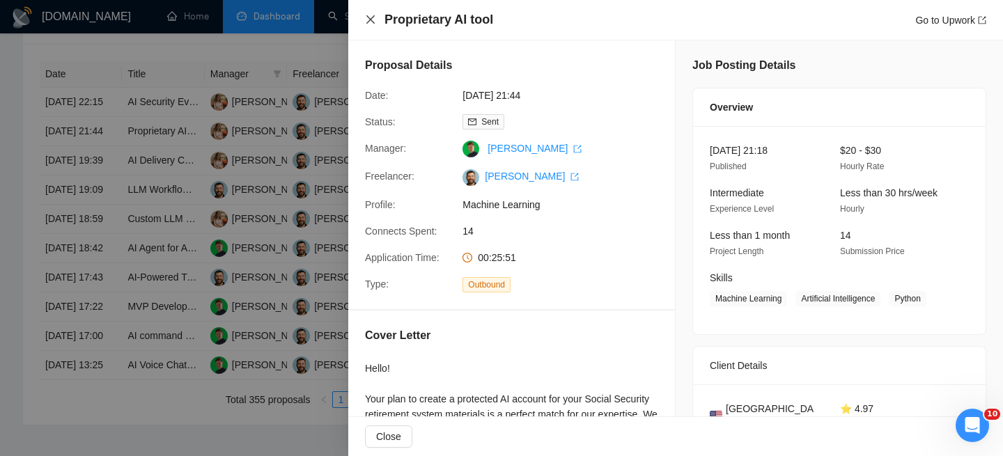
click at [373, 24] on icon "close" at bounding box center [370, 19] width 11 height 11
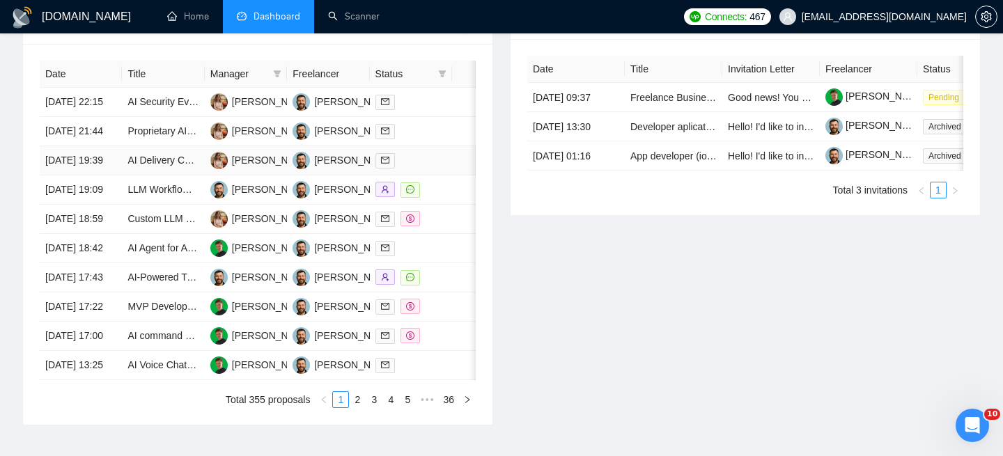
click at [160, 176] on td "AI Delivery Chatbot Development" at bounding box center [163, 160] width 82 height 29
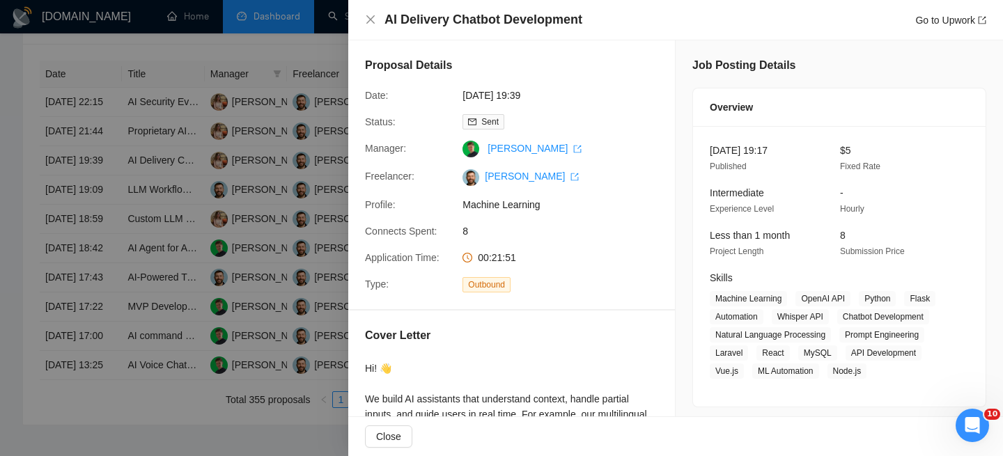
click at [369, 26] on div "AI Delivery Chatbot Development Go to Upwork" at bounding box center [675, 19] width 621 height 17
click at [369, 20] on icon "close" at bounding box center [370, 19] width 11 height 11
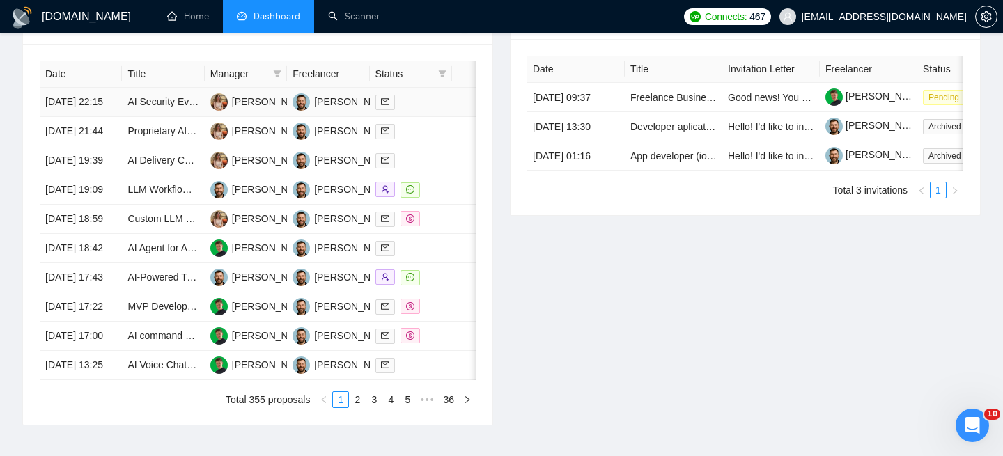
click at [104, 114] on td "[DATE] 22:15" at bounding box center [81, 102] width 82 height 29
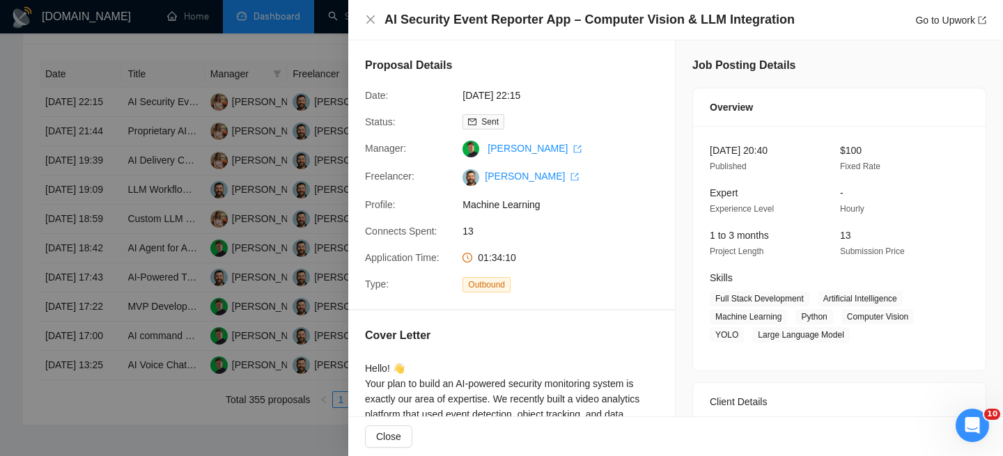
click at [486, 12] on h4 "AI Security Event Reporter App – Computer Vision & LLM Integration" at bounding box center [590, 19] width 410 height 17
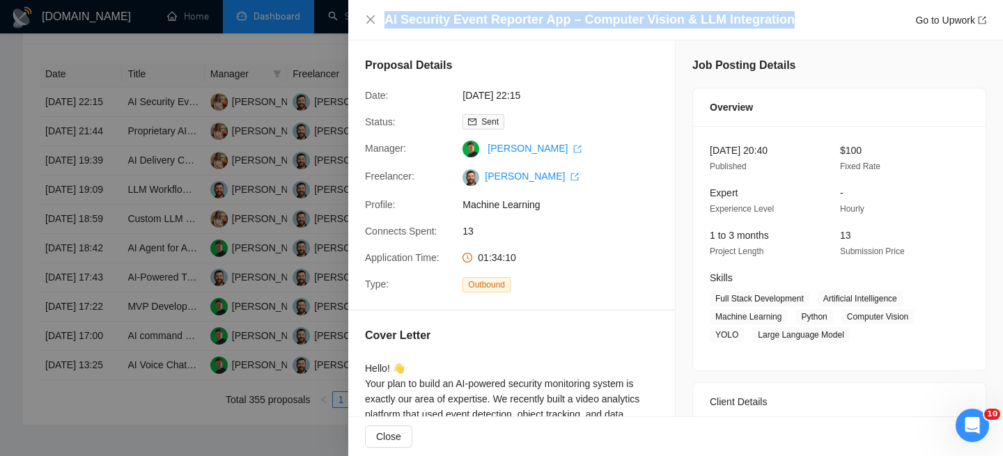
click at [486, 12] on h4 "AI Security Event Reporter App – Computer Vision & LLM Integration" at bounding box center [590, 19] width 410 height 17
click at [367, 22] on icon "close" at bounding box center [370, 19] width 8 height 8
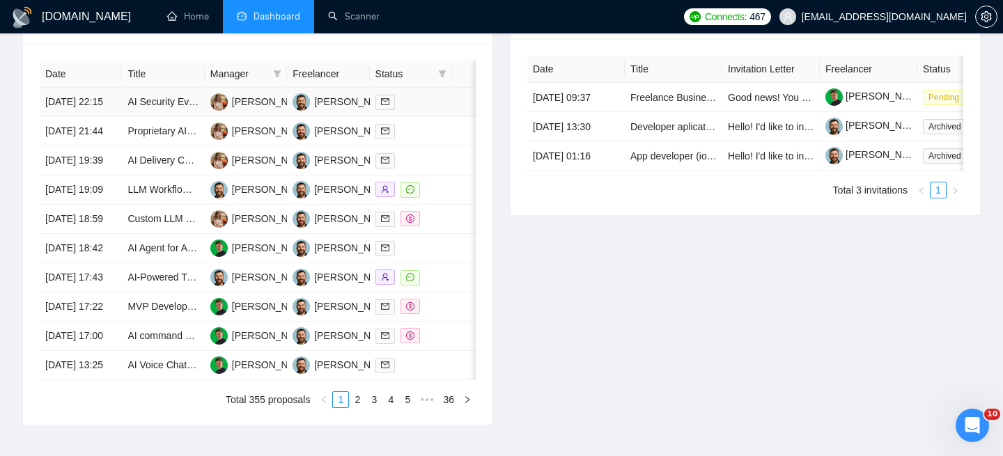
click at [104, 111] on td "[DATE] 22:15" at bounding box center [81, 102] width 82 height 29
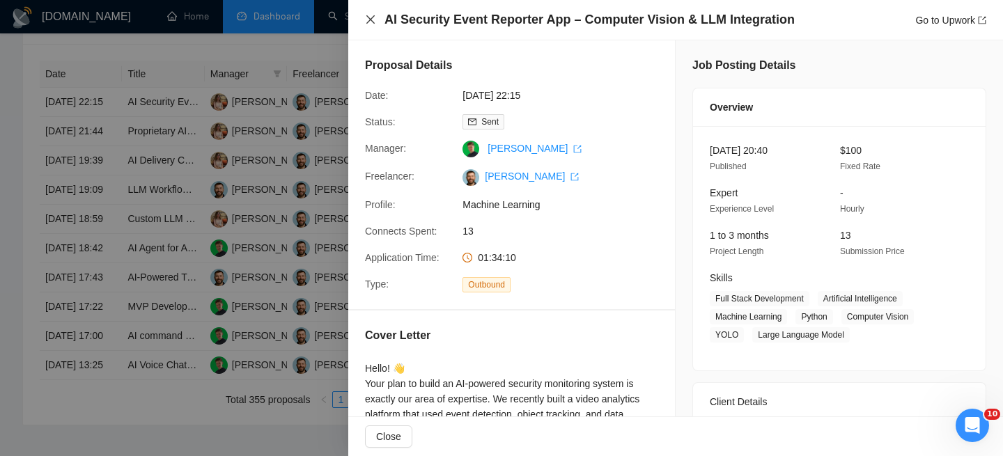
click at [369, 16] on icon "close" at bounding box center [370, 19] width 11 height 11
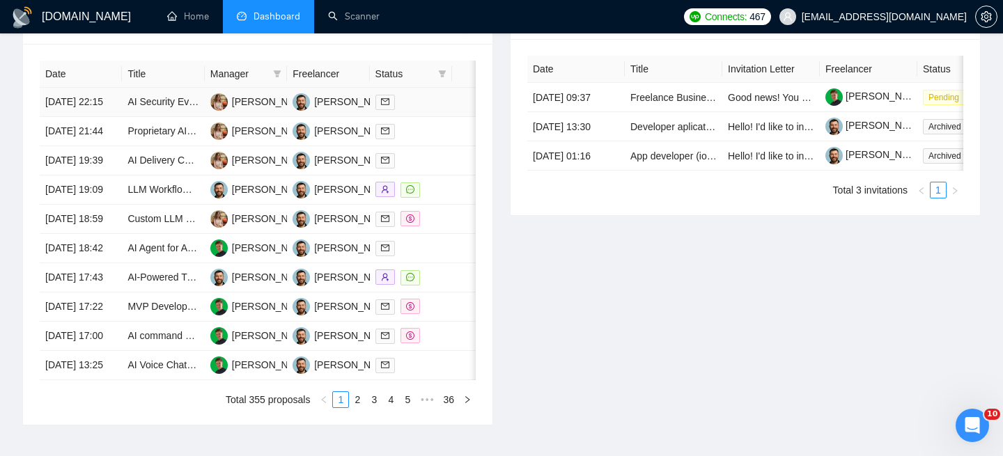
click at [116, 115] on td "[DATE] 22:15" at bounding box center [81, 102] width 82 height 29
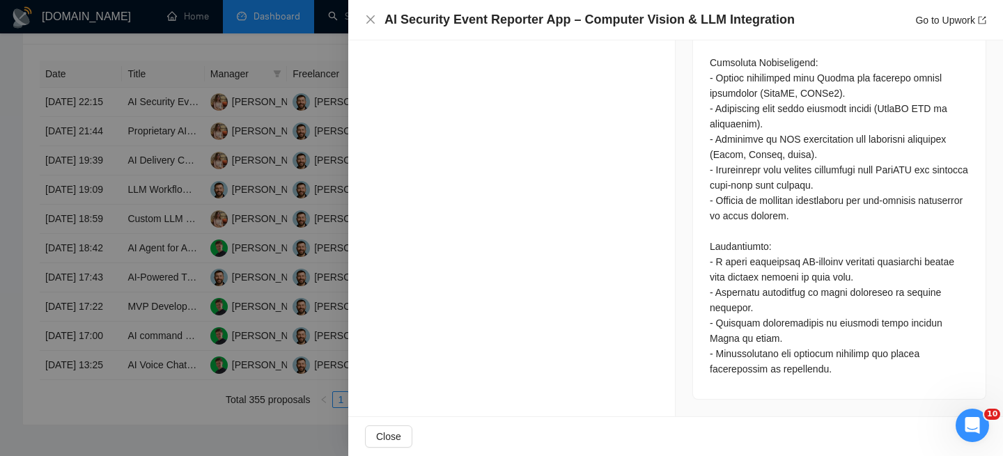
scroll to position [936, 0]
click at [367, 18] on icon "close" at bounding box center [370, 19] width 11 height 11
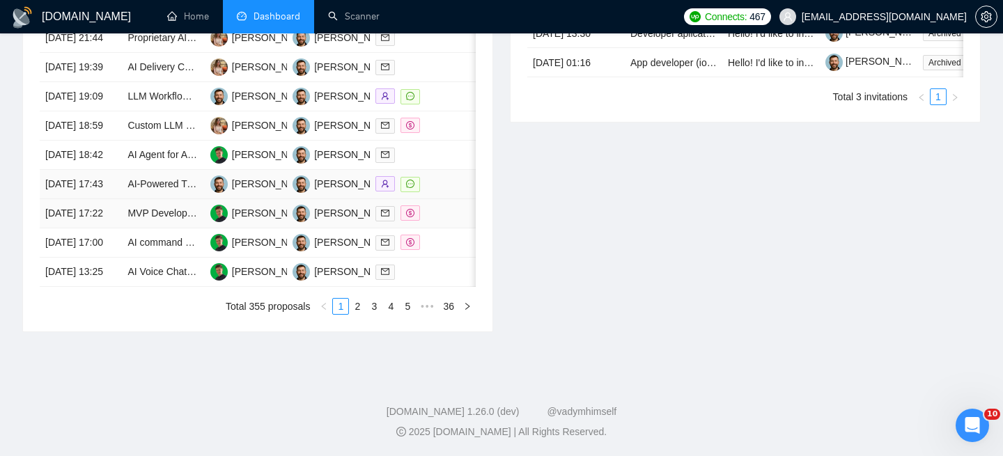
scroll to position [738, 0]
